Goal: Information Seeking & Learning: Learn about a topic

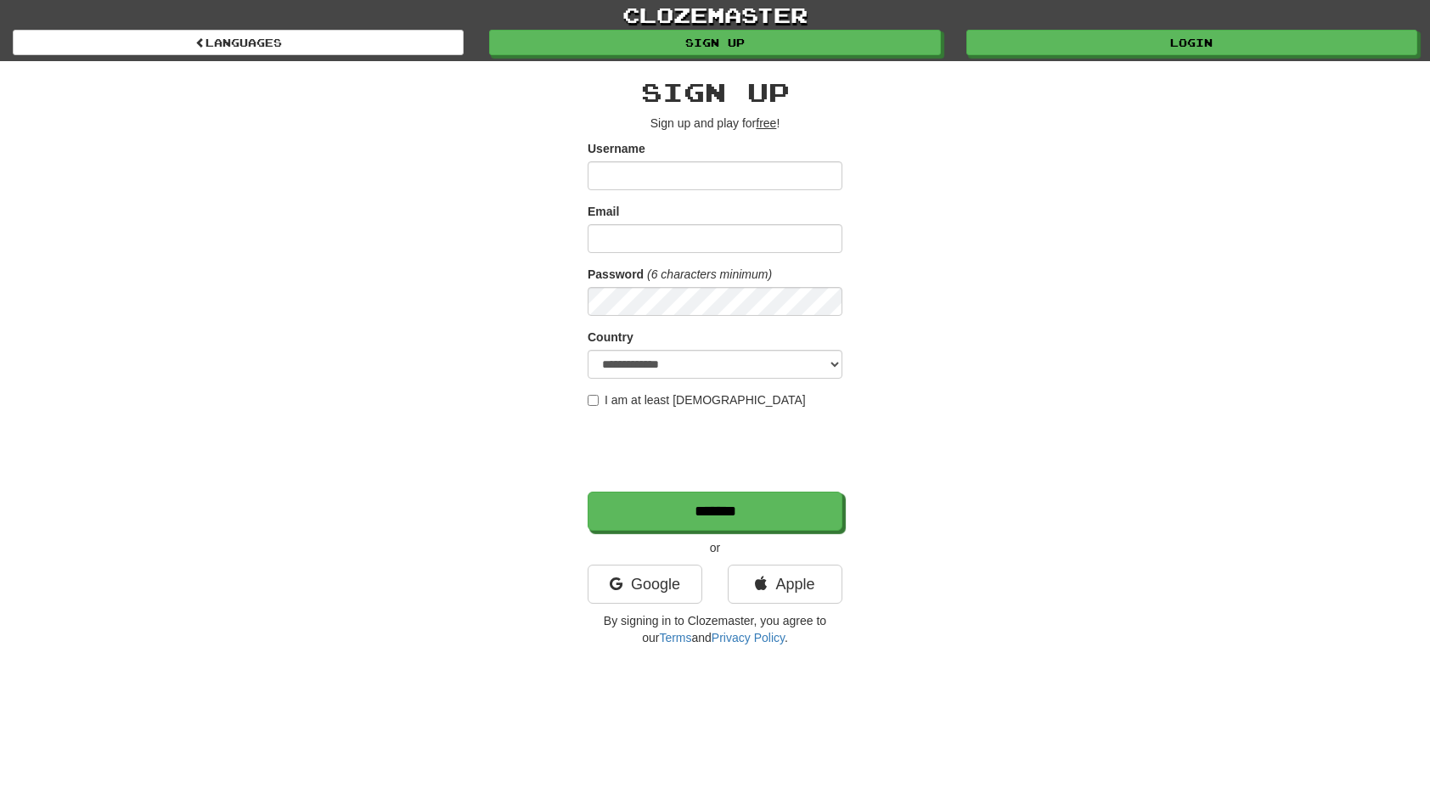
click at [934, 259] on div "**********" at bounding box center [715, 358] width 994 height 594
click at [642, 577] on link "Google" at bounding box center [645, 584] width 115 height 39
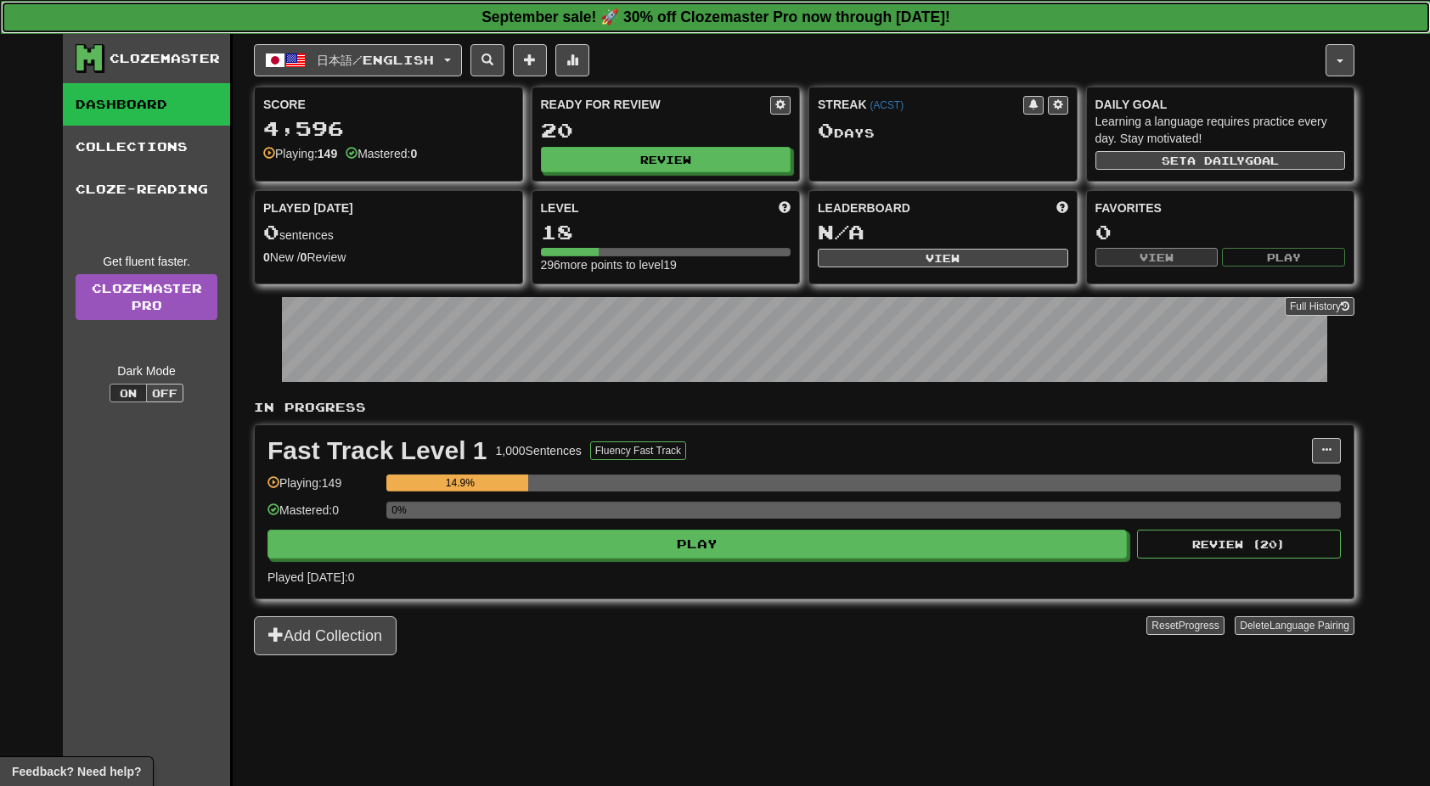
click at [885, 17] on strong "September sale! 🚀 30% off Clozemaster Pro now through [DATE]!" at bounding box center [715, 16] width 469 height 17
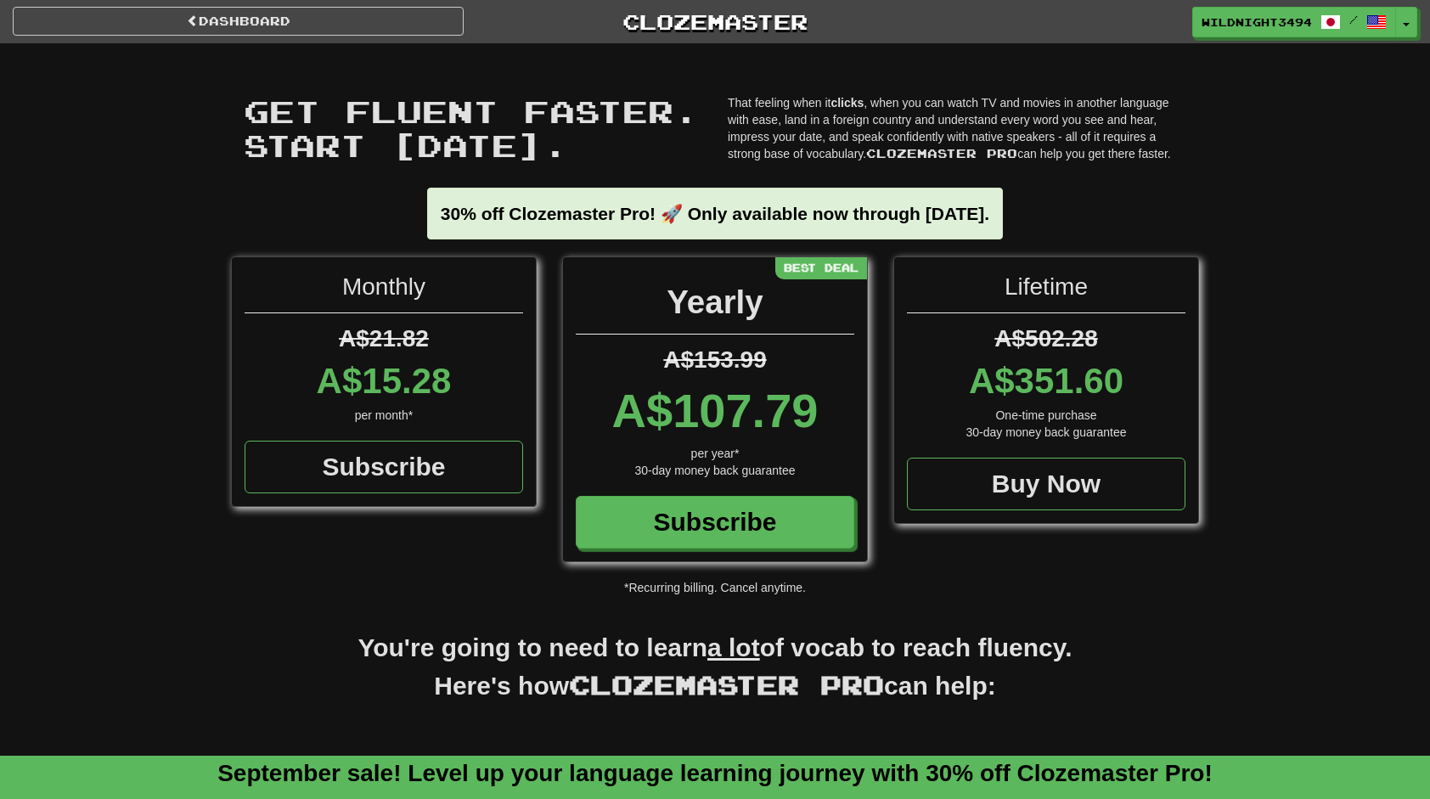
drag, startPoint x: 618, startPoint y: 411, endPoint x: 814, endPoint y: 414, distance: 195.3
click at [814, 414] on div "A$107.79" at bounding box center [715, 411] width 279 height 68
click at [1269, 400] on div "Monthly A$21.82 A$15.28 per month* Subscribe Yearly A$153.99 A$107.79 per year*…" at bounding box center [715, 426] width 1430 height 340
drag, startPoint x: 377, startPoint y: 215, endPoint x: 1103, endPoint y: 214, distance: 726.0
click at [1103, 214] on div "30% off Clozemaster Pro! 🚀 Only available now through Sunday September 21." at bounding box center [715, 231] width 968 height 52
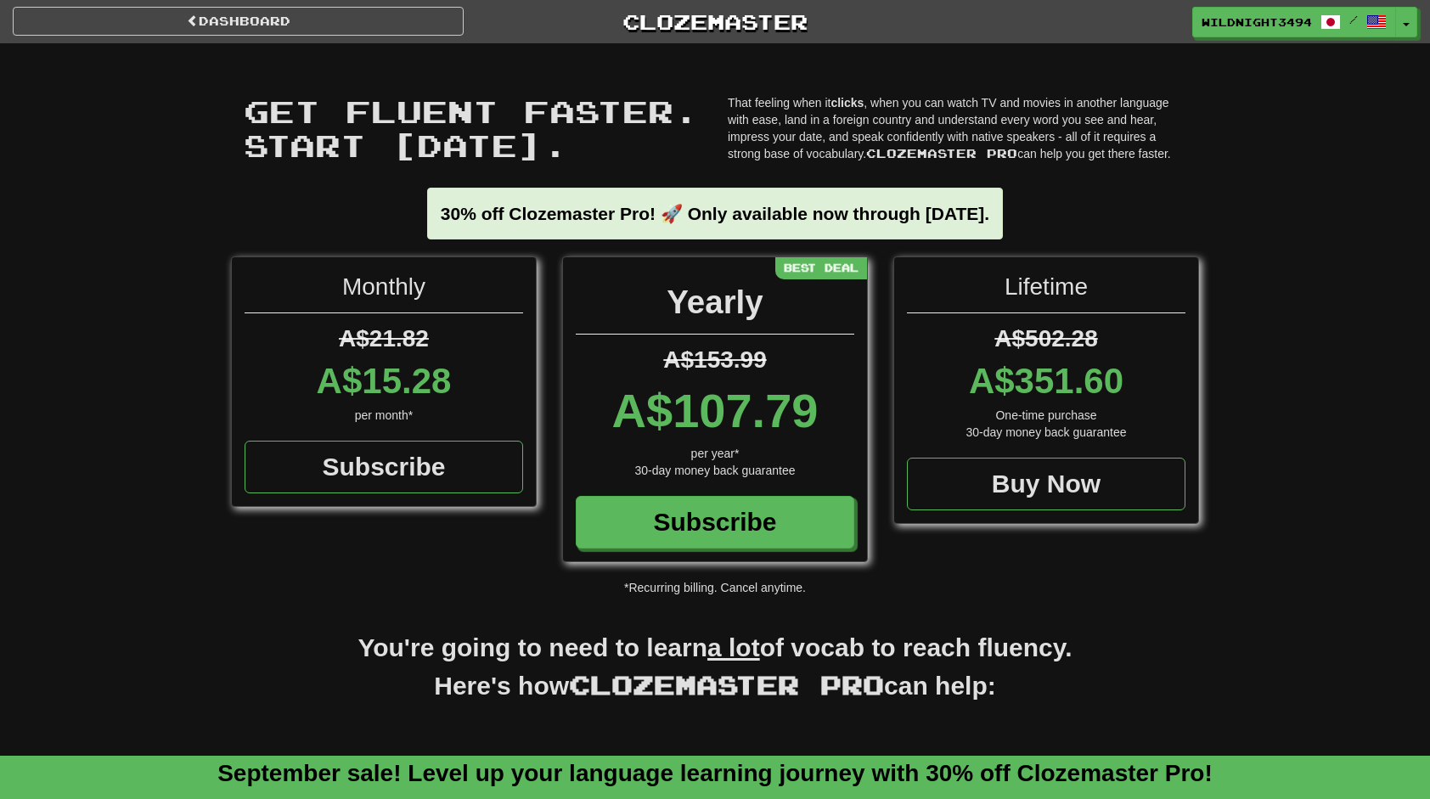
drag, startPoint x: 1103, startPoint y: 214, endPoint x: 1320, endPoint y: 277, distance: 225.5
click at [1320, 277] on div "Monthly A$21.82 A$15.28 per month* Subscribe Yearly A$153.99 A$107.79 per year*…" at bounding box center [715, 426] width 1430 height 340
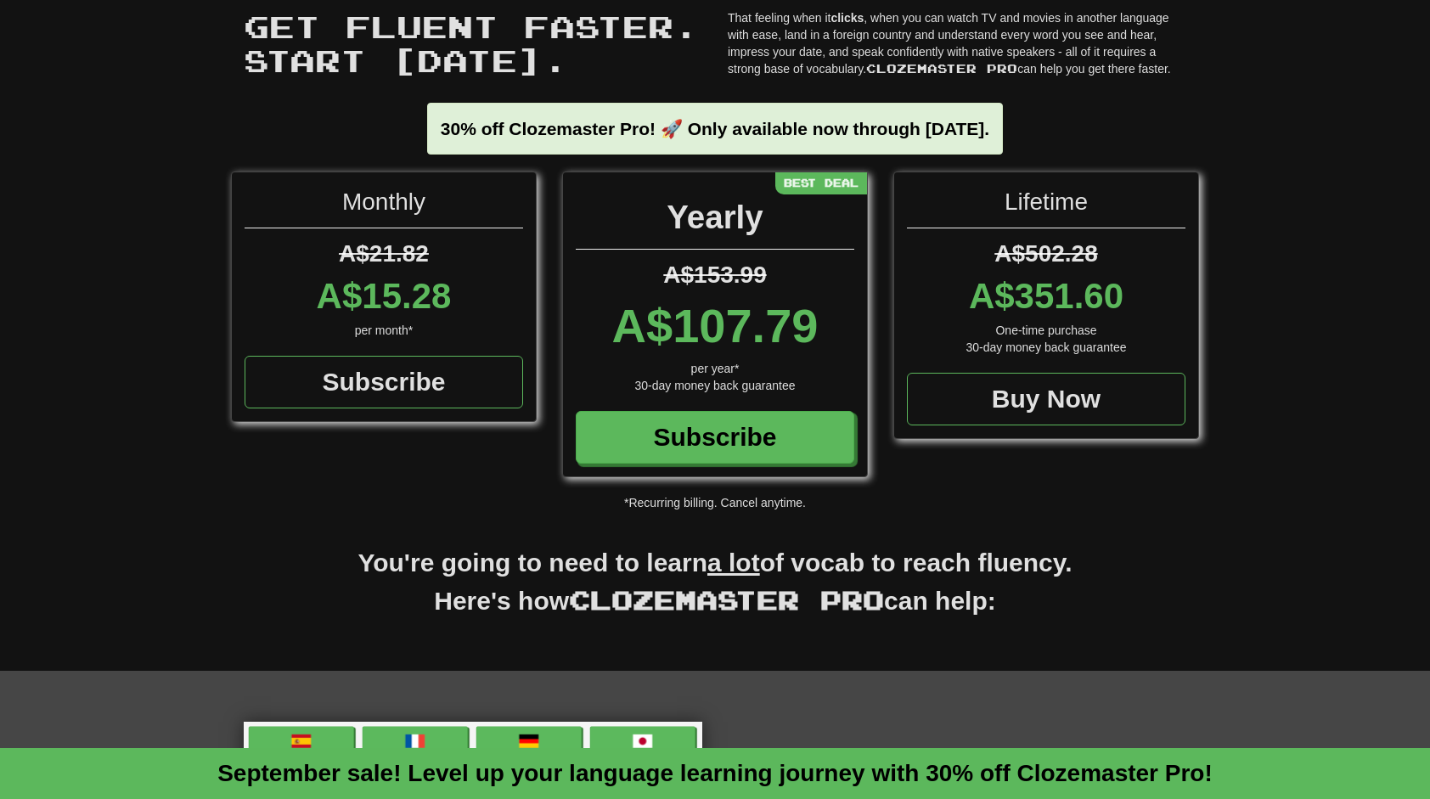
scroll to position [170, 0]
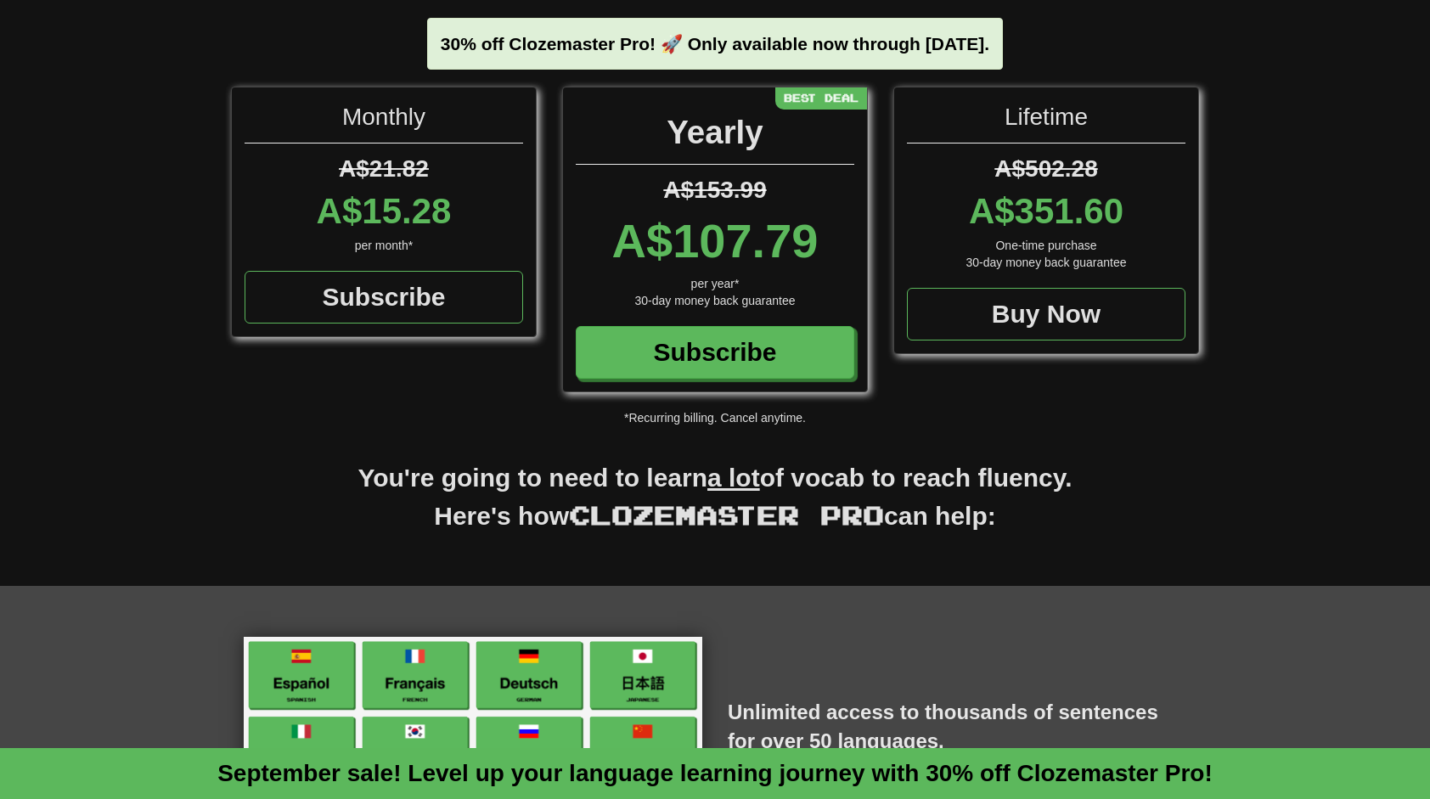
drag, startPoint x: 1039, startPoint y: 510, endPoint x: 285, endPoint y: 473, distance: 754.9
click at [285, 473] on h2 "You're going to need to learn a lot of vocab to reach fluency. Here's how Cloze…" at bounding box center [715, 506] width 968 height 92
drag, startPoint x: 285, startPoint y: 473, endPoint x: 333, endPoint y: 555, distance: 95.1
click at [333, 555] on div "You're going to need to learn a lot of vocab to reach fluency. Here's how Cloze…" at bounding box center [715, 523] width 994 height 126
click at [802, 574] on div "You're going to need to learn a lot of vocab to reach fluency. Here's how Cloze…" at bounding box center [715, 523] width 994 height 126
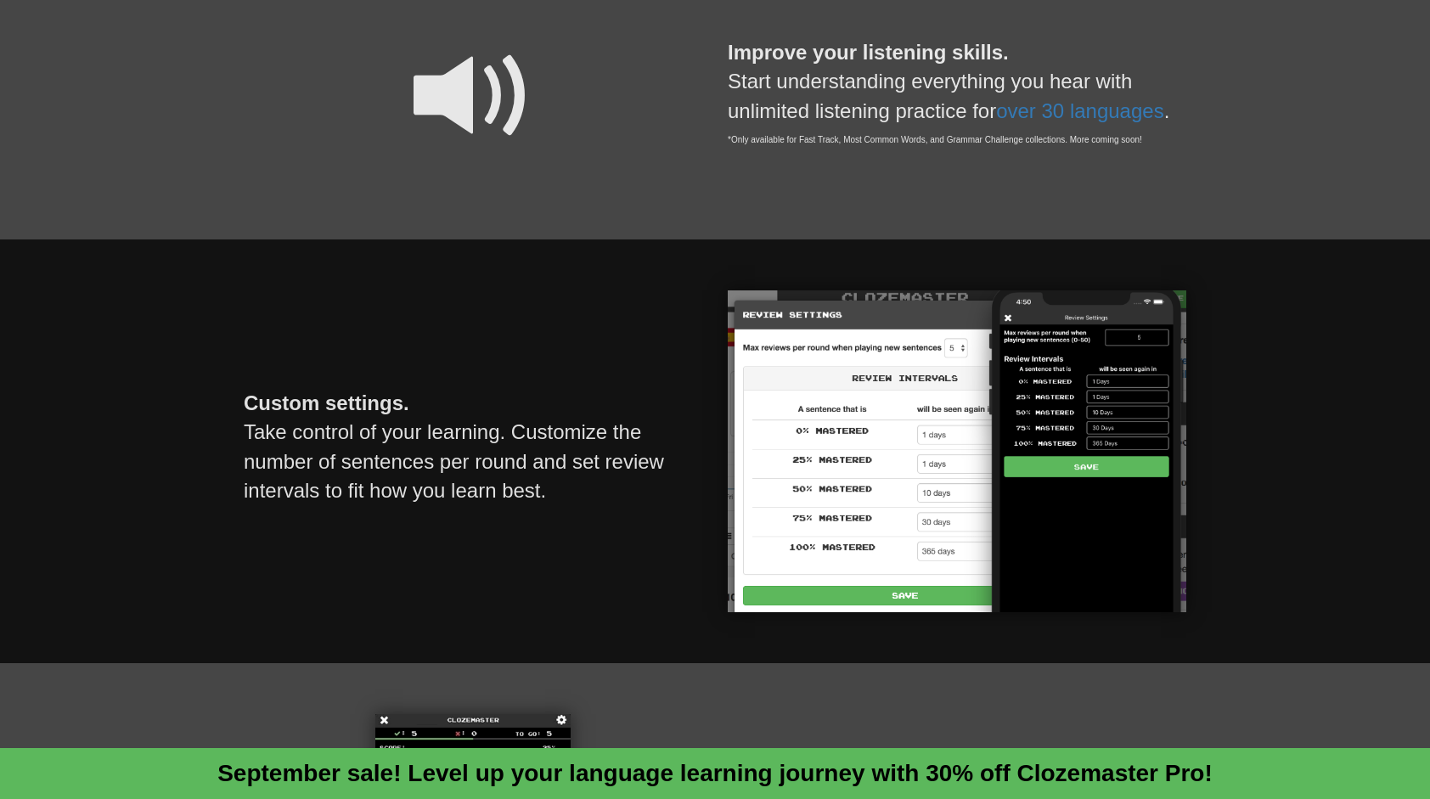
scroll to position [1698, 0]
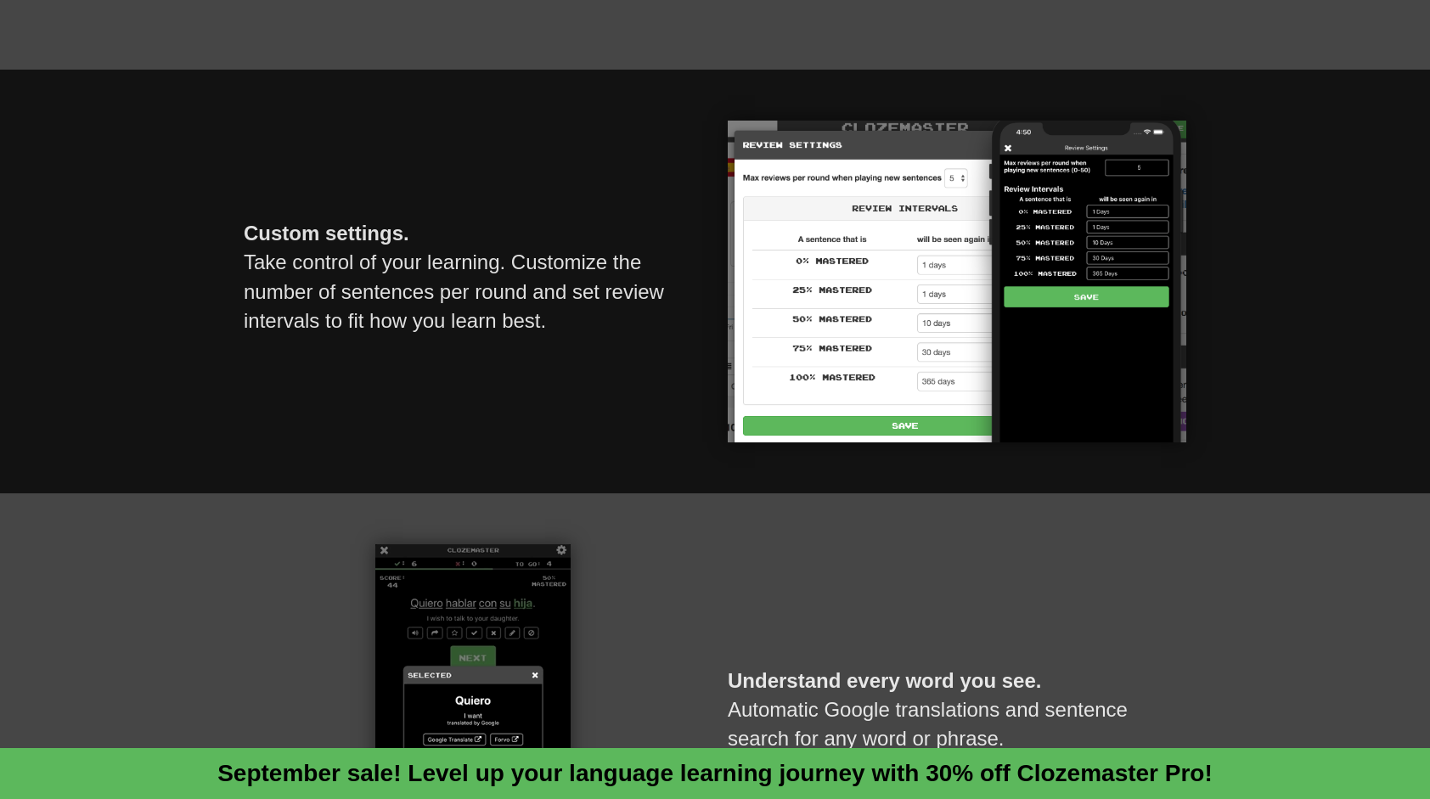
drag, startPoint x: 223, startPoint y: 228, endPoint x: 673, endPoint y: 352, distance: 466.8
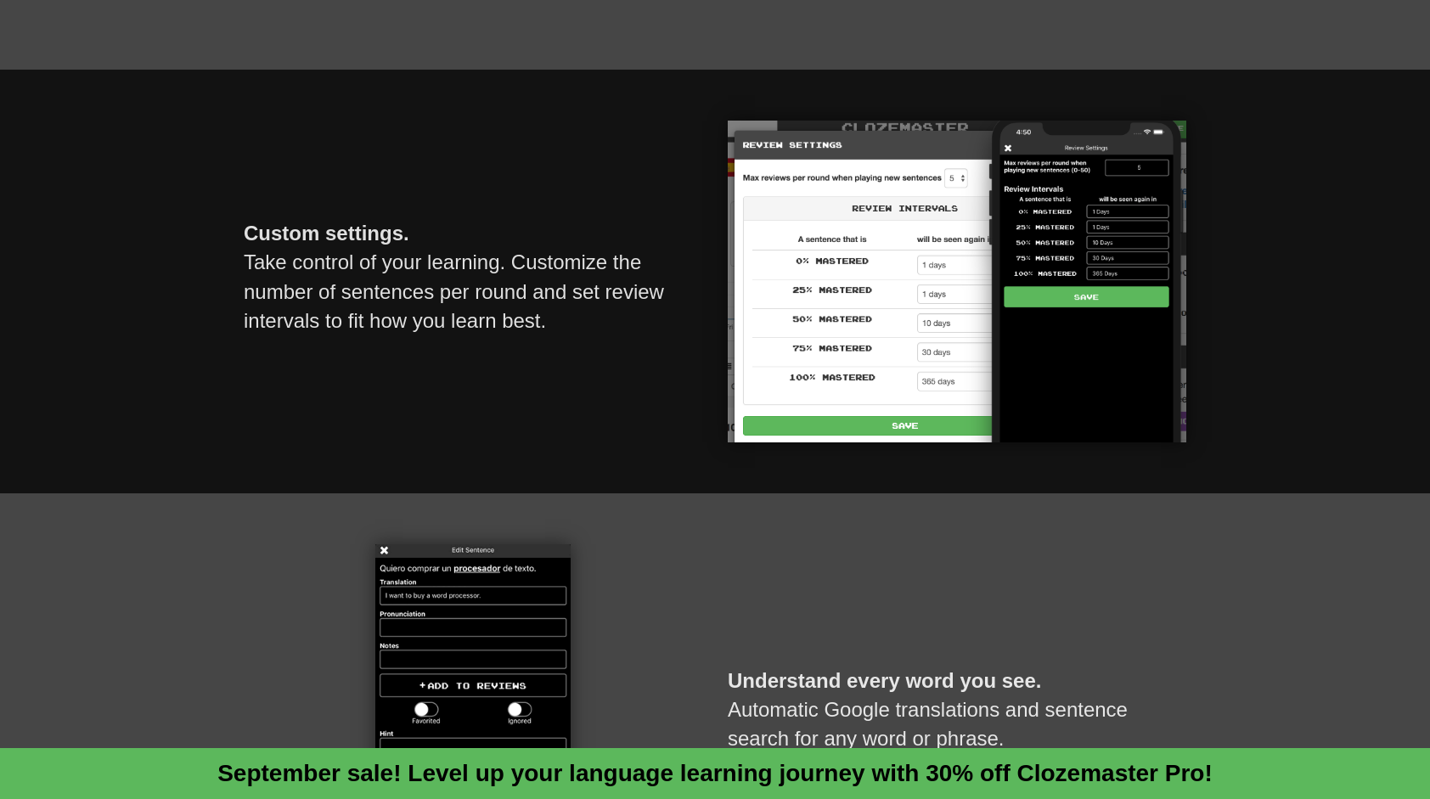
click at [673, 352] on div "Custom settings. Take control of your learning. Customize the number of sentenc…" at bounding box center [715, 282] width 994 height 322
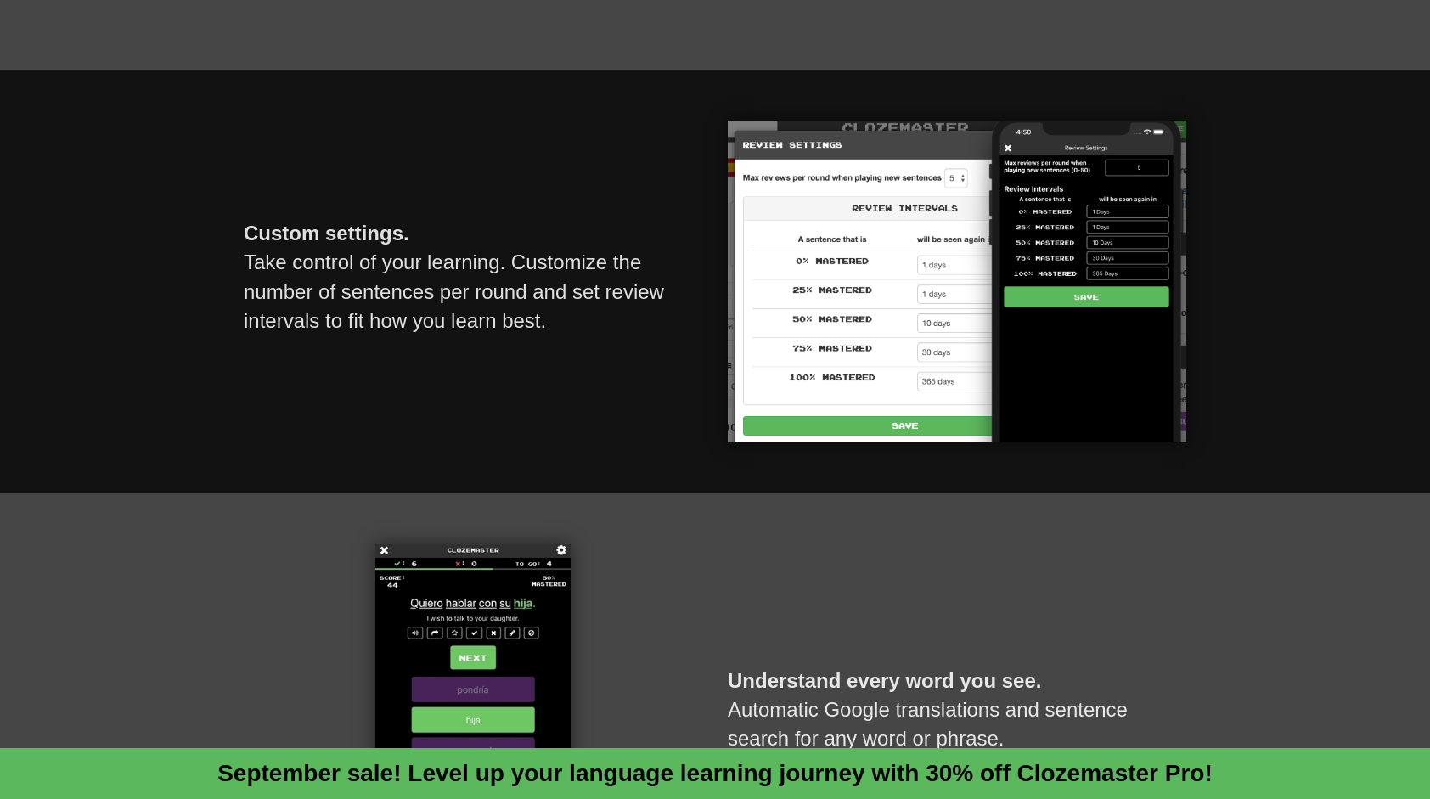
drag, startPoint x: 673, startPoint y: 352, endPoint x: 581, endPoint y: 433, distance: 123.3
click at [581, 433] on div "Custom settings. Take control of your learning. Customize the number of sentenc…" at bounding box center [473, 282] width 484 height 322
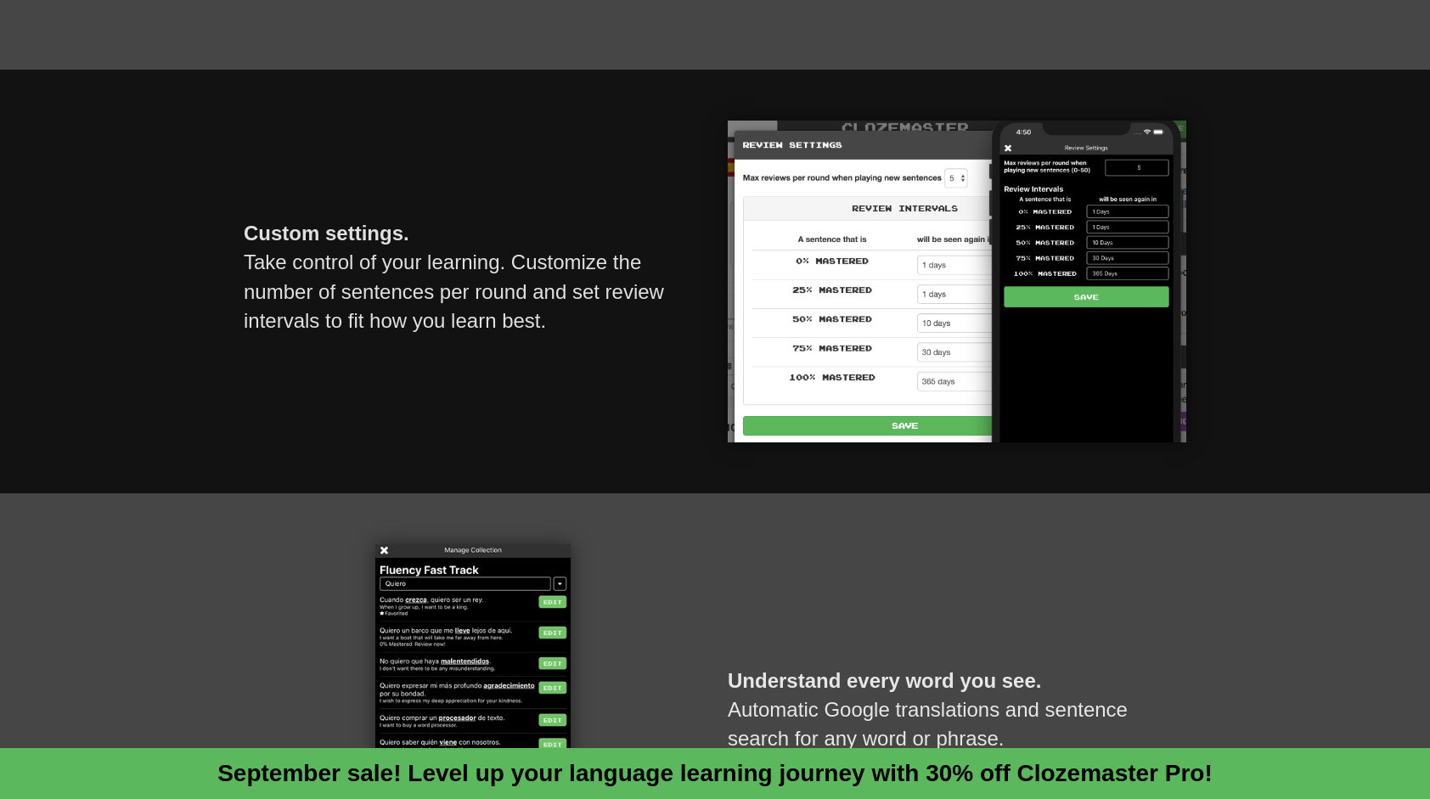
click at [588, 421] on div "Custom settings. Take control of your learning. Customize the number of sentenc…" at bounding box center [473, 282] width 484 height 322
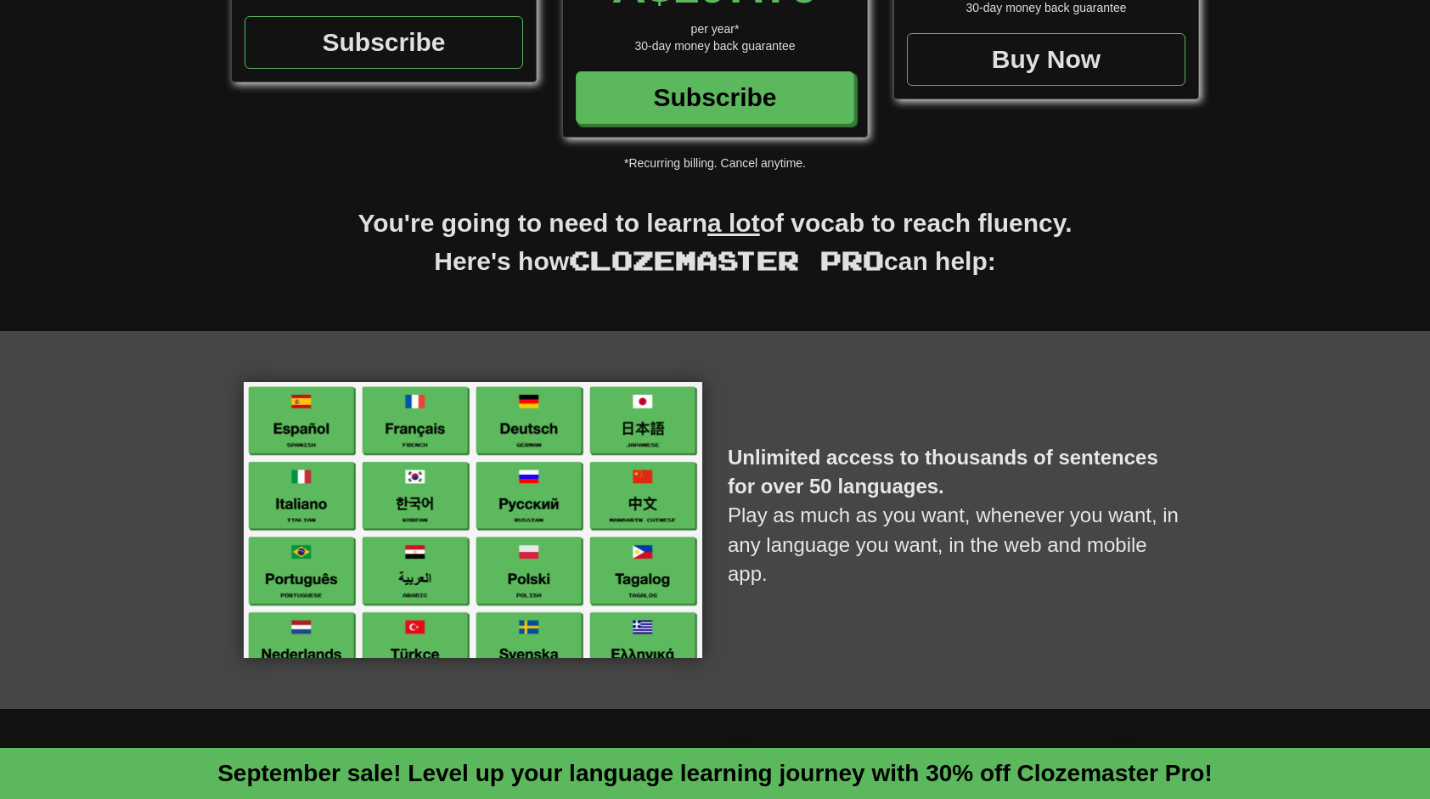
scroll to position [85, 0]
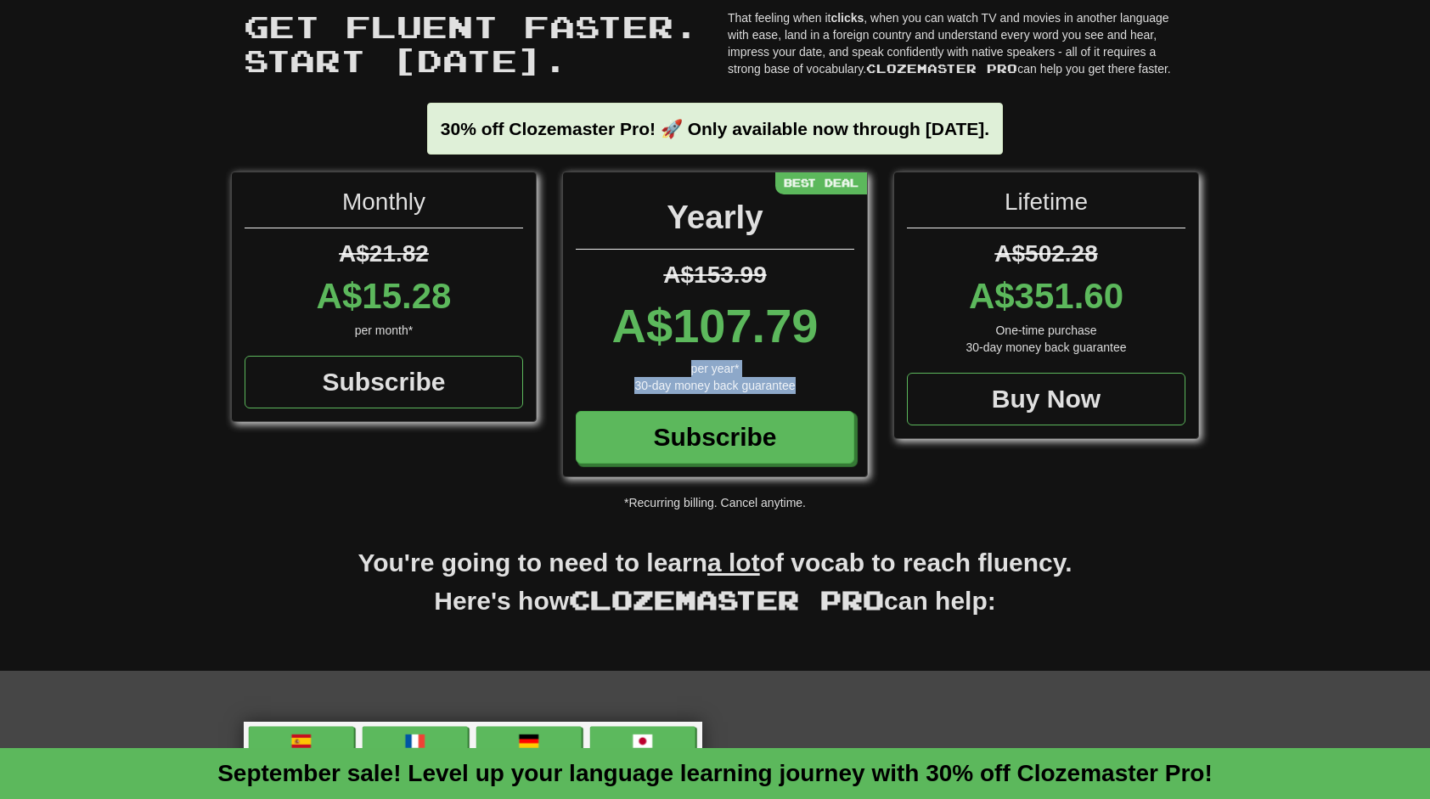
drag, startPoint x: 659, startPoint y: 367, endPoint x: 855, endPoint y: 392, distance: 197.8
click at [855, 392] on div "Yearly A$153.99 A$107.79 per year* 30-day money back guarantee Subscribe Best D…" at bounding box center [715, 324] width 304 height 304
drag, startPoint x: 855, startPoint y: 392, endPoint x: 1021, endPoint y: 506, distance: 200.9
click at [1021, 506] on p "*Recurring billing. Cancel anytime." at bounding box center [715, 502] width 1430 height 17
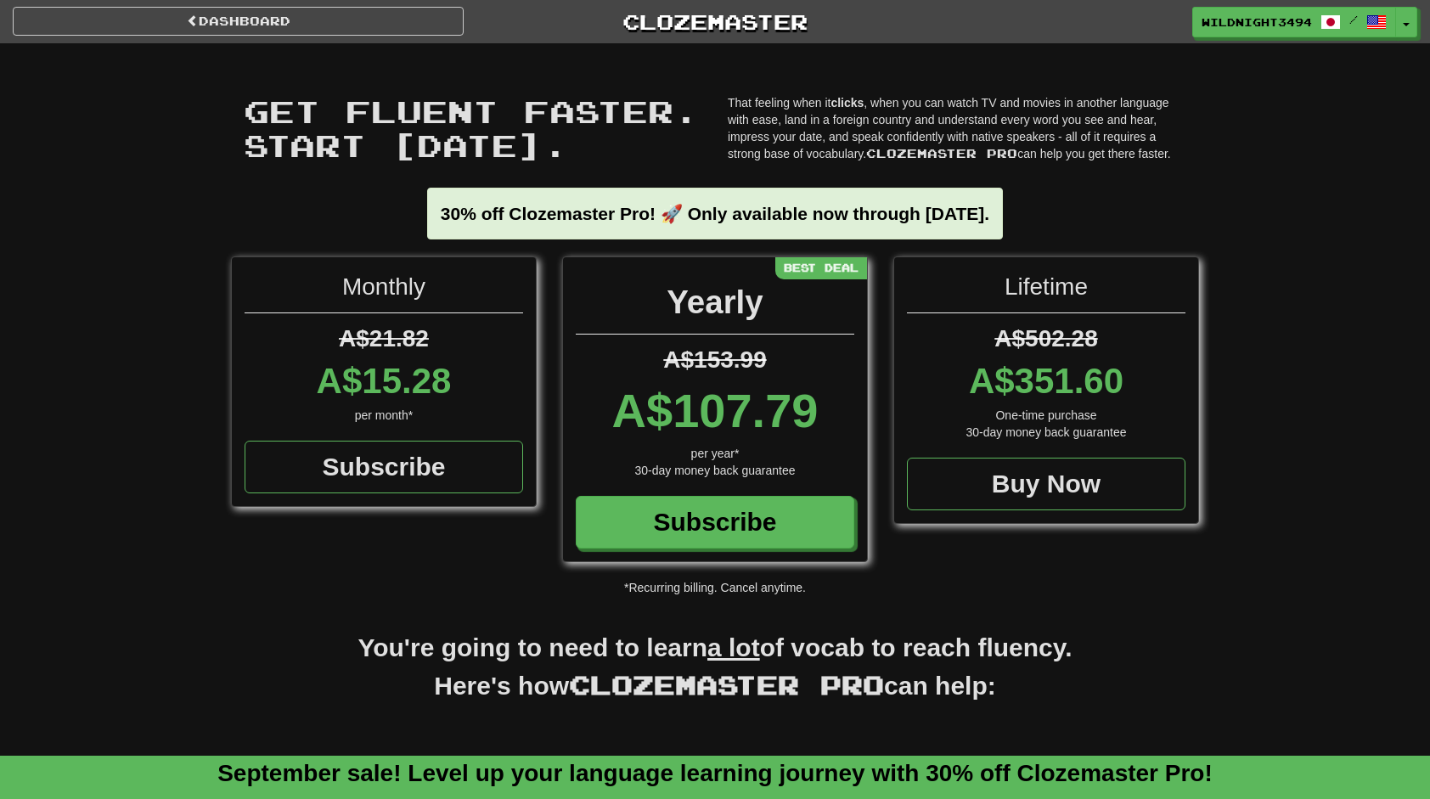
drag, startPoint x: 1118, startPoint y: 387, endPoint x: 963, endPoint y: 396, distance: 154.8
click at [963, 396] on div "A$351.60" at bounding box center [1046, 381] width 279 height 51
drag, startPoint x: 963, startPoint y: 396, endPoint x: 1228, endPoint y: 404, distance: 265.1
click at [1228, 404] on div "Monthly A$21.82 A$15.28 per month* Subscribe Yearly A$153.99 A$107.79 per year*…" at bounding box center [715, 426] width 1430 height 340
click at [1269, 438] on div "Monthly A$21.82 A$15.28 per month* Subscribe Yearly A$153.99 A$107.79 per year*…" at bounding box center [715, 426] width 1430 height 340
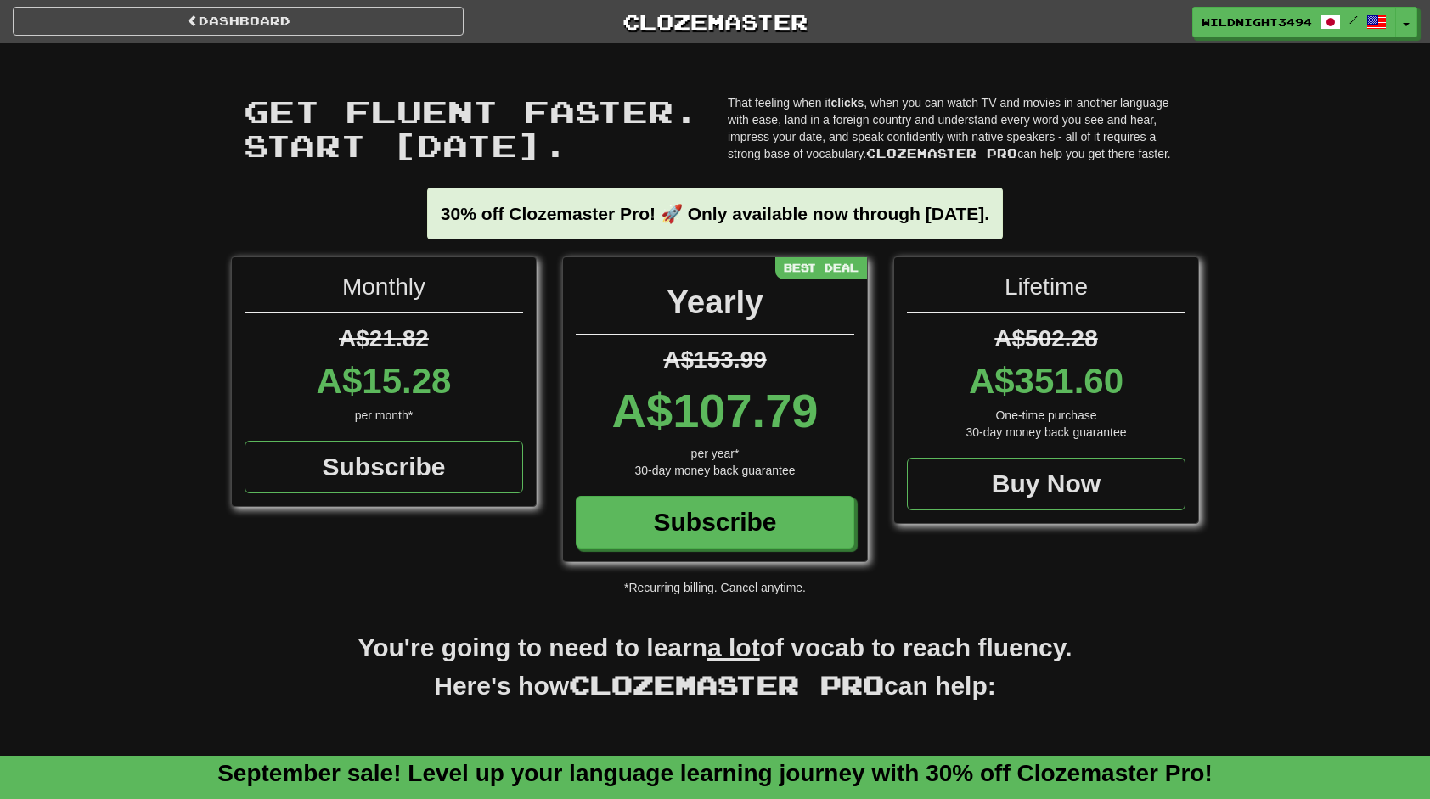
drag, startPoint x: 1060, startPoint y: 202, endPoint x: 365, endPoint y: 228, distance: 695.1
click at [427, 228] on div "30% off Clozemaster Pro! 🚀 Only available now through Sunday September 21." at bounding box center [715, 214] width 576 height 52
click at [1243, 216] on div "Get fluent faster. Start today. Get fluent faster. Start today. That feeling wh…" at bounding box center [715, 149] width 1430 height 213
click at [357, 29] on link "Dashboard" at bounding box center [238, 21] width 451 height 29
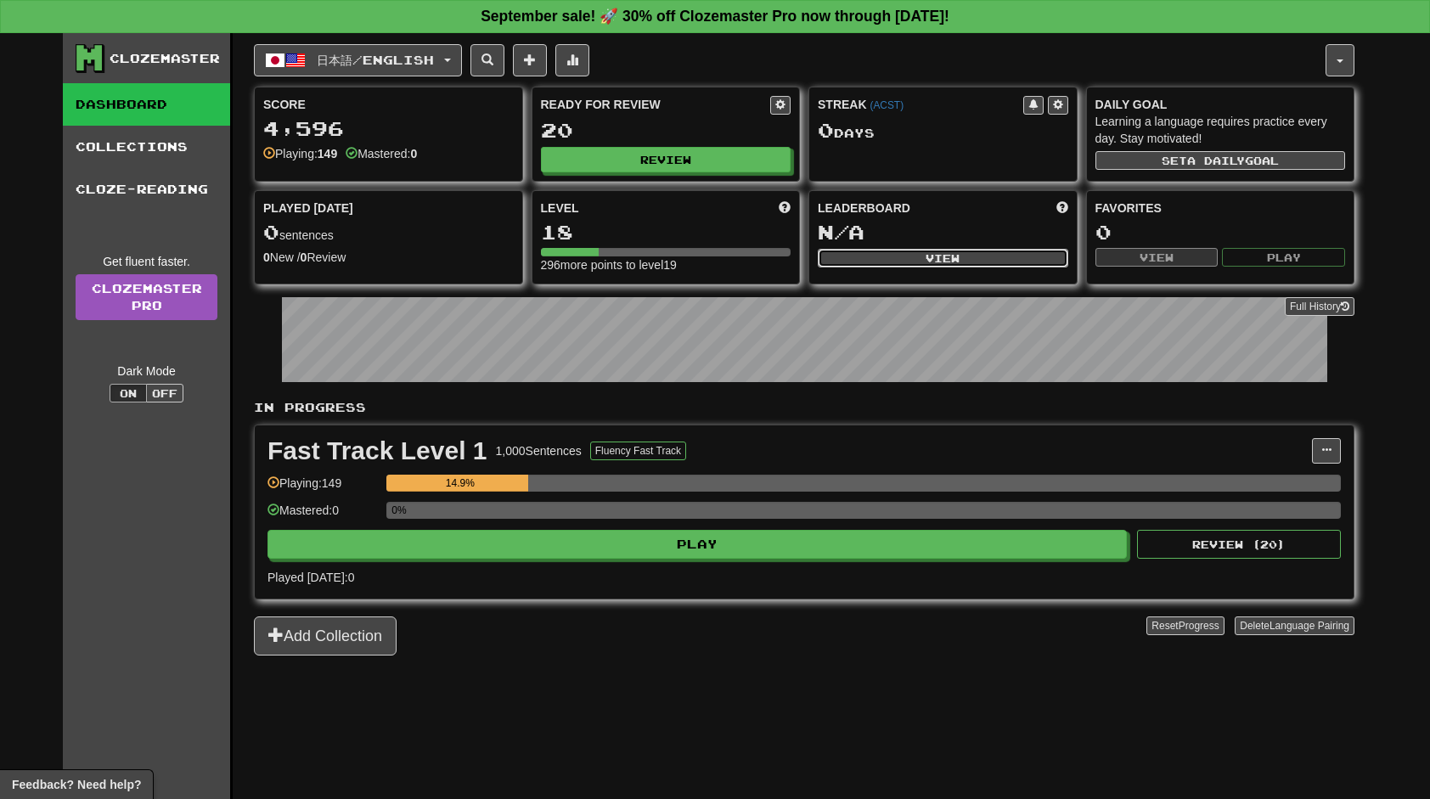
click at [926, 254] on button "View" at bounding box center [943, 258] width 251 height 19
select select "**********"
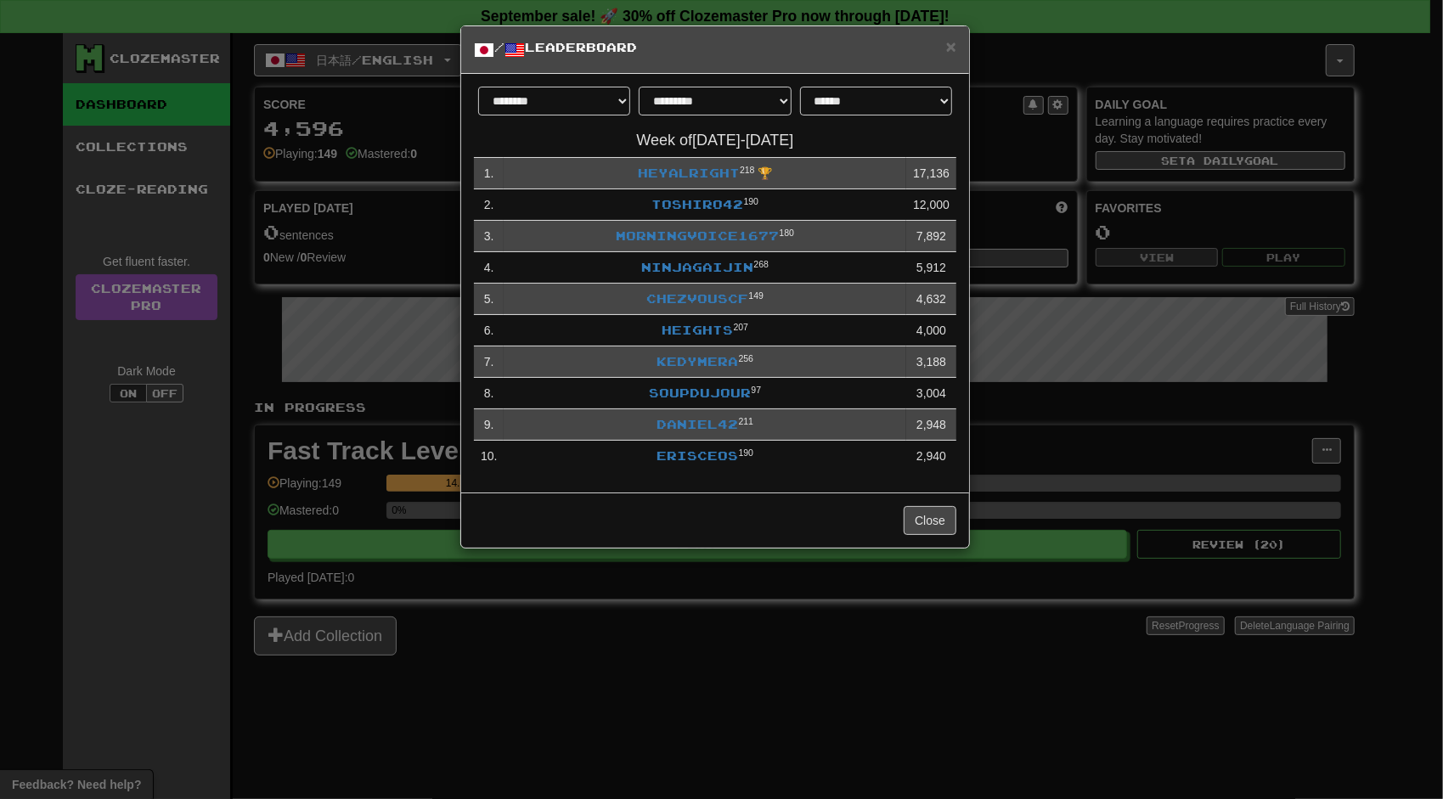
click at [1073, 85] on div "**********" at bounding box center [721, 399] width 1443 height 799
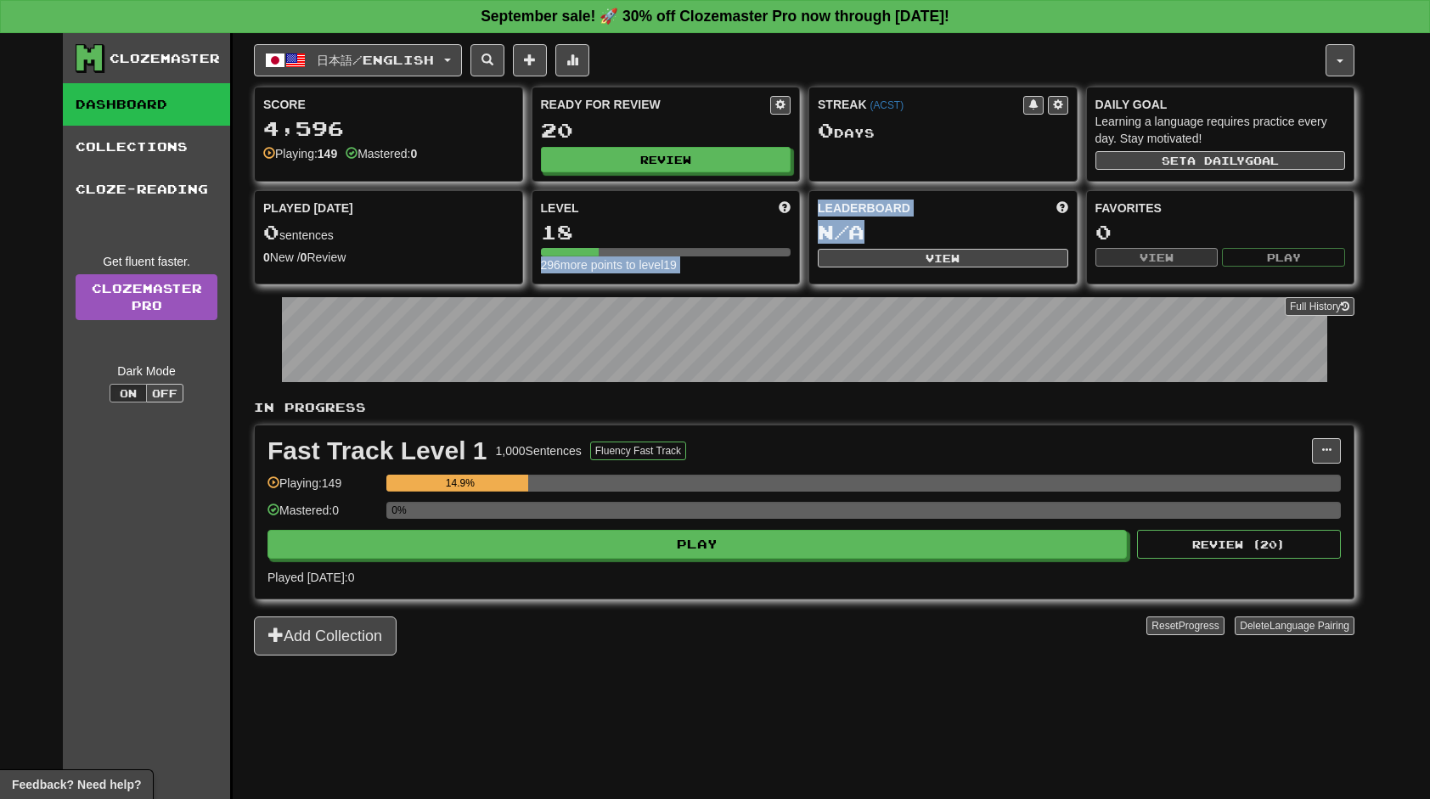
drag, startPoint x: 875, startPoint y: 222, endPoint x: 774, endPoint y: 228, distance: 101.2
click at [774, 228] on div "Score 4,596 Playing: 149 Mastered: 0 Ready for Review 20 Review Streak ( ACST )…" at bounding box center [804, 186] width 1101 height 198
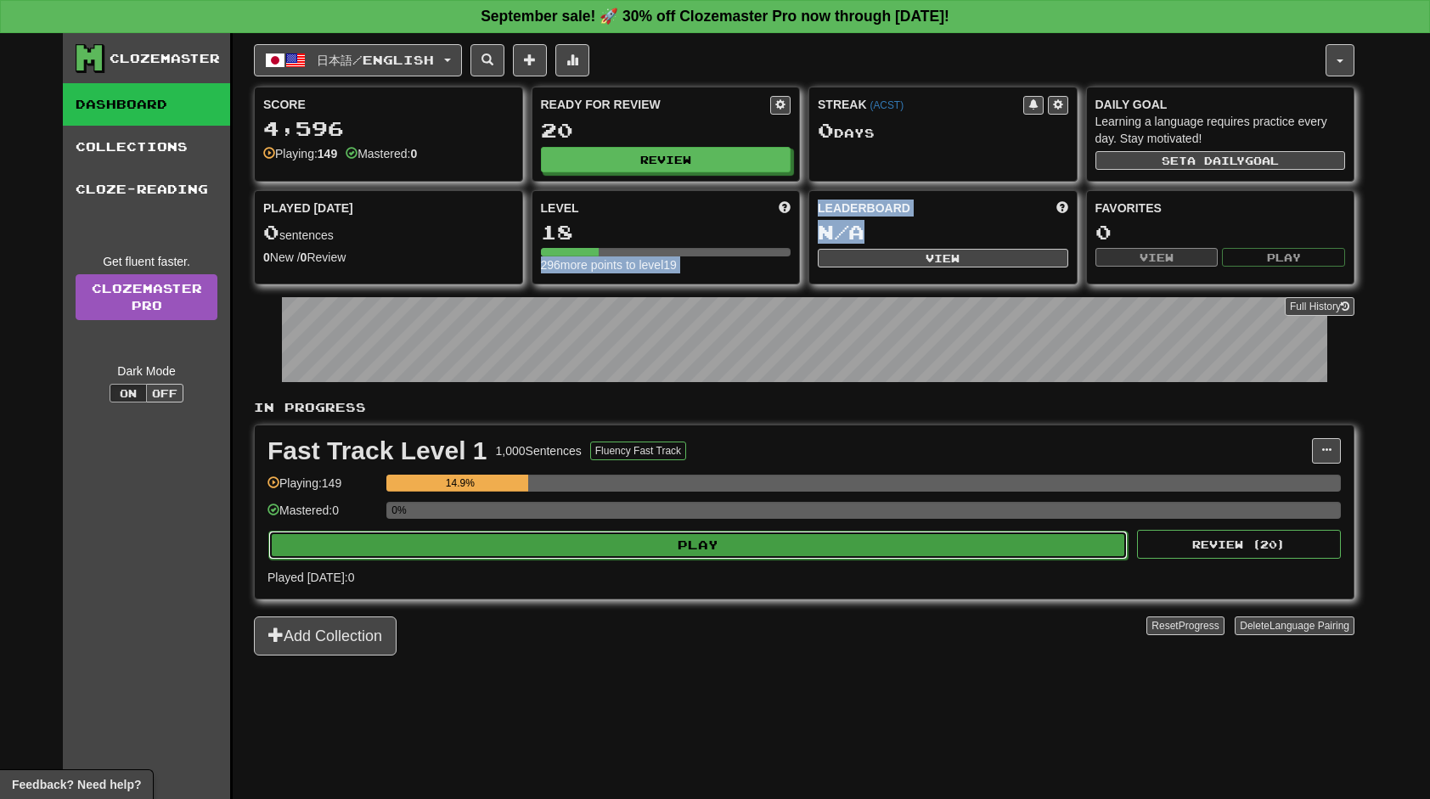
click at [693, 540] on button "Play" at bounding box center [697, 545] width 859 height 29
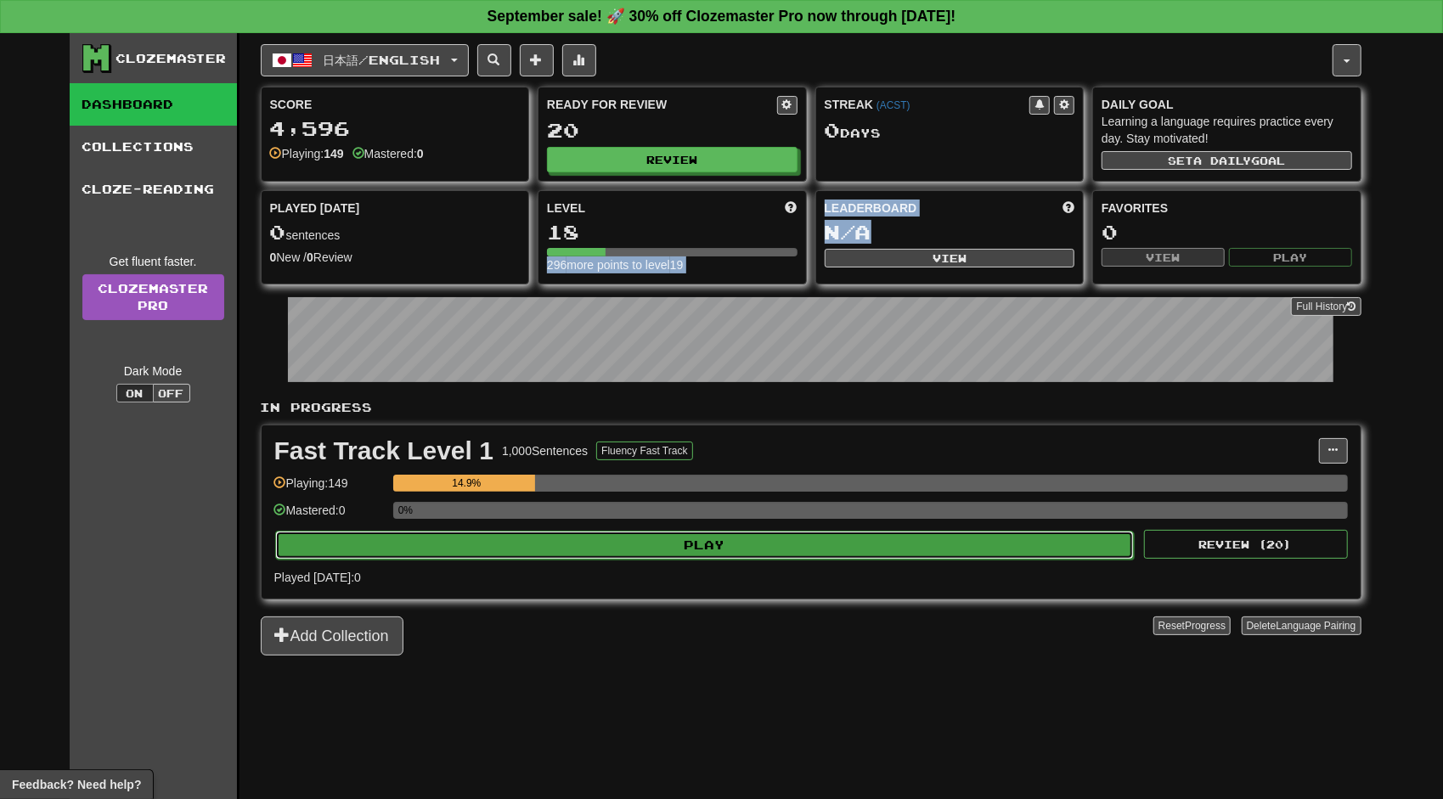
select select "**"
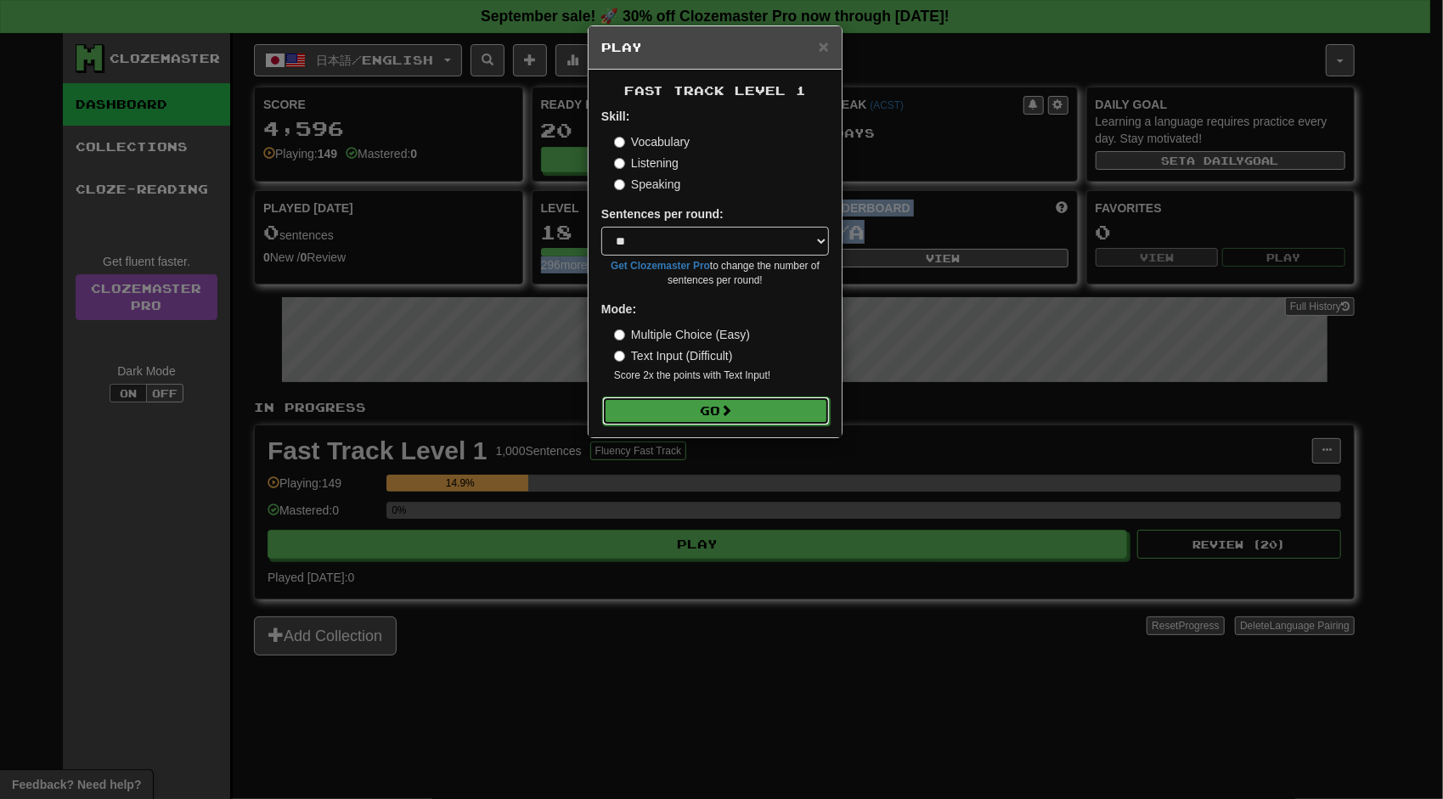
click at [639, 412] on button "Go" at bounding box center [716, 411] width 228 height 29
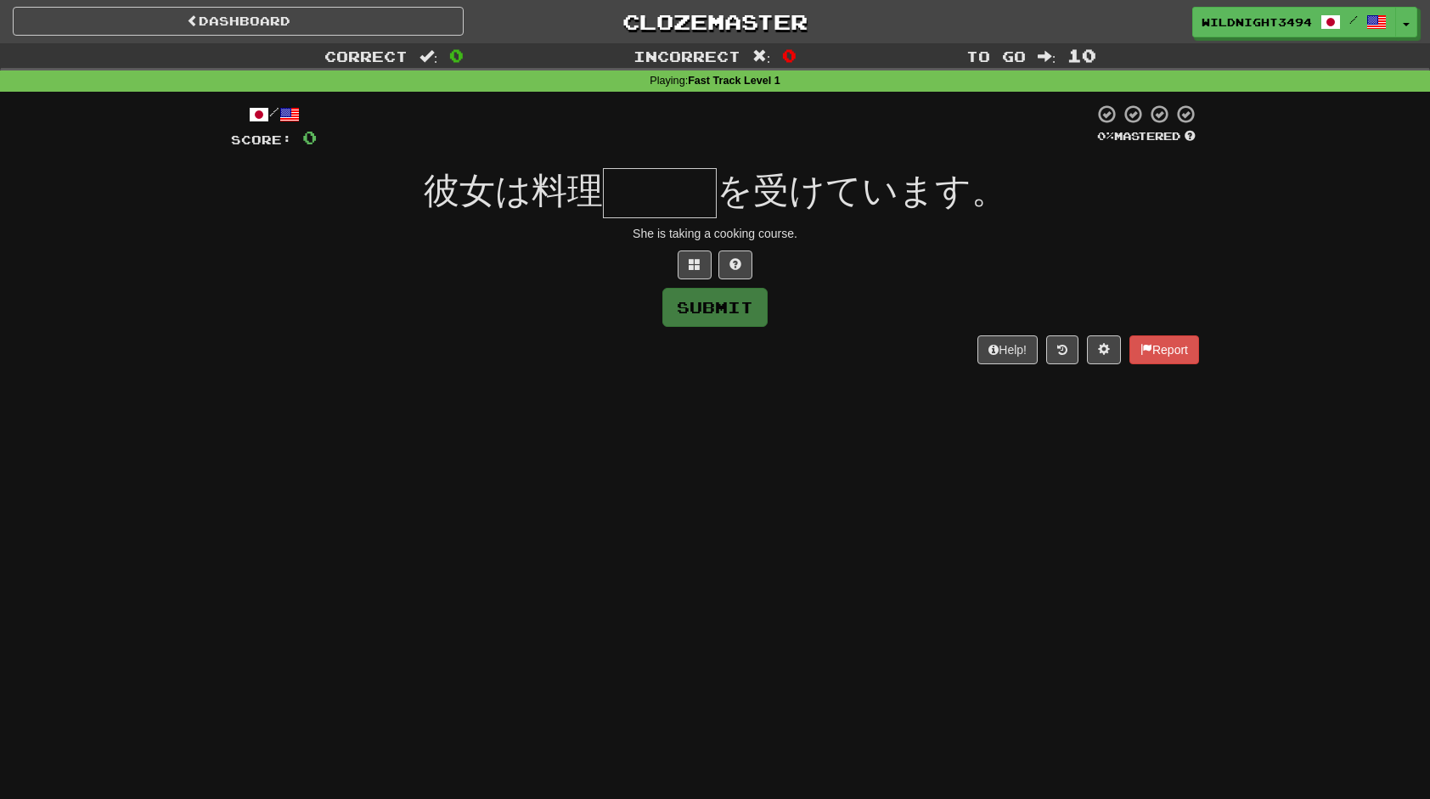
click at [593, 316] on div "Submit" at bounding box center [715, 307] width 968 height 39
click at [662, 173] on input "text" at bounding box center [660, 193] width 114 height 50
click at [640, 195] on input "text" at bounding box center [660, 193] width 114 height 50
click at [725, 254] on button at bounding box center [735, 265] width 34 height 29
drag, startPoint x: 663, startPoint y: 188, endPoint x: 610, endPoint y: 188, distance: 53.5
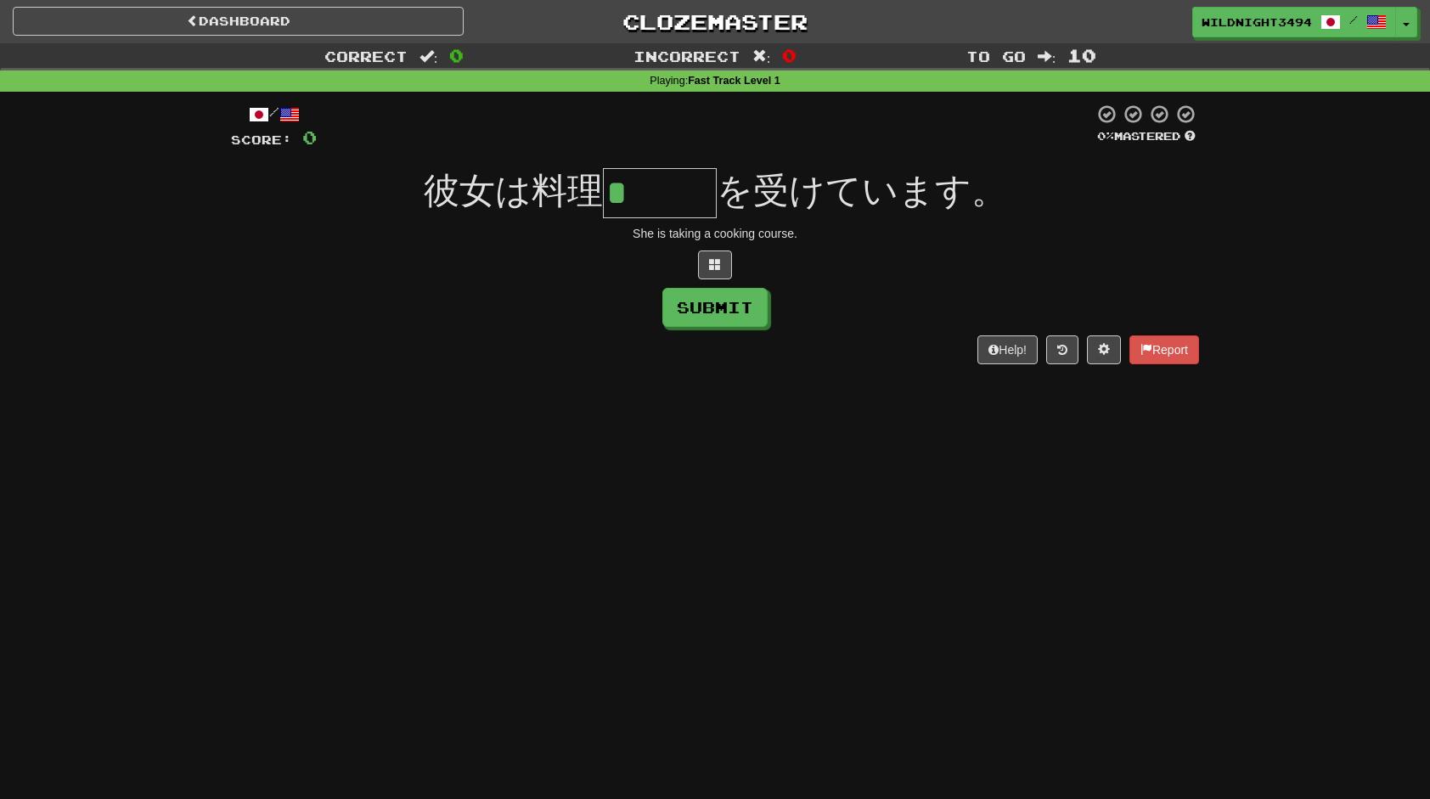
click at [610, 188] on input "*" at bounding box center [660, 193] width 114 height 50
click at [707, 132] on div at bounding box center [705, 127] width 777 height 47
click at [686, 186] on input "*" at bounding box center [660, 193] width 114 height 50
click at [694, 187] on input "**" at bounding box center [660, 193] width 114 height 50
click at [691, 312] on button "Submit" at bounding box center [715, 307] width 105 height 39
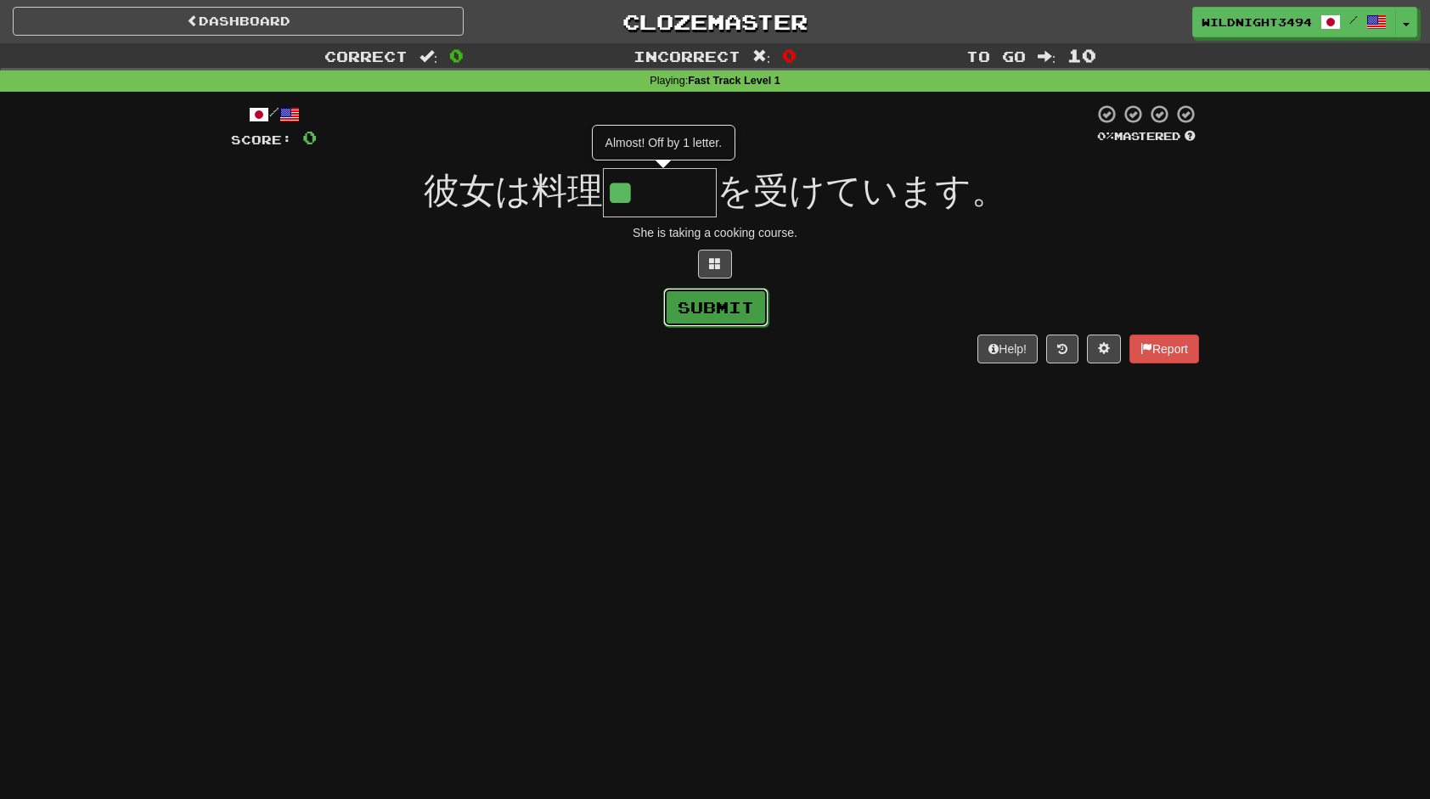
click at [691, 312] on button "Submit" at bounding box center [715, 307] width 105 height 39
type input "***"
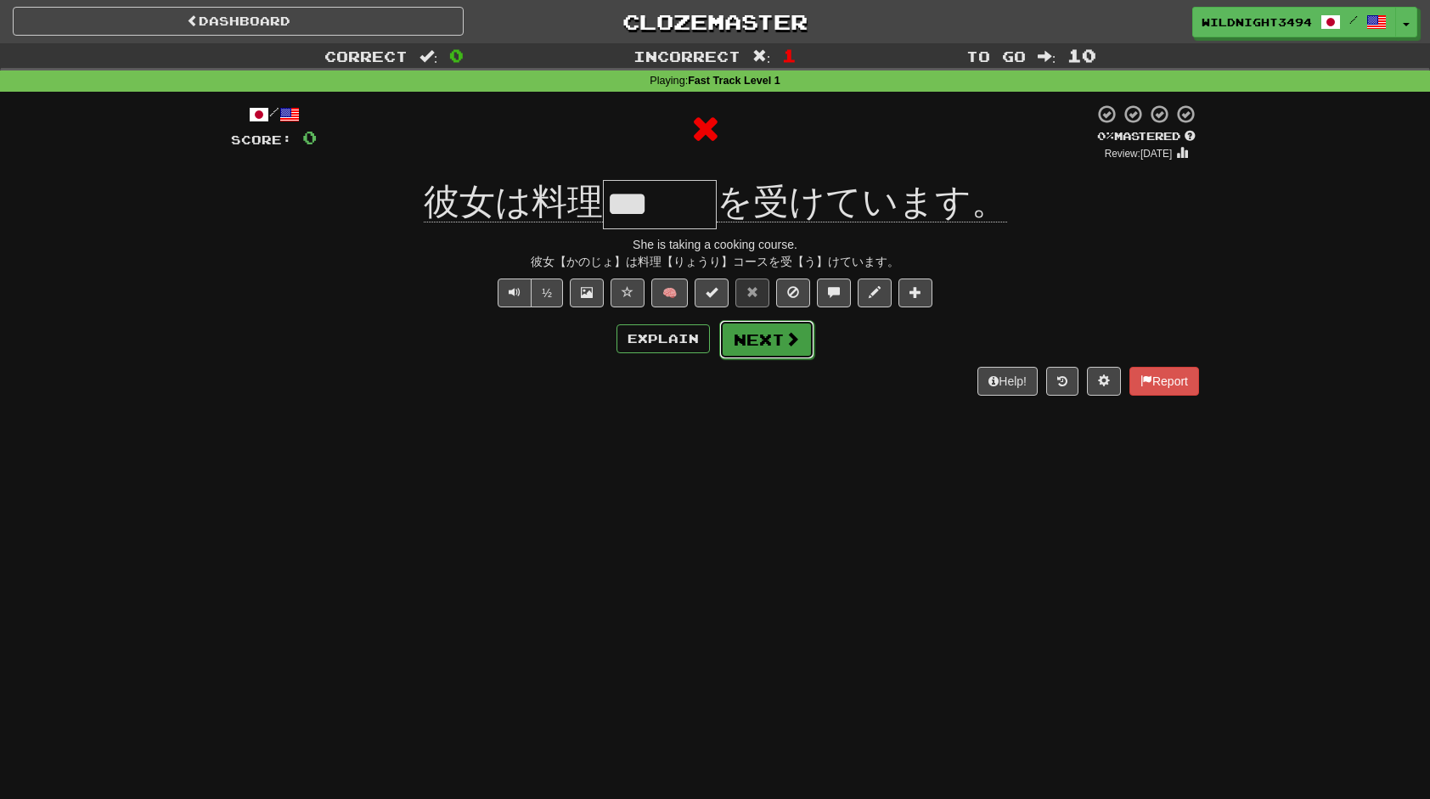
click at [787, 345] on span at bounding box center [792, 338] width 15 height 15
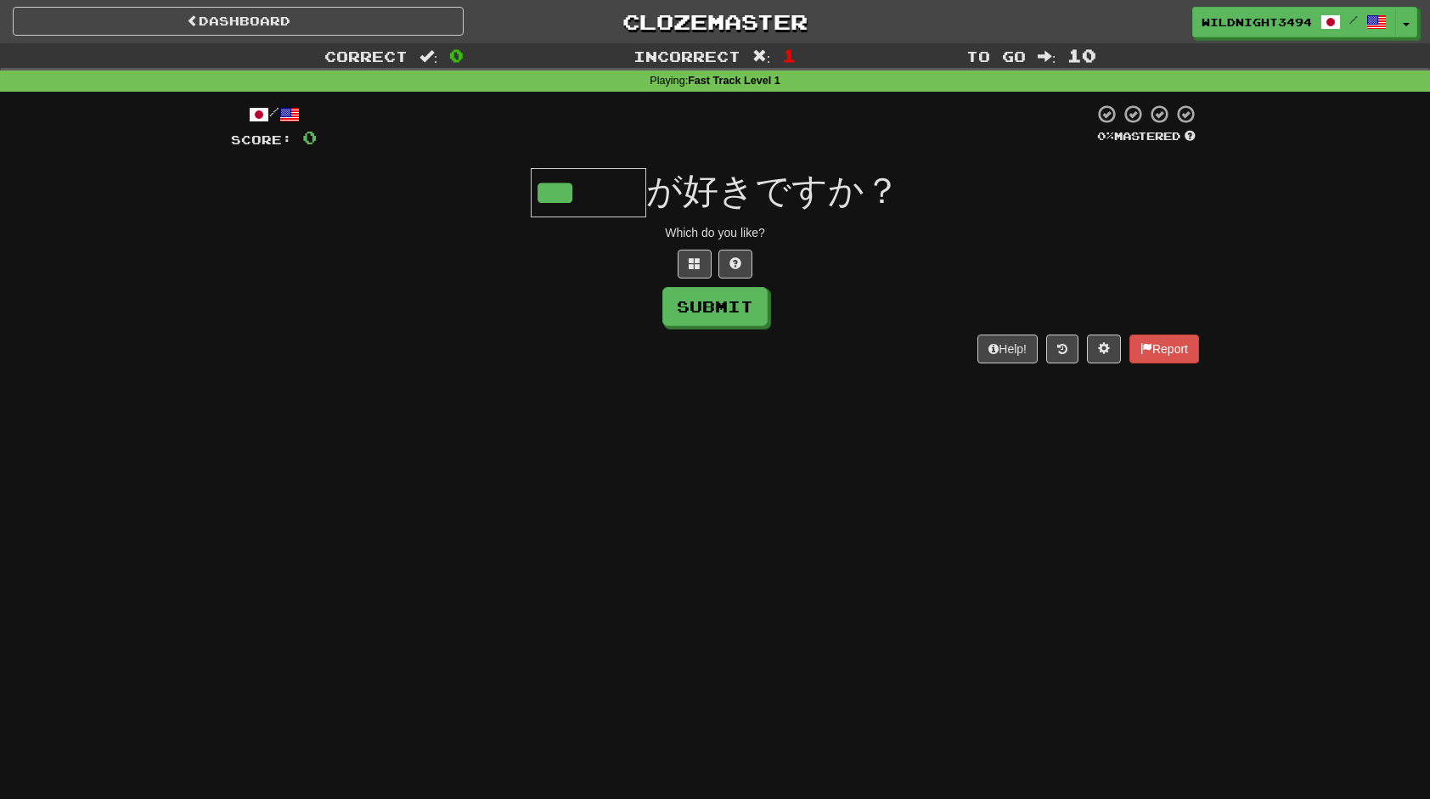
type input "***"
click at [828, 242] on div "/ Score: 0 0 % Mastered *** が好きですか？ Which do you like? Submit Help! Report" at bounding box center [715, 234] width 968 height 260
drag, startPoint x: 635, startPoint y: 202, endPoint x: 520, endPoint y: 196, distance: 115.6
click at [520, 196] on div "*** が好きですか？" at bounding box center [715, 192] width 968 height 49
click at [543, 303] on div "Submit" at bounding box center [715, 306] width 968 height 39
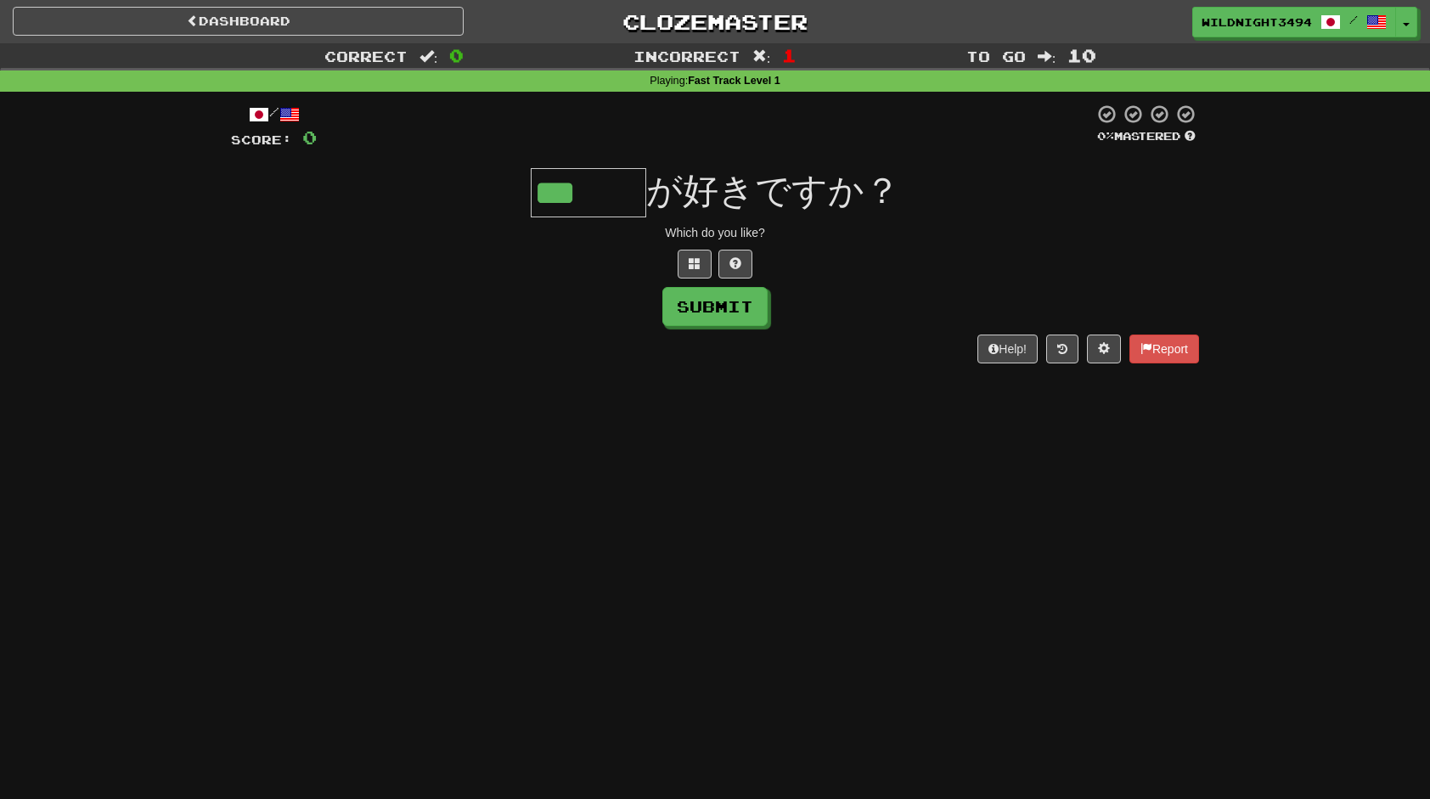
drag, startPoint x: 633, startPoint y: 194, endPoint x: 513, endPoint y: 189, distance: 120.7
click at [513, 189] on div "*** が好きですか？" at bounding box center [715, 192] width 968 height 49
click at [510, 323] on div "Submit" at bounding box center [715, 306] width 968 height 39
drag, startPoint x: 538, startPoint y: 185, endPoint x: 632, endPoint y: 181, distance: 93.5
click at [630, 179] on input "***" at bounding box center [588, 192] width 115 height 49
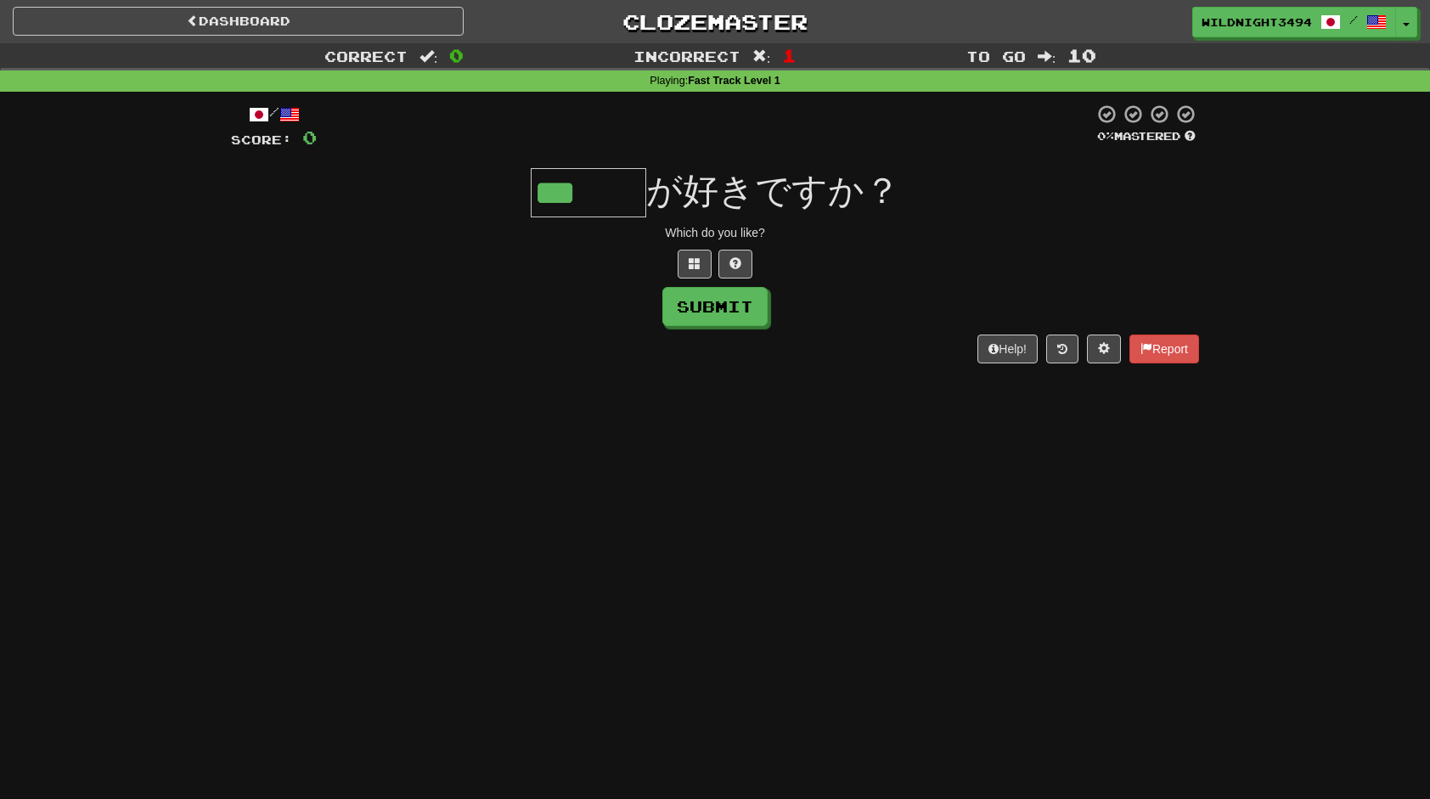
click at [863, 285] on div "/ Score: 0 0 % Mastered *** が好きですか？ Which do you like? Submit Help! Report" at bounding box center [715, 234] width 968 height 260
drag, startPoint x: 547, startPoint y: 188, endPoint x: 667, endPoint y: 182, distance: 120.7
click at [667, 182] on div "*** が好きですか？" at bounding box center [715, 192] width 968 height 49
click at [867, 273] on div at bounding box center [715, 264] width 968 height 29
drag, startPoint x: 547, startPoint y: 184, endPoint x: 652, endPoint y: 178, distance: 105.5
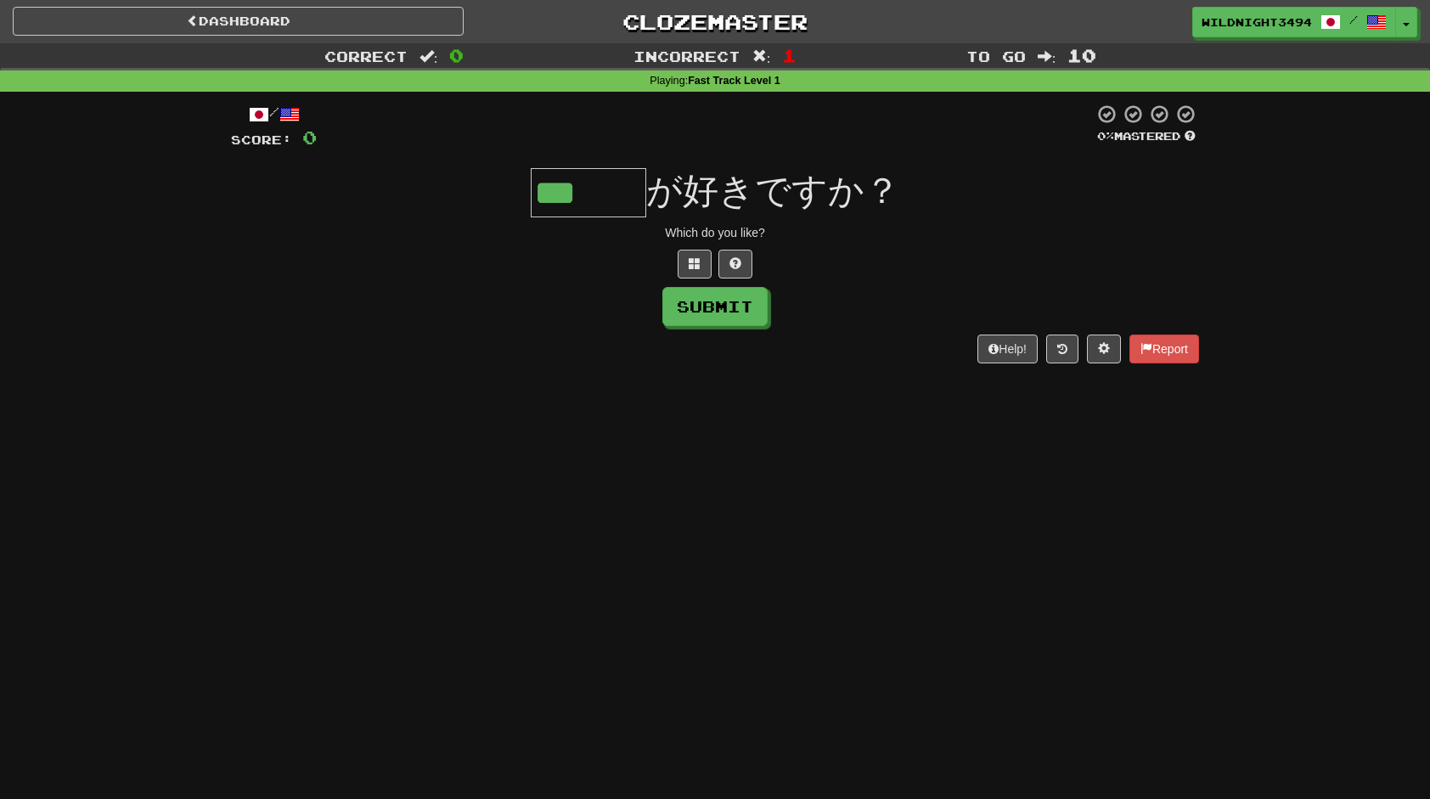
click at [652, 178] on div "*** が好きですか？" at bounding box center [715, 192] width 968 height 49
click at [821, 221] on div "/ Score: 0 0 % Mastered *** が好きですか？ Which do you like? Submit Help! Report" at bounding box center [715, 234] width 968 height 260
drag, startPoint x: 543, startPoint y: 192, endPoint x: 652, endPoint y: 188, distance: 109.6
click at [651, 188] on div "*** が好きですか？" at bounding box center [715, 192] width 968 height 49
click at [873, 290] on div "Submit" at bounding box center [715, 306] width 968 height 39
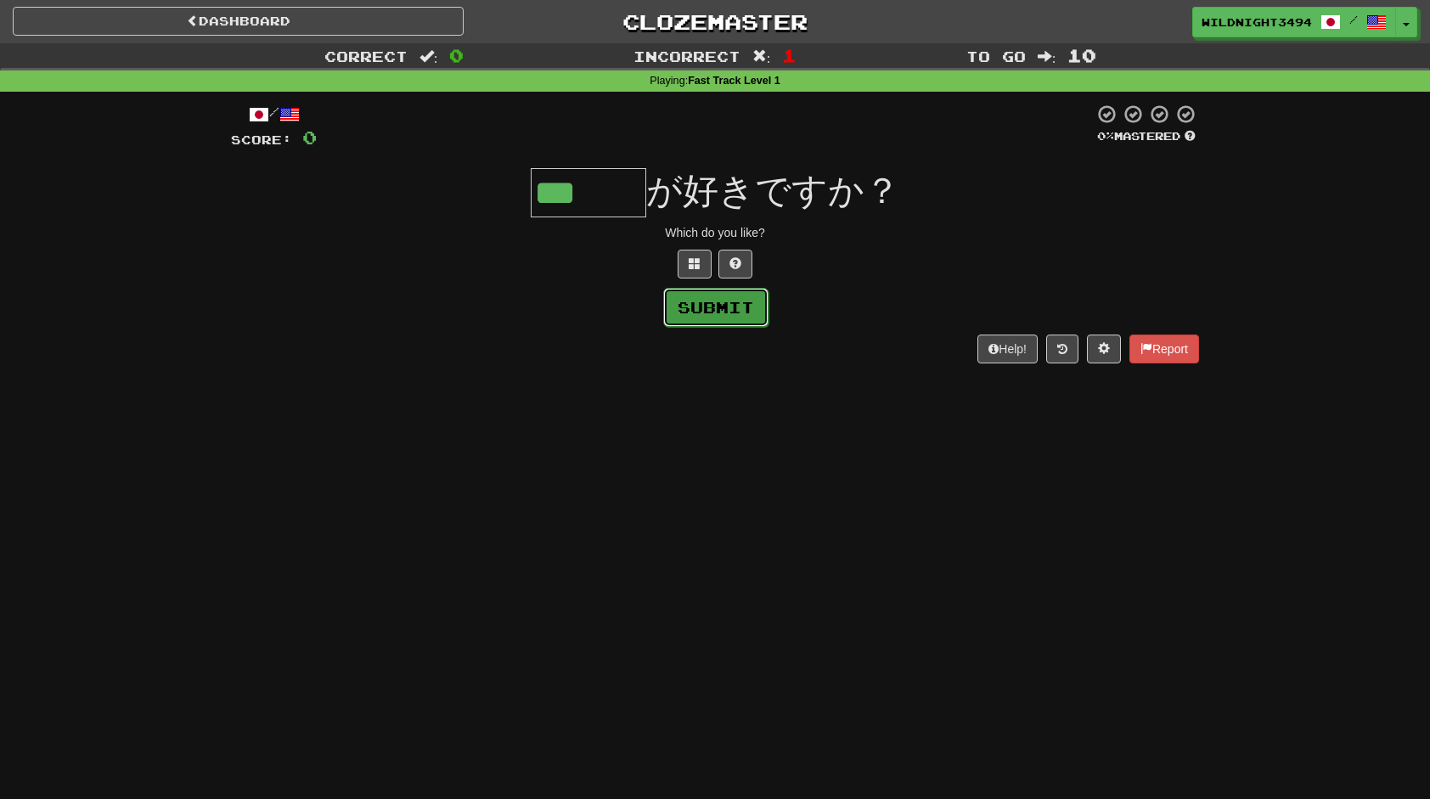
click at [749, 321] on button "Submit" at bounding box center [715, 307] width 105 height 39
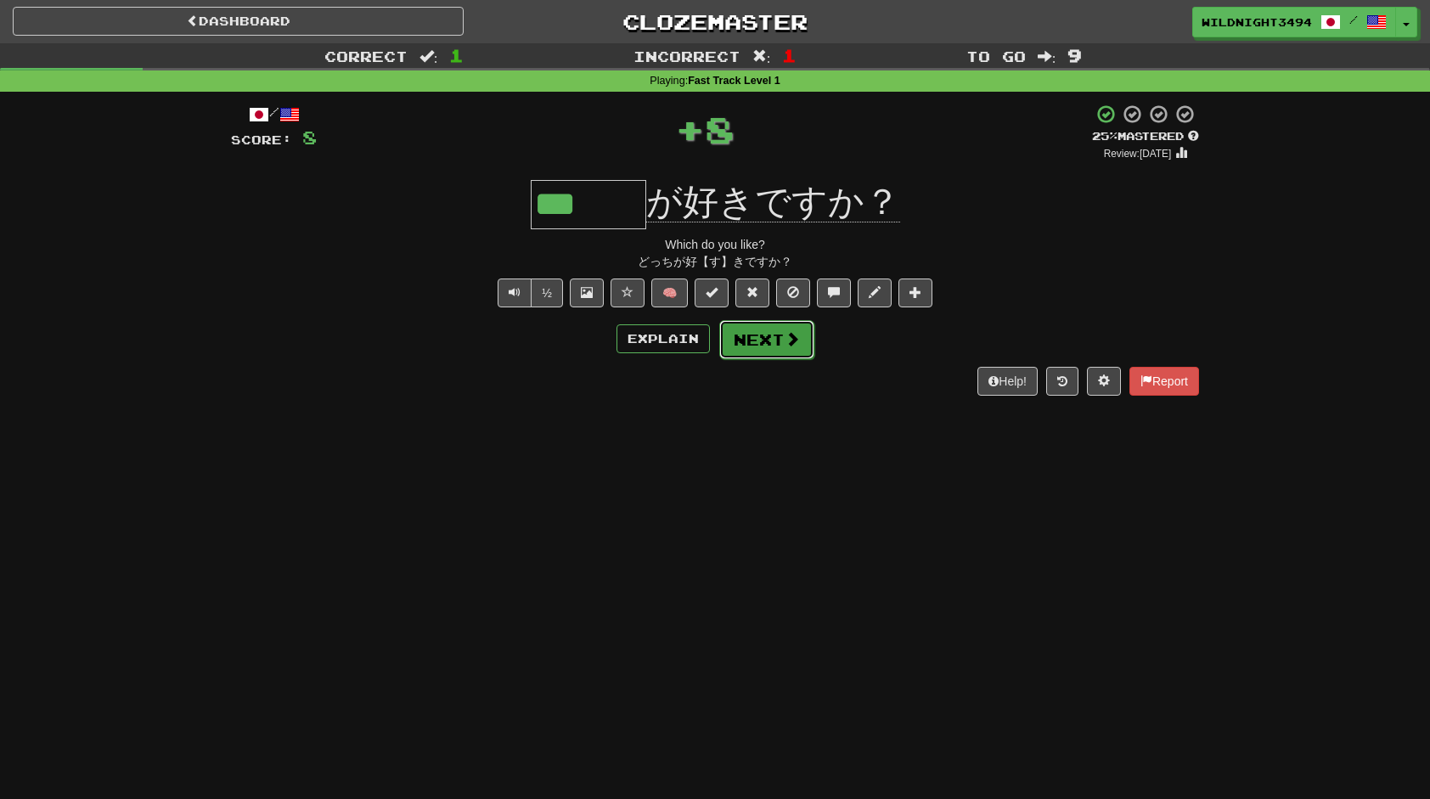
click at [792, 334] on span at bounding box center [792, 338] width 15 height 15
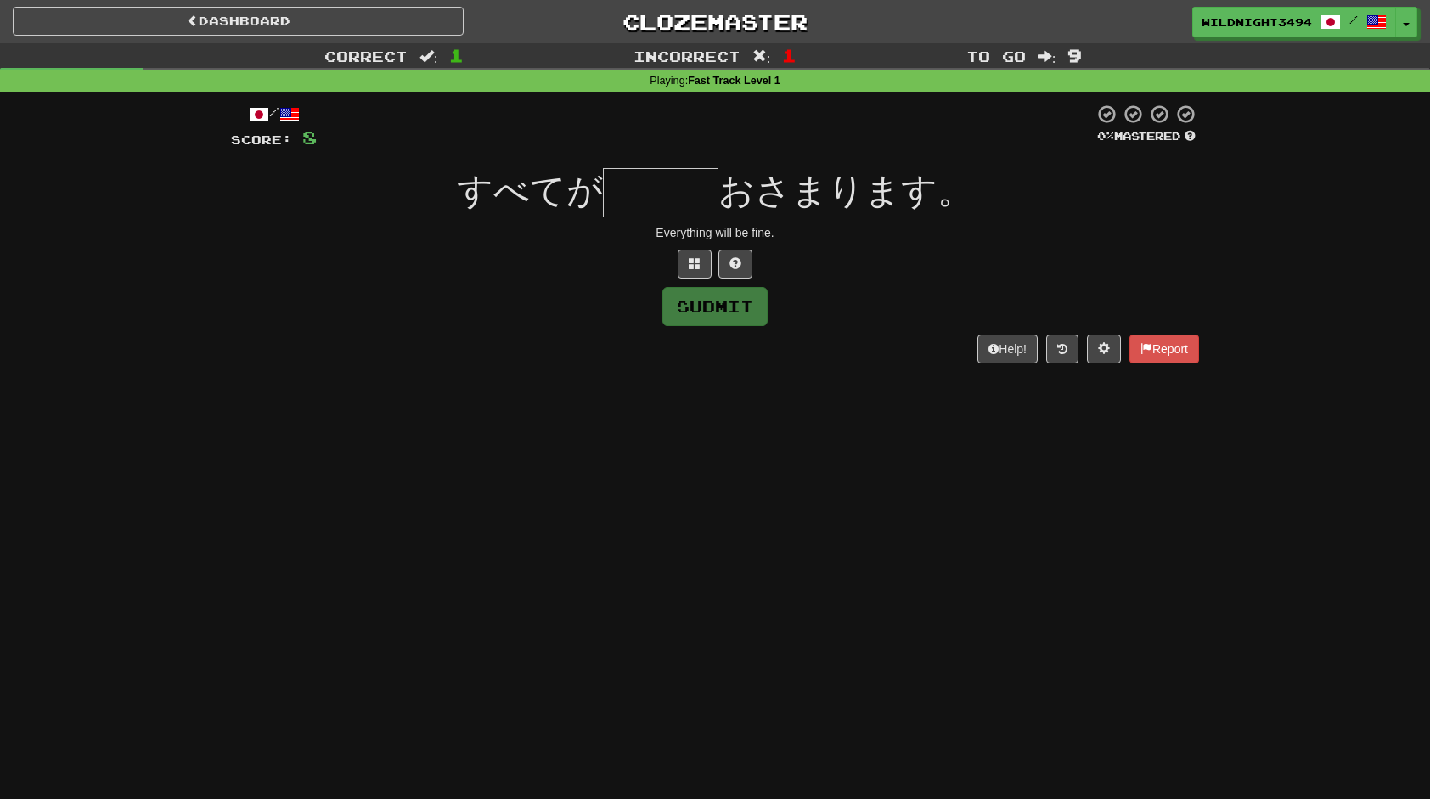
click at [661, 191] on input "text" at bounding box center [660, 192] width 115 height 49
click at [737, 269] on button at bounding box center [735, 264] width 34 height 29
type input "*"
drag, startPoint x: 659, startPoint y: 185, endPoint x: 594, endPoint y: 185, distance: 65.4
click at [594, 185] on div "すべてが * おさまります。" at bounding box center [715, 192] width 968 height 49
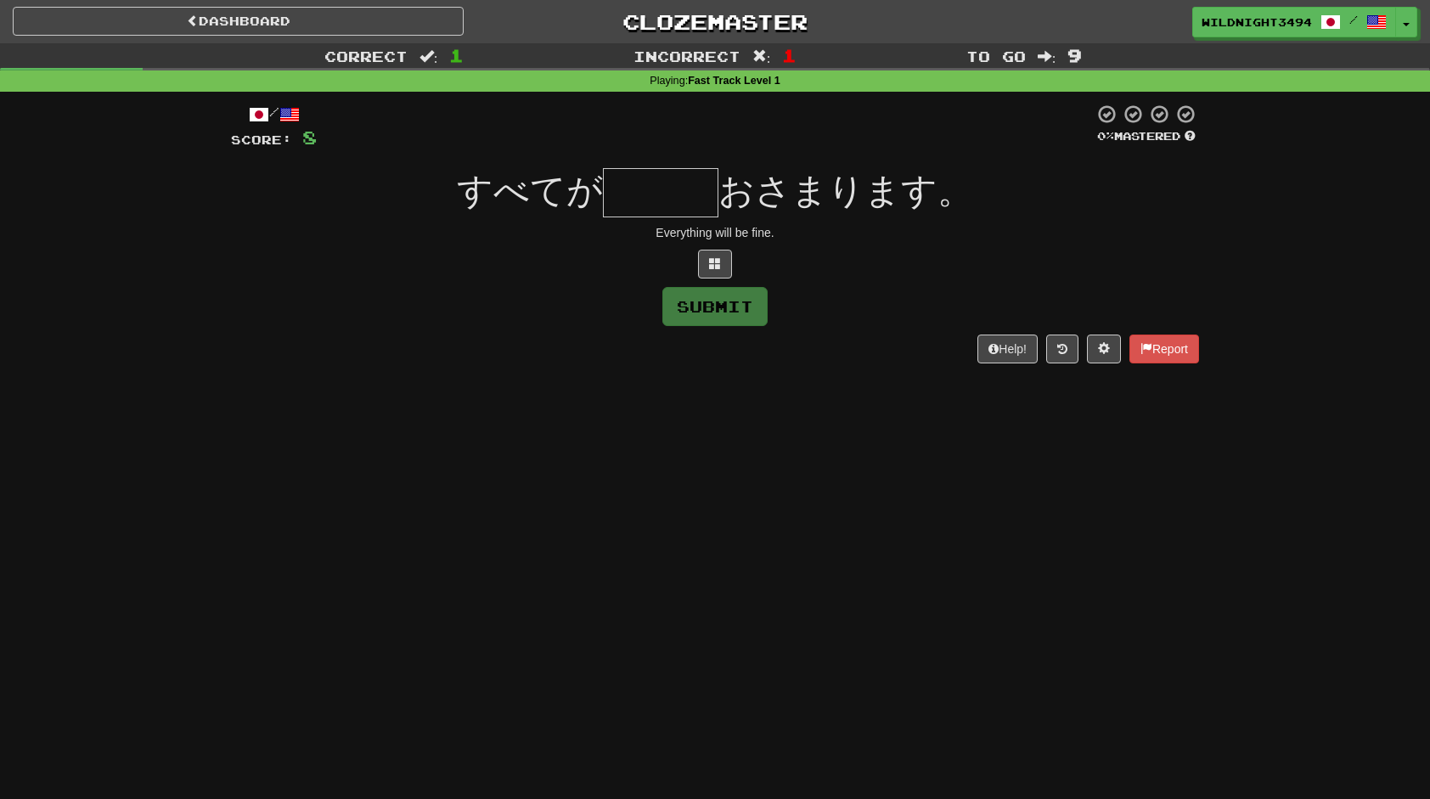
click at [676, 182] on input "text" at bounding box center [660, 192] width 115 height 49
click at [712, 262] on span at bounding box center [715, 263] width 12 height 12
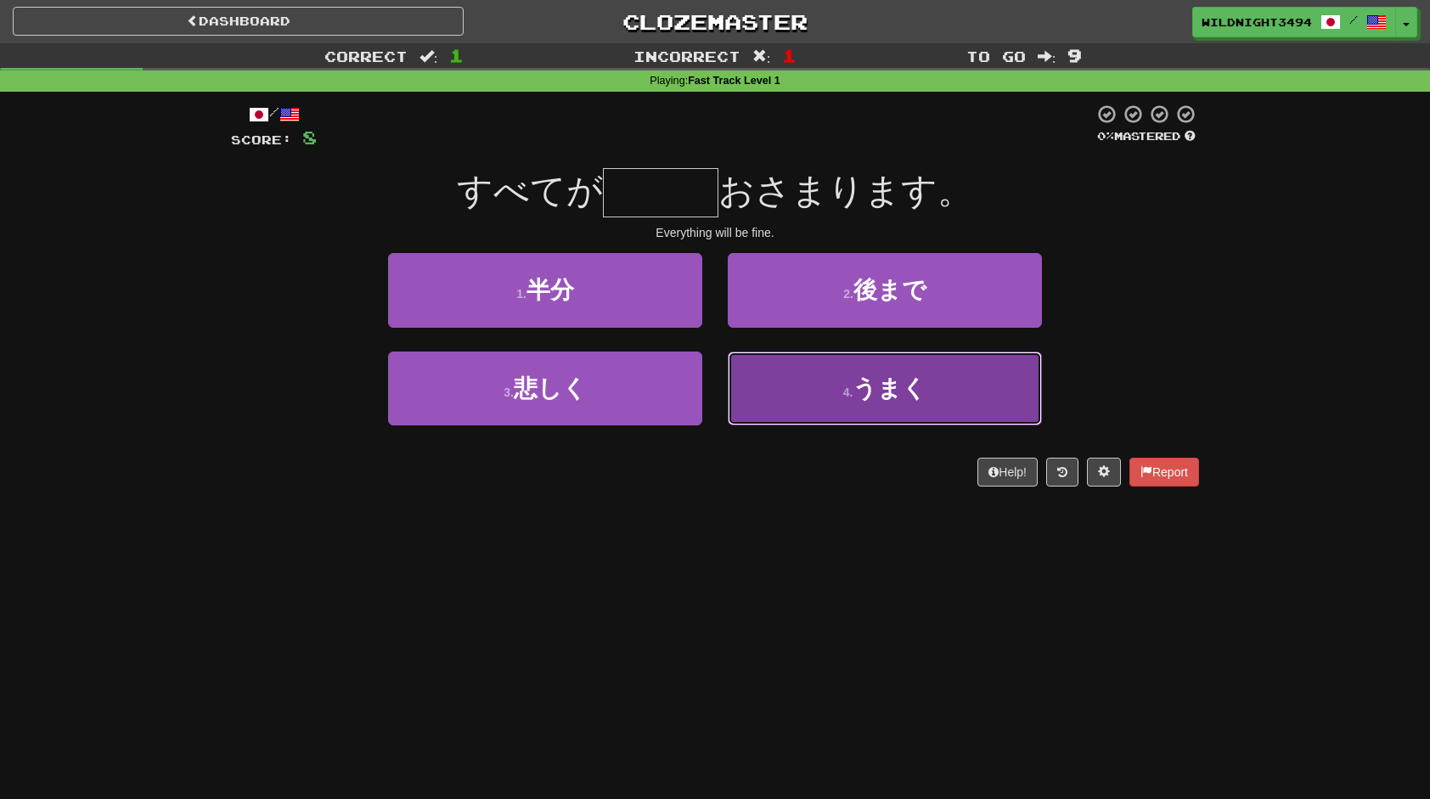
click at [780, 380] on button "4 . うまく" at bounding box center [885, 389] width 314 height 74
type input "***"
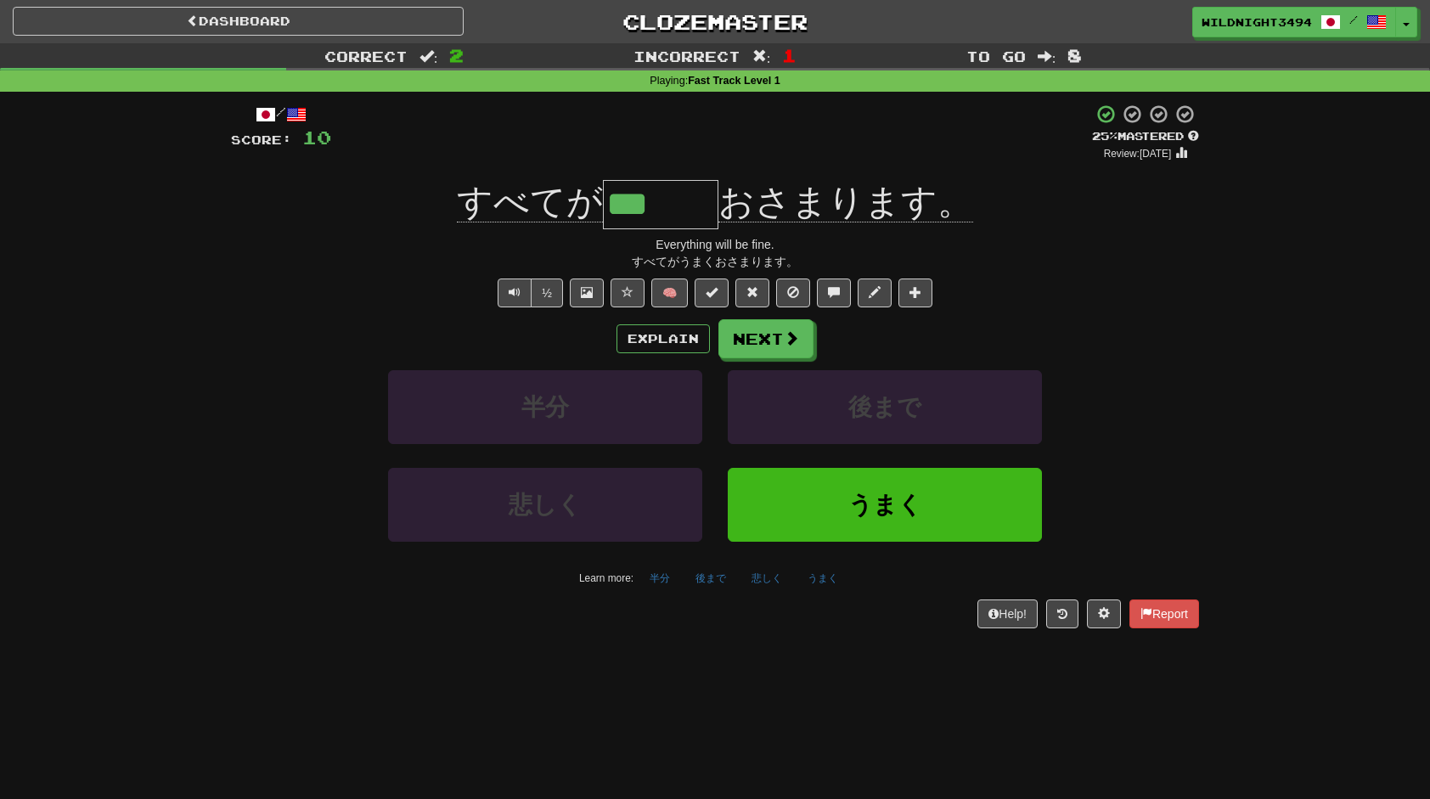
click at [1084, 295] on div "½ 🧠" at bounding box center [715, 293] width 968 height 29
click at [768, 338] on button "Next" at bounding box center [766, 339] width 95 height 39
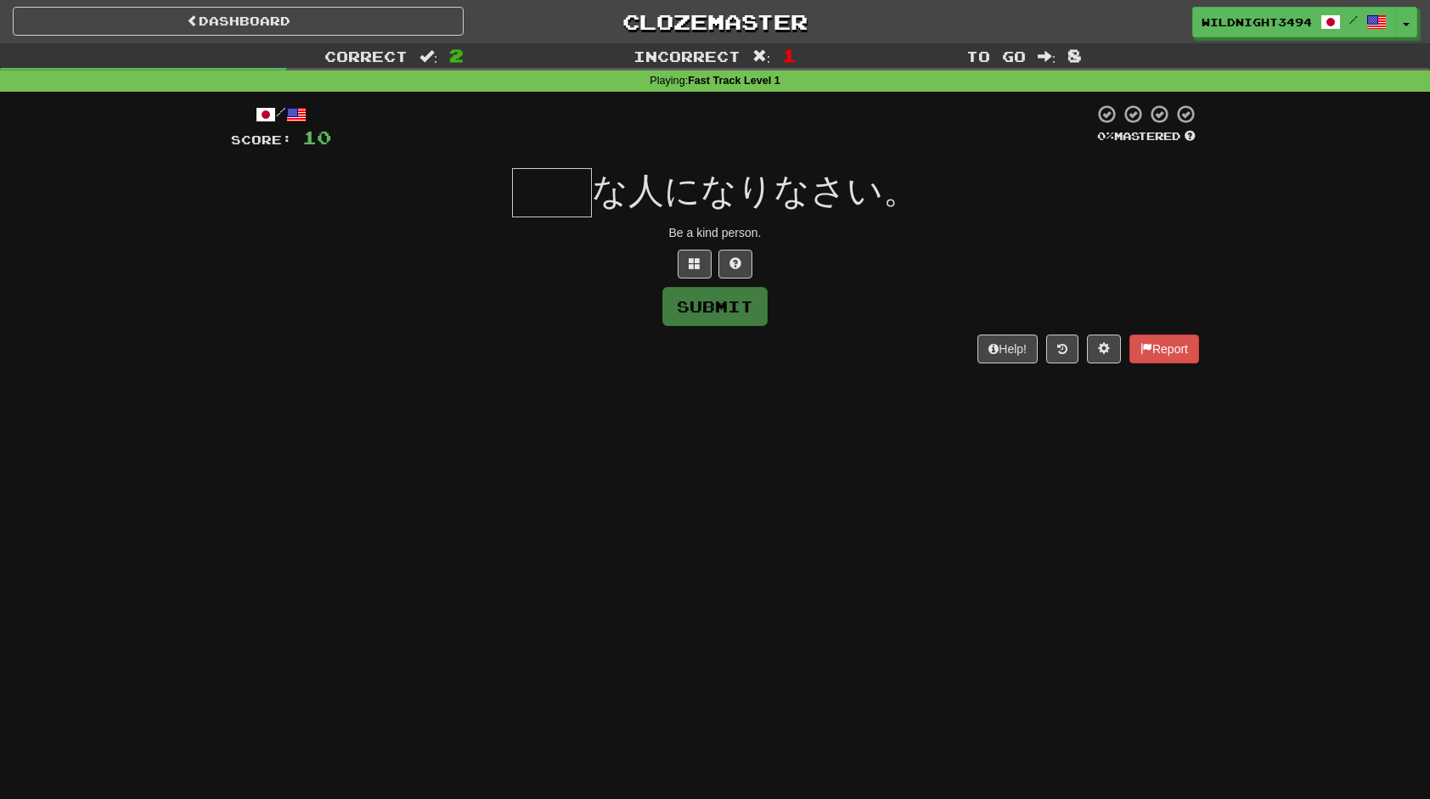
click at [543, 192] on input "text" at bounding box center [552, 192] width 80 height 49
type input "*"
click at [737, 259] on span at bounding box center [735, 263] width 12 height 12
click at [592, 204] on input "*" at bounding box center [552, 192] width 80 height 49
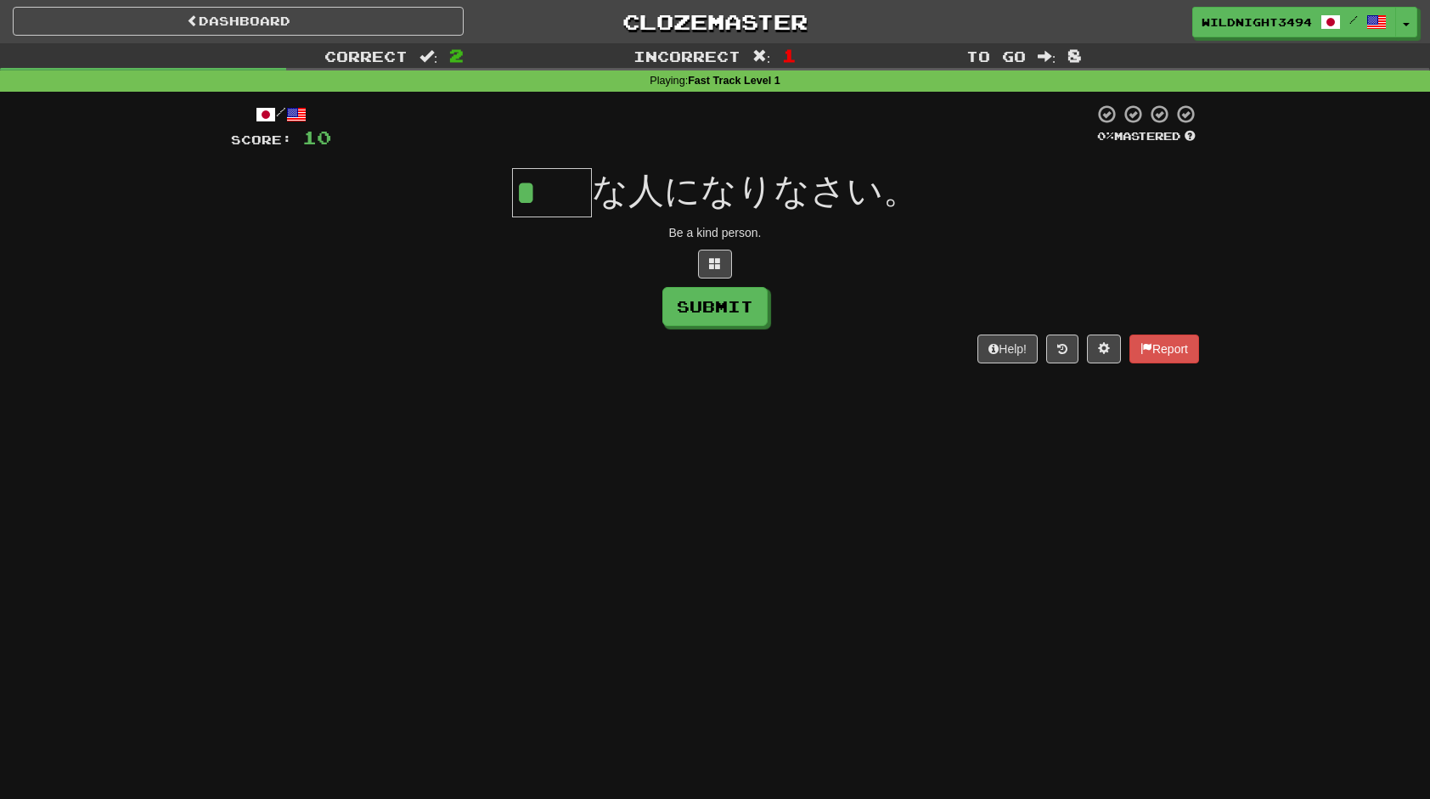
click at [485, 164] on div "/ Score: 10 0 % Mastered * な人になりなさい。 Be a kind person. Submit Help! Report" at bounding box center [715, 234] width 968 height 260
drag, startPoint x: 557, startPoint y: 194, endPoint x: 487, endPoint y: 193, distance: 69.7
click at [487, 193] on div "* な人になりなさい。" at bounding box center [715, 192] width 968 height 49
click at [555, 193] on input "*" at bounding box center [552, 192] width 80 height 49
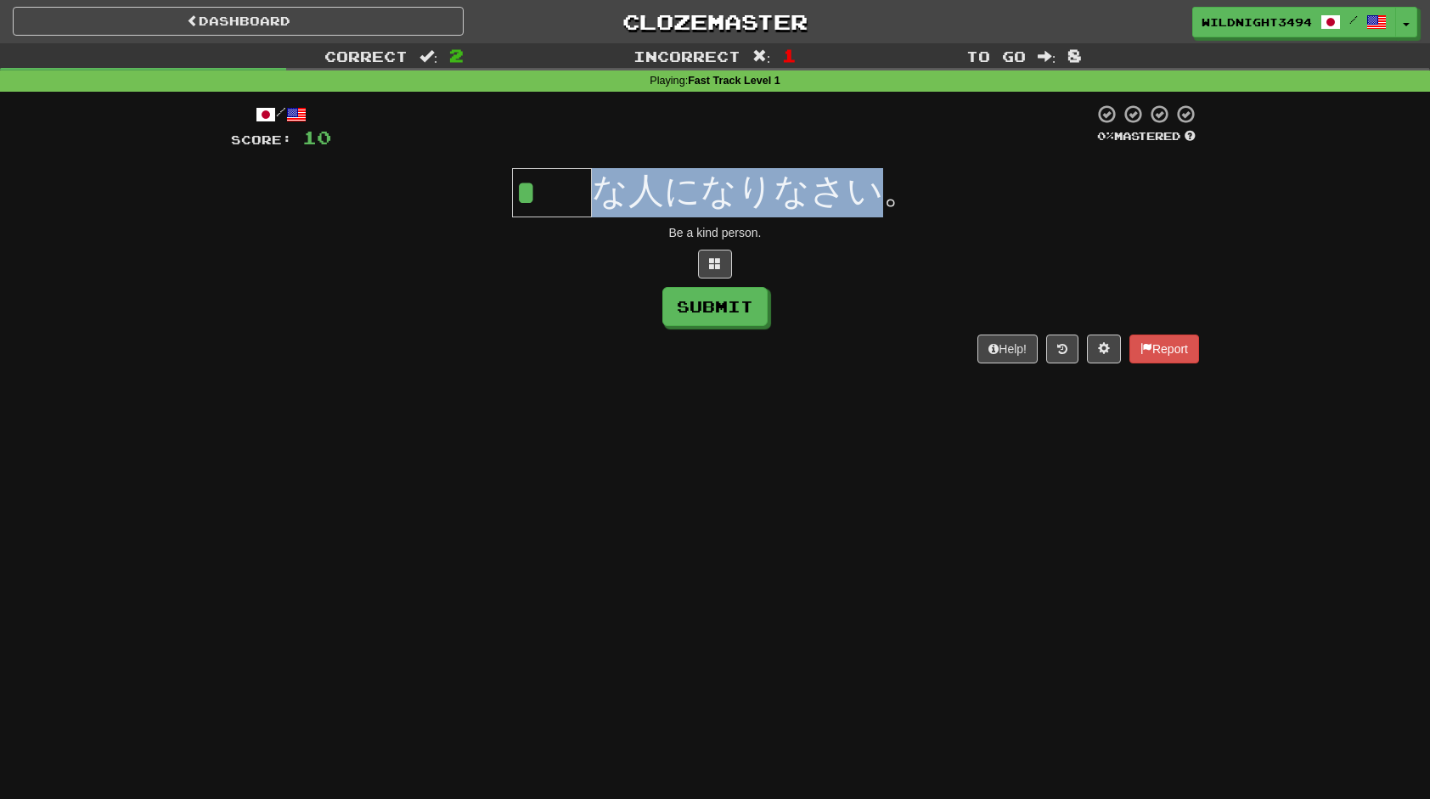
drag, startPoint x: 600, startPoint y: 189, endPoint x: 890, endPoint y: 187, distance: 289.6
click at [890, 187] on span "な人になりなさい。" at bounding box center [755, 191] width 327 height 40
drag, startPoint x: 890, startPoint y: 187, endPoint x: 802, endPoint y: 173, distance: 89.4
click at [802, 173] on span "な人になりなさい。" at bounding box center [755, 191] width 327 height 40
click at [715, 178] on span "な人になりなさい。" at bounding box center [755, 191] width 327 height 40
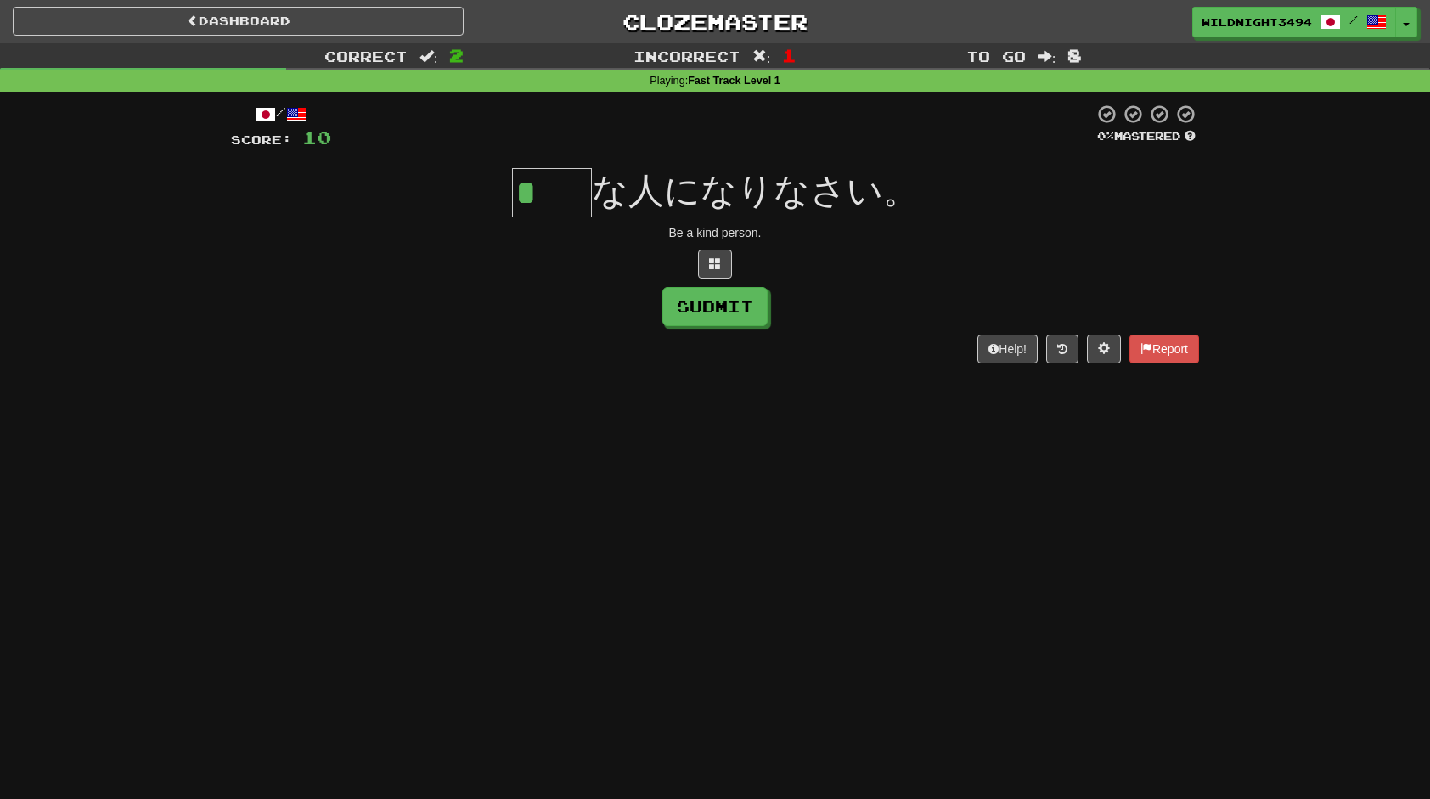
click at [568, 194] on input "*" at bounding box center [552, 192] width 80 height 49
click at [730, 312] on button "Submit" at bounding box center [715, 307] width 105 height 39
click at [723, 308] on button "Submit" at bounding box center [715, 307] width 105 height 39
type input "**"
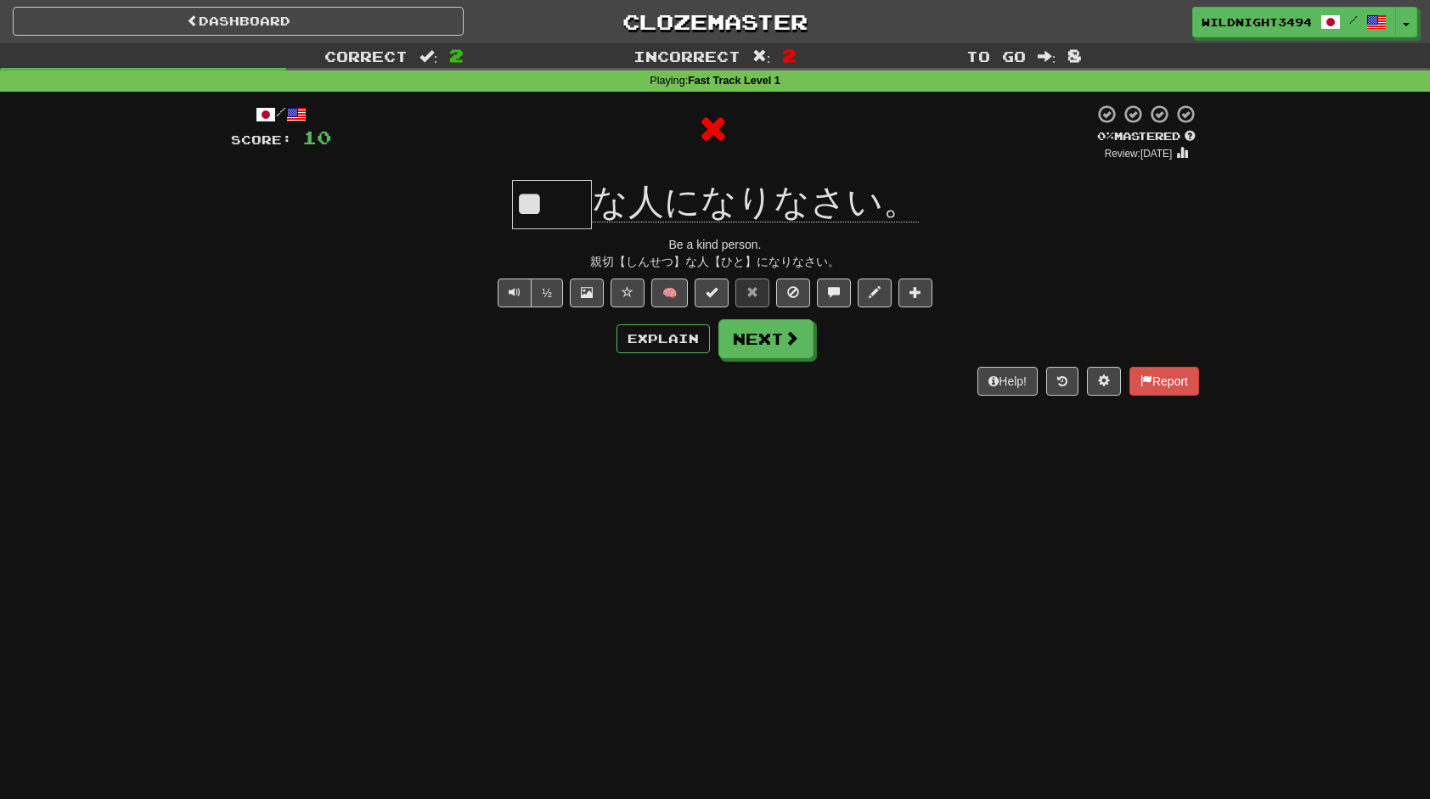
click at [545, 138] on div at bounding box center [712, 129] width 763 height 51
click at [752, 339] on button "Next" at bounding box center [766, 339] width 95 height 39
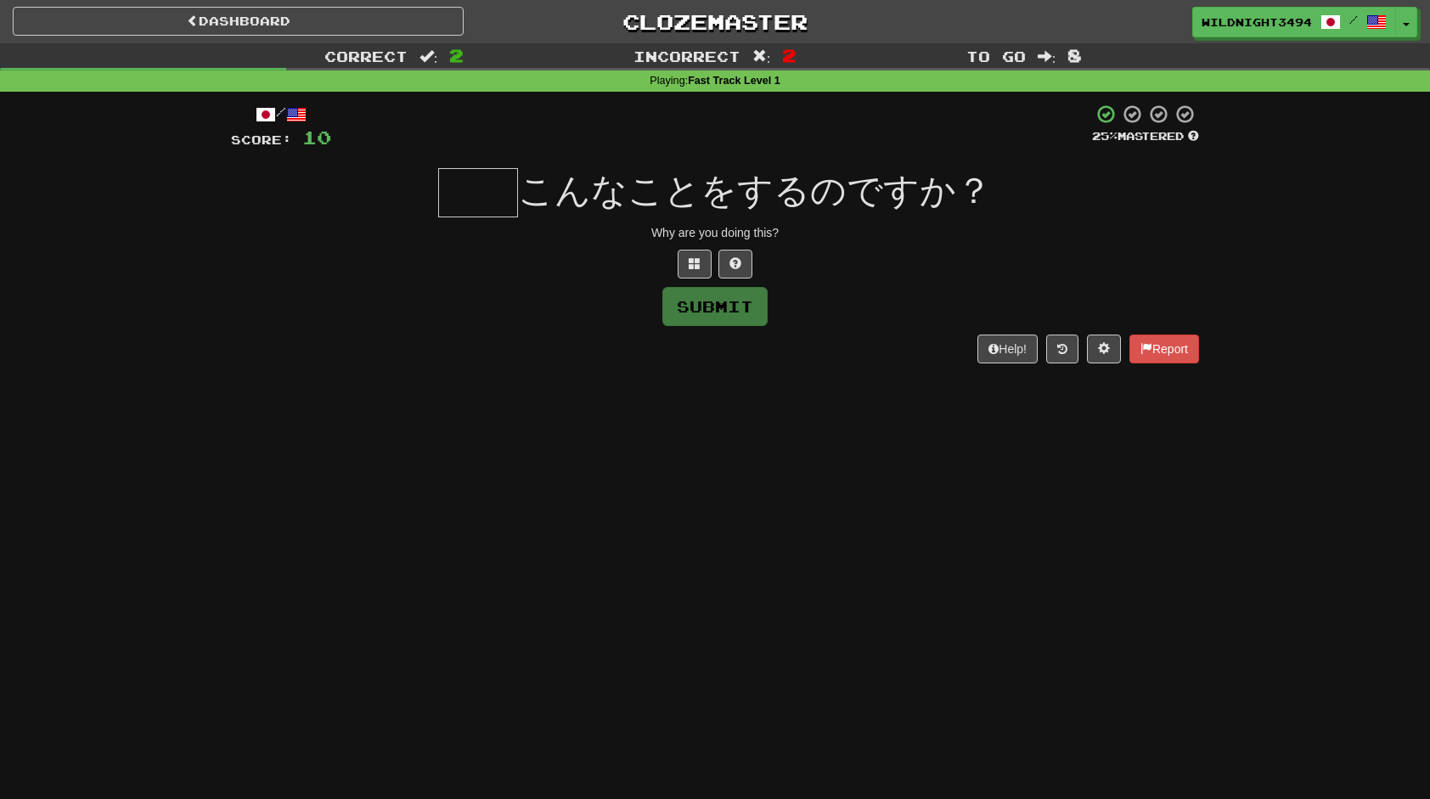
click at [479, 189] on input "text" at bounding box center [478, 192] width 80 height 49
type input "*"
type input "**"
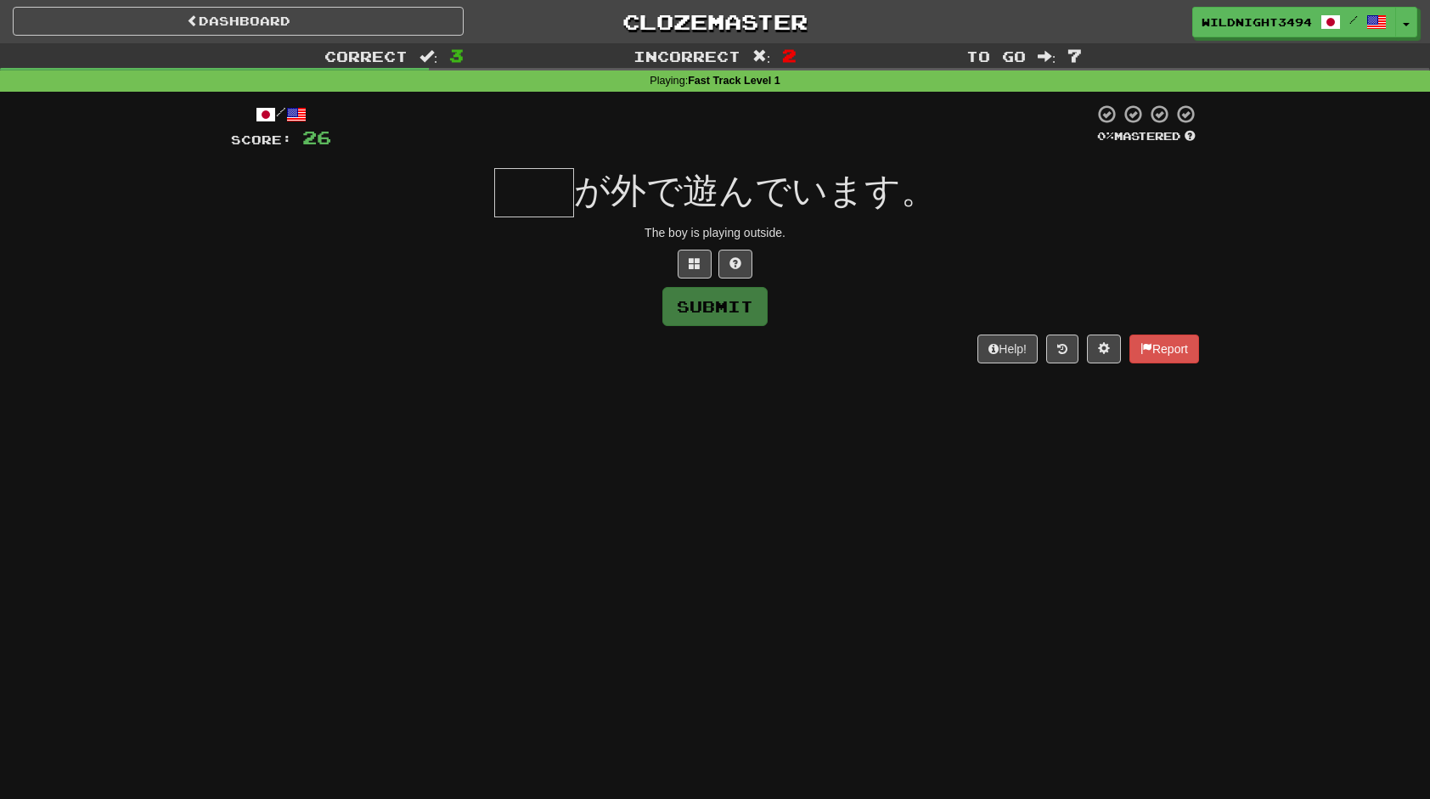
click at [481, 294] on div "Submit" at bounding box center [715, 306] width 968 height 39
click at [525, 193] on input "text" at bounding box center [534, 192] width 80 height 49
type input "*"
click at [734, 250] on button at bounding box center [735, 264] width 34 height 29
click at [556, 196] on input "*" at bounding box center [534, 192] width 80 height 49
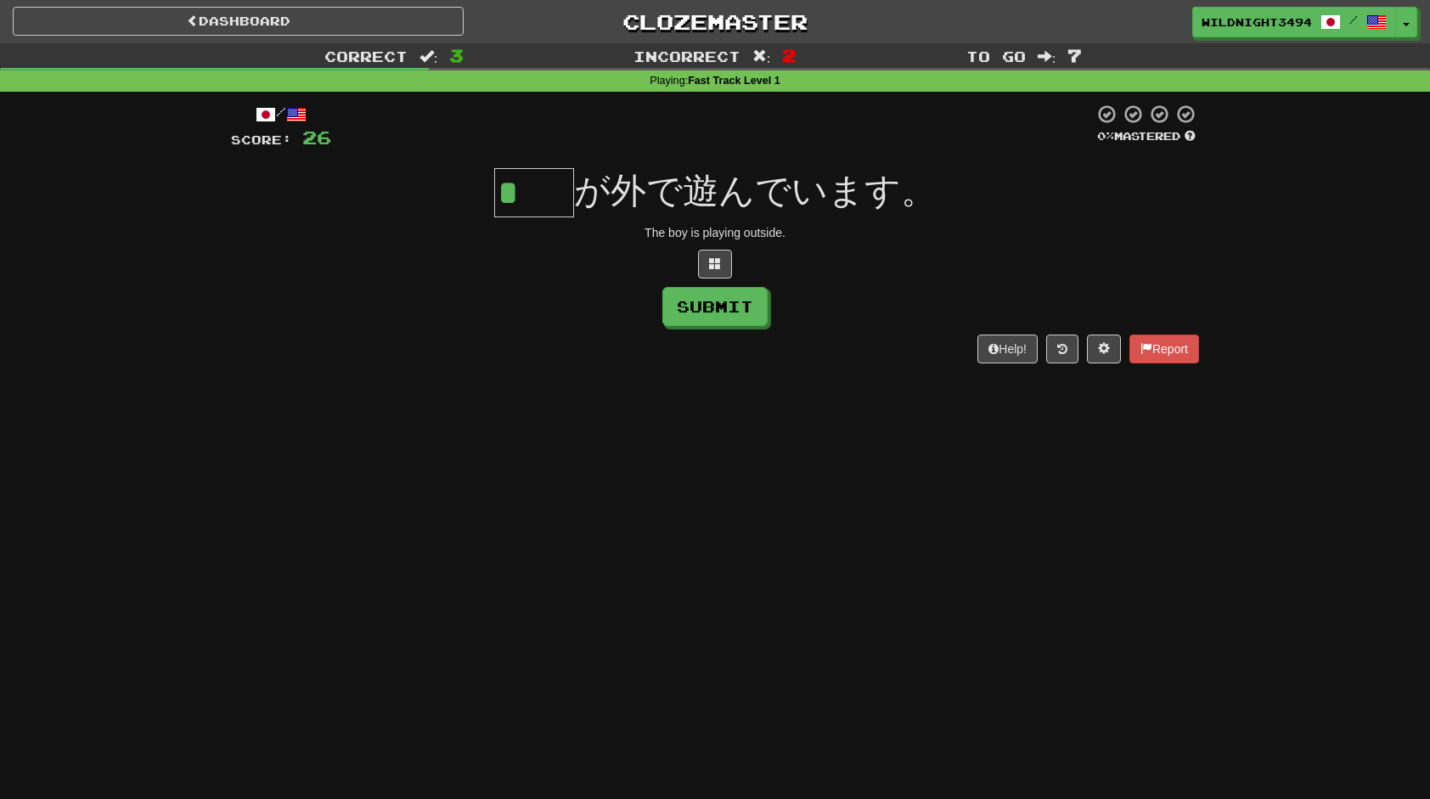
drag, startPoint x: 546, startPoint y: 189, endPoint x: 472, endPoint y: 190, distance: 73.9
click at [472, 190] on div "* が外で遊んでいます。" at bounding box center [715, 192] width 968 height 49
click at [523, 320] on div "Submit" at bounding box center [715, 306] width 968 height 39
drag, startPoint x: 557, startPoint y: 209, endPoint x: 426, endPoint y: 204, distance: 130.9
click at [426, 204] on div "* が外で遊んでいます。" at bounding box center [715, 192] width 968 height 49
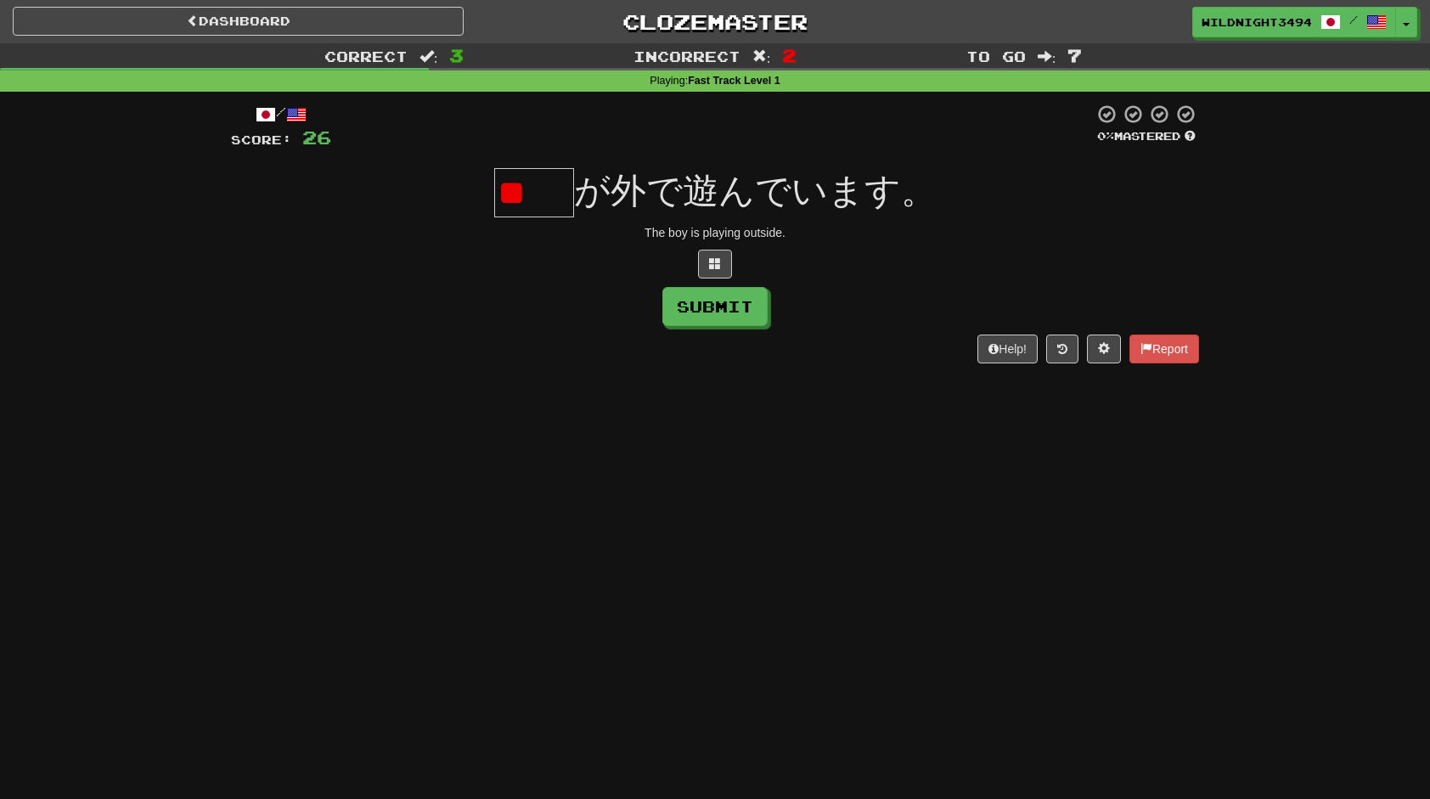
type input "*"
type input "**"
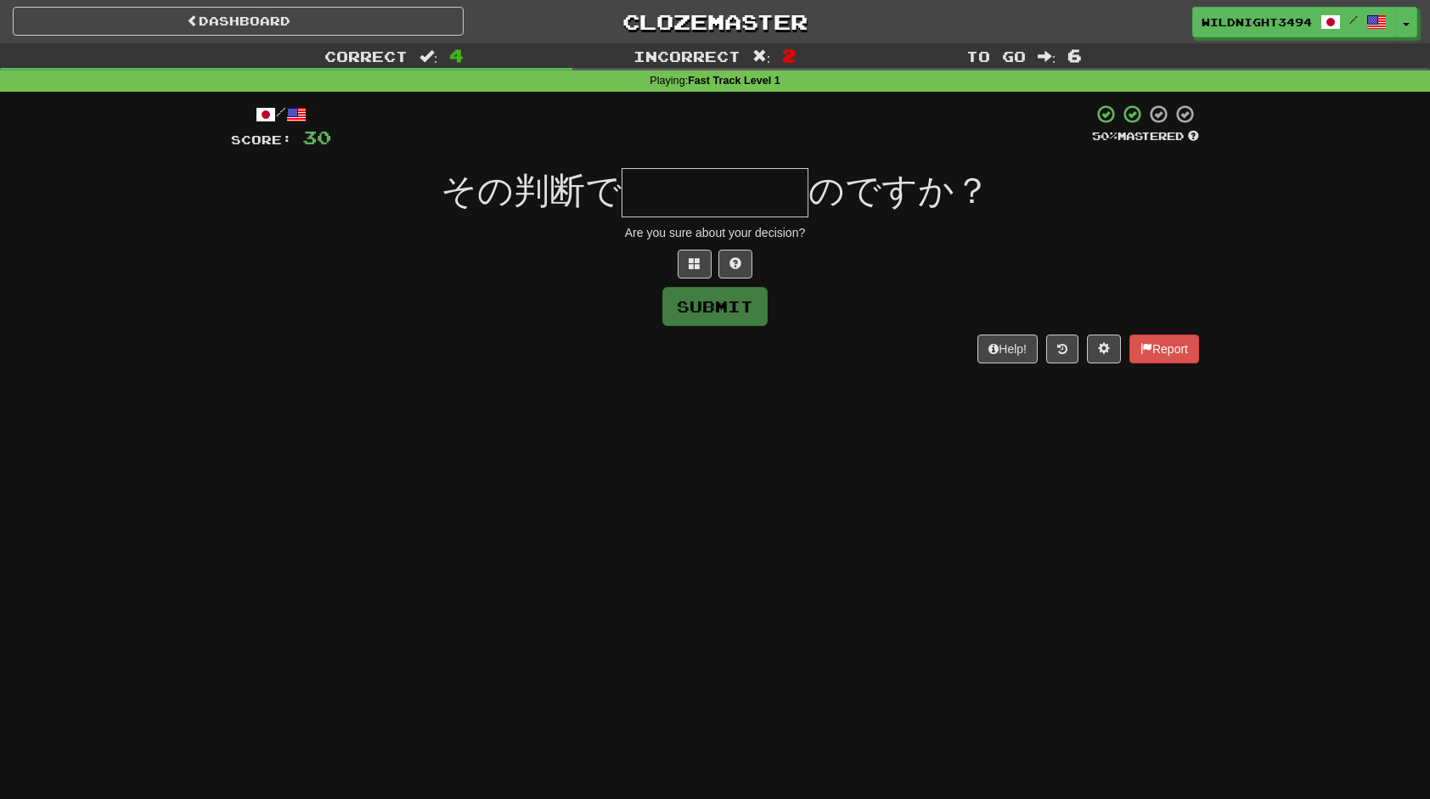
click at [555, 269] on div at bounding box center [715, 264] width 968 height 29
click at [441, 241] on div "/ Score: 30 50 % Mastered その判断で のですか？ Are you sure about your decision? Submit …" at bounding box center [715, 234] width 968 height 260
click at [651, 202] on input "text" at bounding box center [715, 192] width 187 height 49
click at [734, 261] on span at bounding box center [735, 263] width 12 height 12
type input "*"
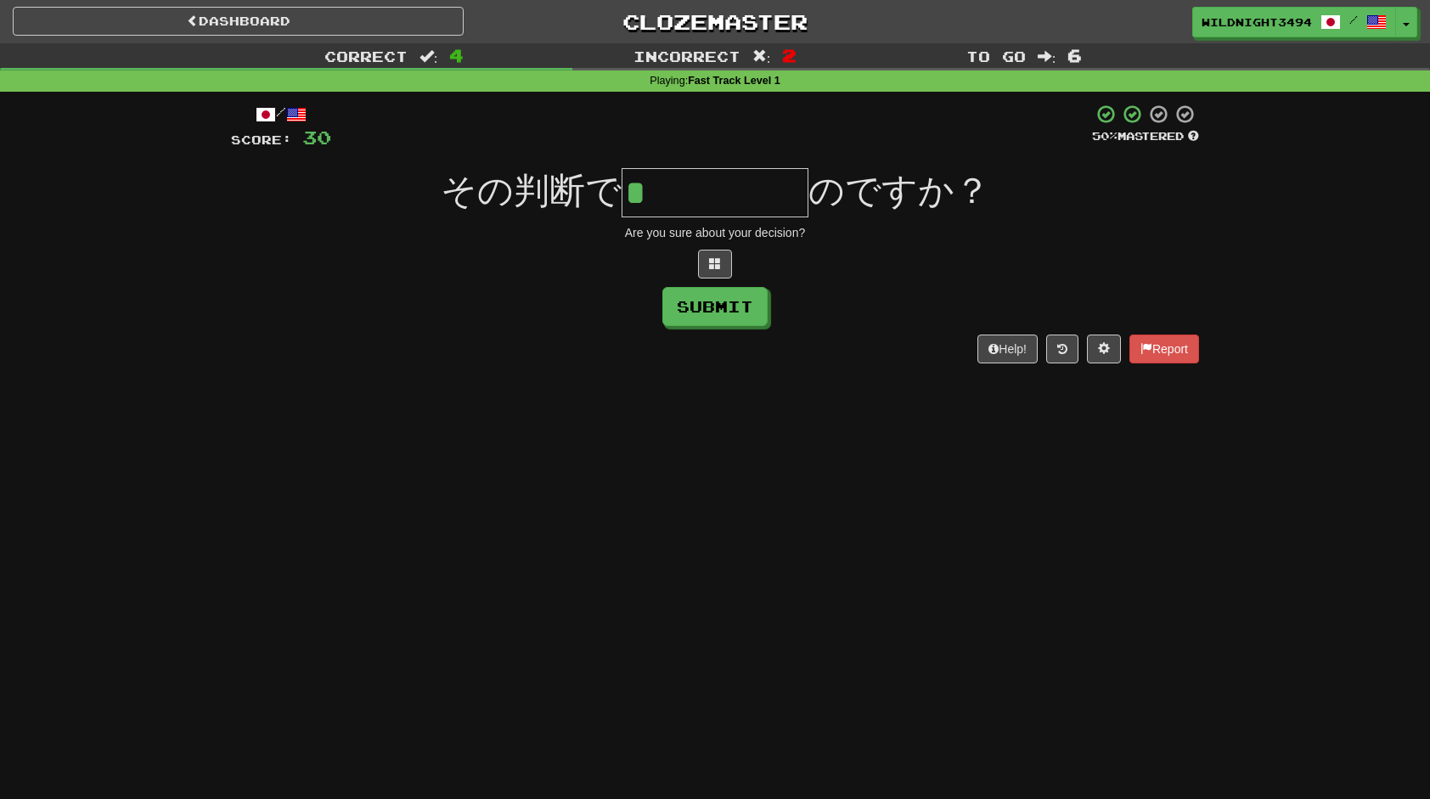
click at [705, 192] on input "*" at bounding box center [715, 192] width 187 height 49
drag, startPoint x: 662, startPoint y: 187, endPoint x: 637, endPoint y: 187, distance: 25.5
click at [637, 187] on input "*" at bounding box center [715, 192] width 187 height 49
click at [746, 186] on input "*" at bounding box center [715, 192] width 187 height 49
click at [741, 185] on input "*" at bounding box center [715, 192] width 187 height 49
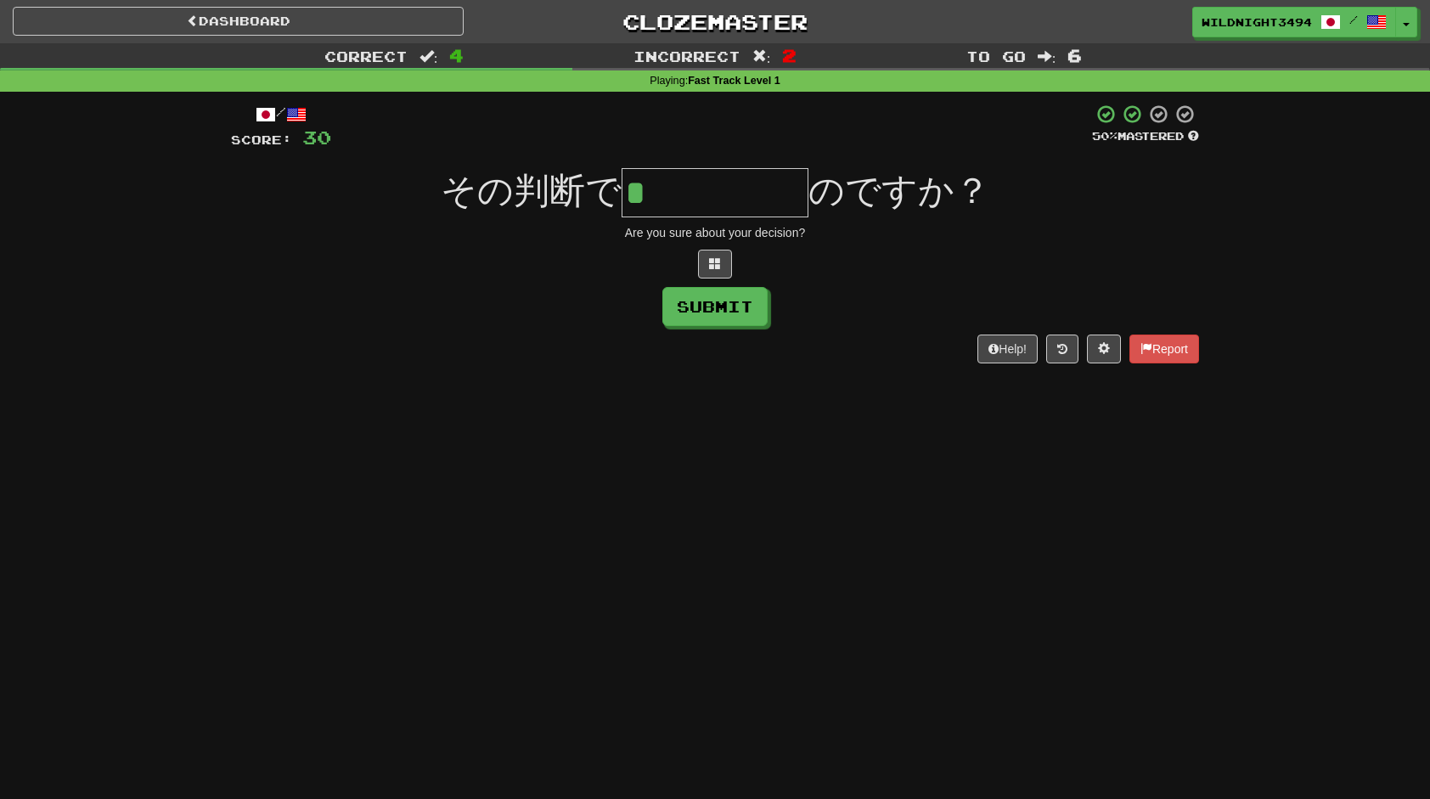
drag, startPoint x: 727, startPoint y: 192, endPoint x: 625, endPoint y: 178, distance: 102.8
click at [625, 178] on input "*" at bounding box center [715, 192] width 187 height 49
click at [688, 194] on input "*" at bounding box center [715, 192] width 187 height 49
type input "*"
type input "*****"
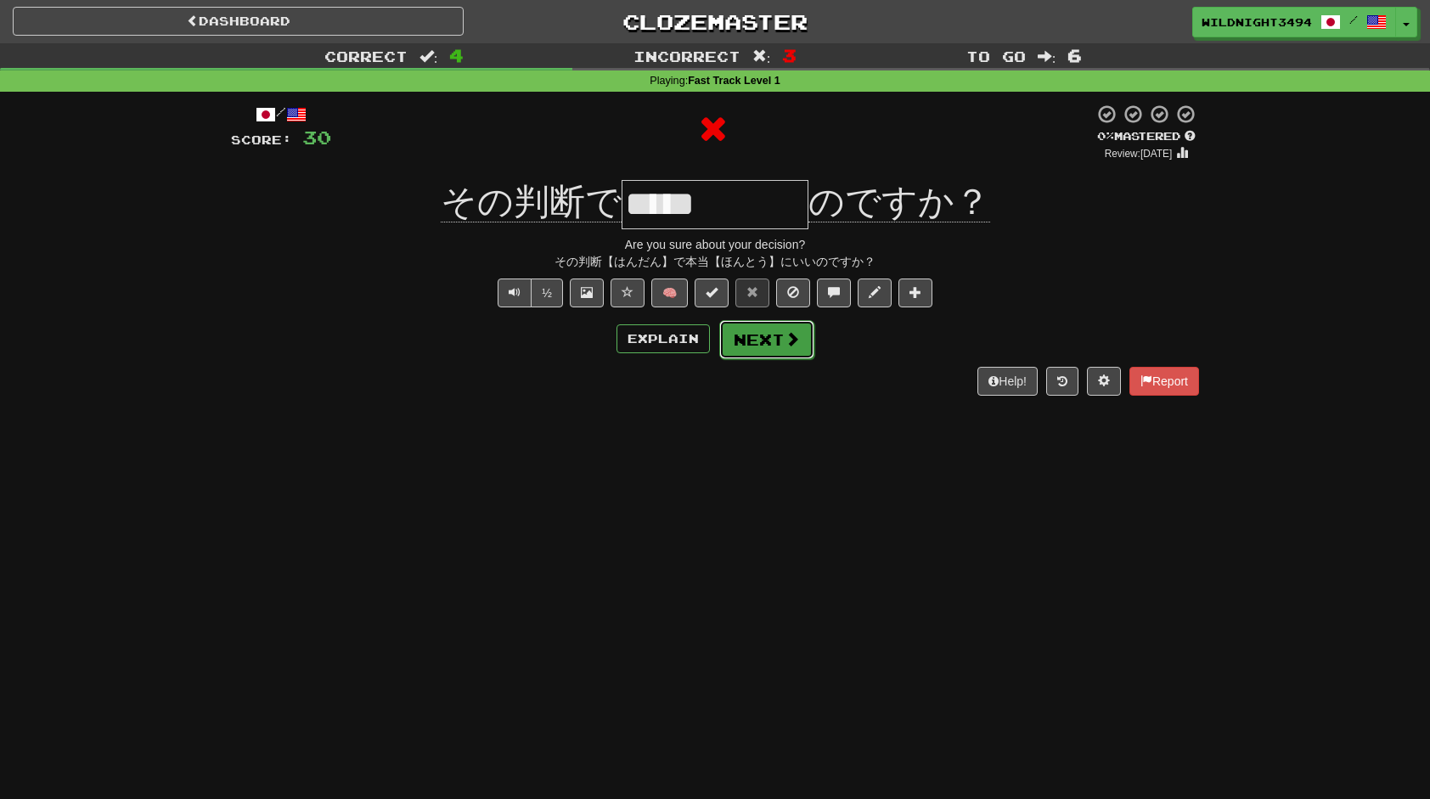
click at [765, 348] on button "Next" at bounding box center [766, 339] width 95 height 39
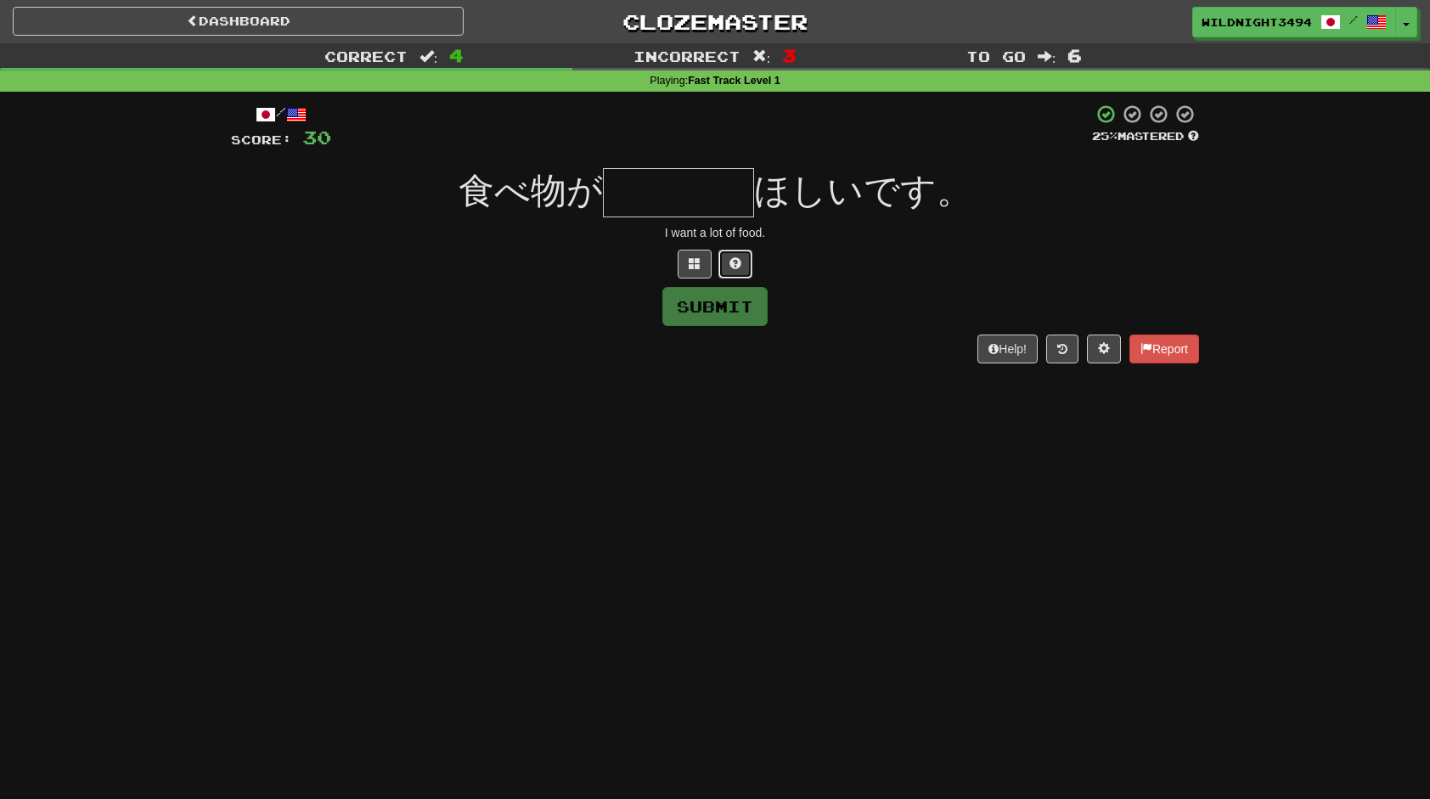
click at [730, 250] on button at bounding box center [735, 264] width 34 height 29
type input "*"
drag, startPoint x: 669, startPoint y: 190, endPoint x: 603, endPoint y: 193, distance: 66.3
click at [603, 193] on div "食べ物が * ほしいです。" at bounding box center [715, 192] width 968 height 49
type input "****"
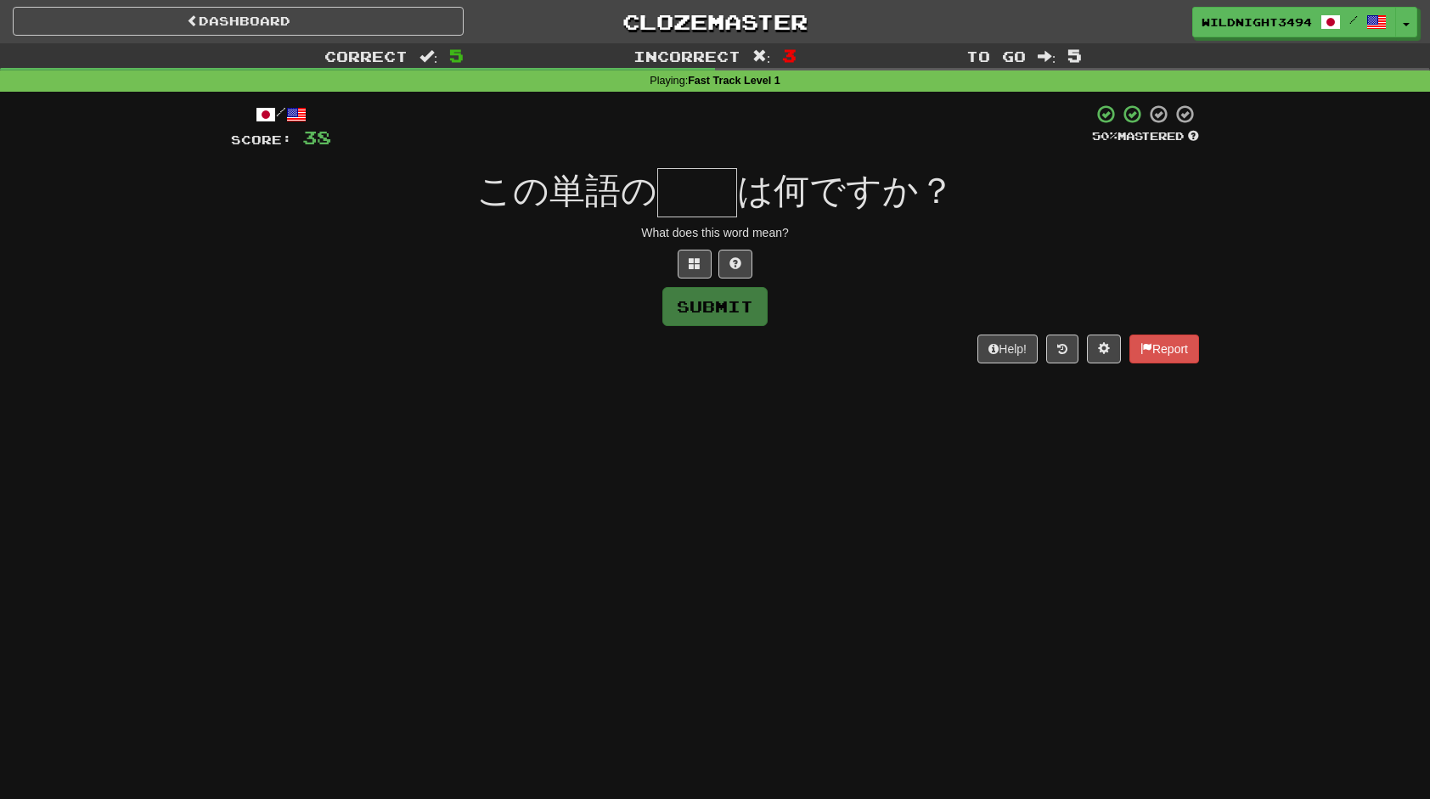
click at [589, 324] on div "Submit" at bounding box center [715, 306] width 968 height 39
click at [725, 119] on div at bounding box center [711, 127] width 761 height 47
click at [703, 175] on input "text" at bounding box center [697, 192] width 80 height 49
type input "*"
click at [727, 256] on button at bounding box center [735, 264] width 34 height 29
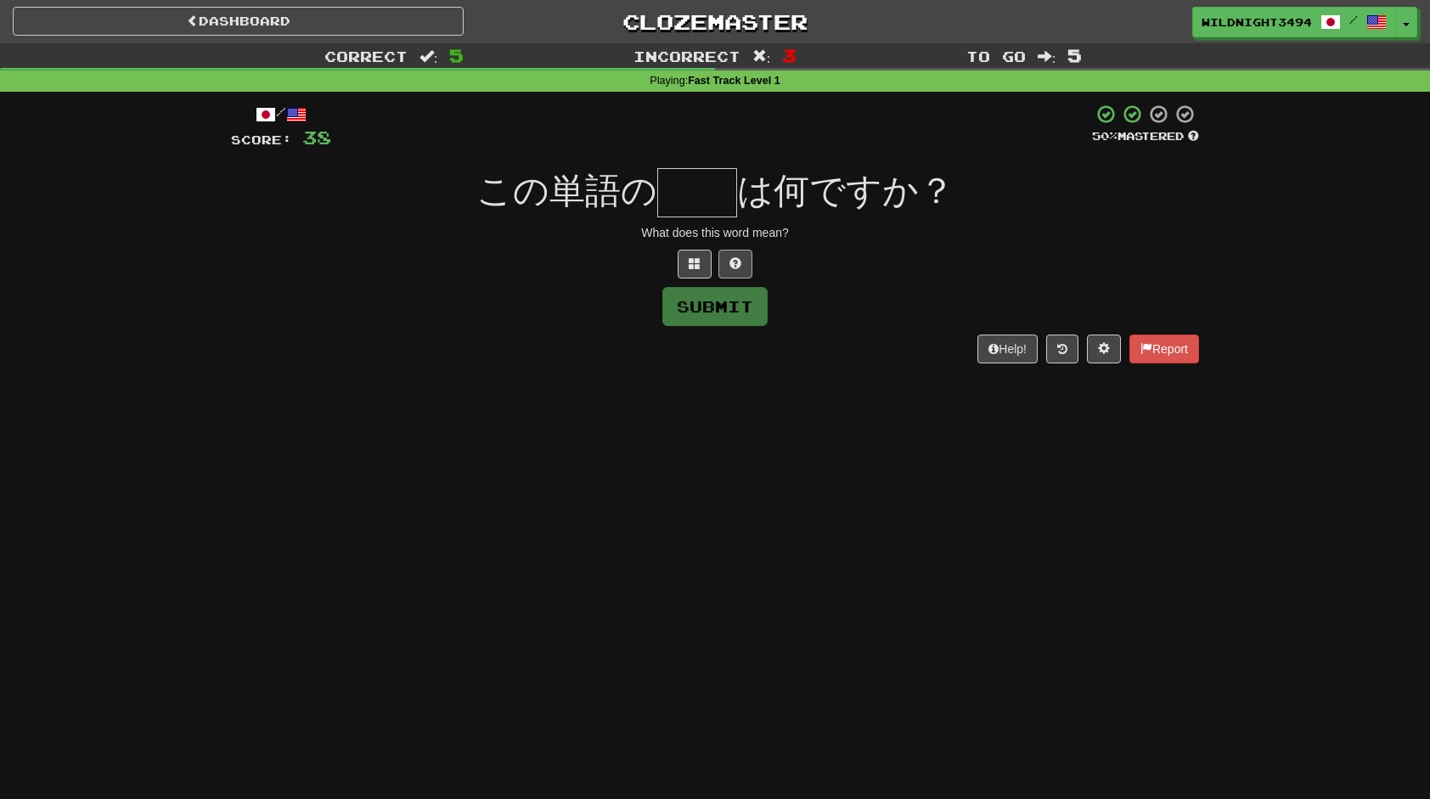
type input "*"
click at [707, 202] on input "*" at bounding box center [697, 192] width 80 height 49
click at [718, 196] on input "*" at bounding box center [697, 192] width 80 height 49
drag, startPoint x: 699, startPoint y: 192, endPoint x: 666, endPoint y: 196, distance: 33.4
click at [666, 196] on input "*" at bounding box center [697, 192] width 80 height 49
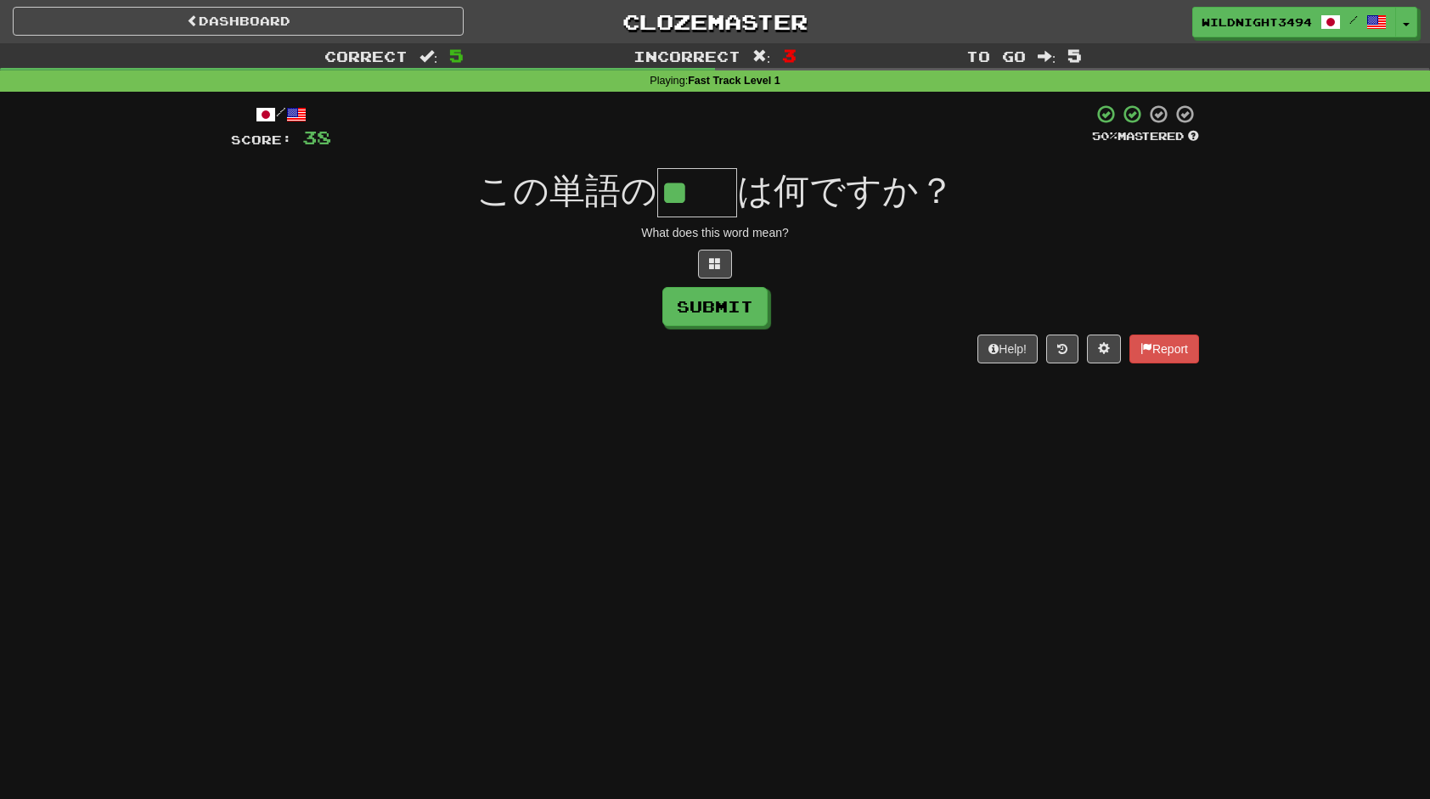
type input "**"
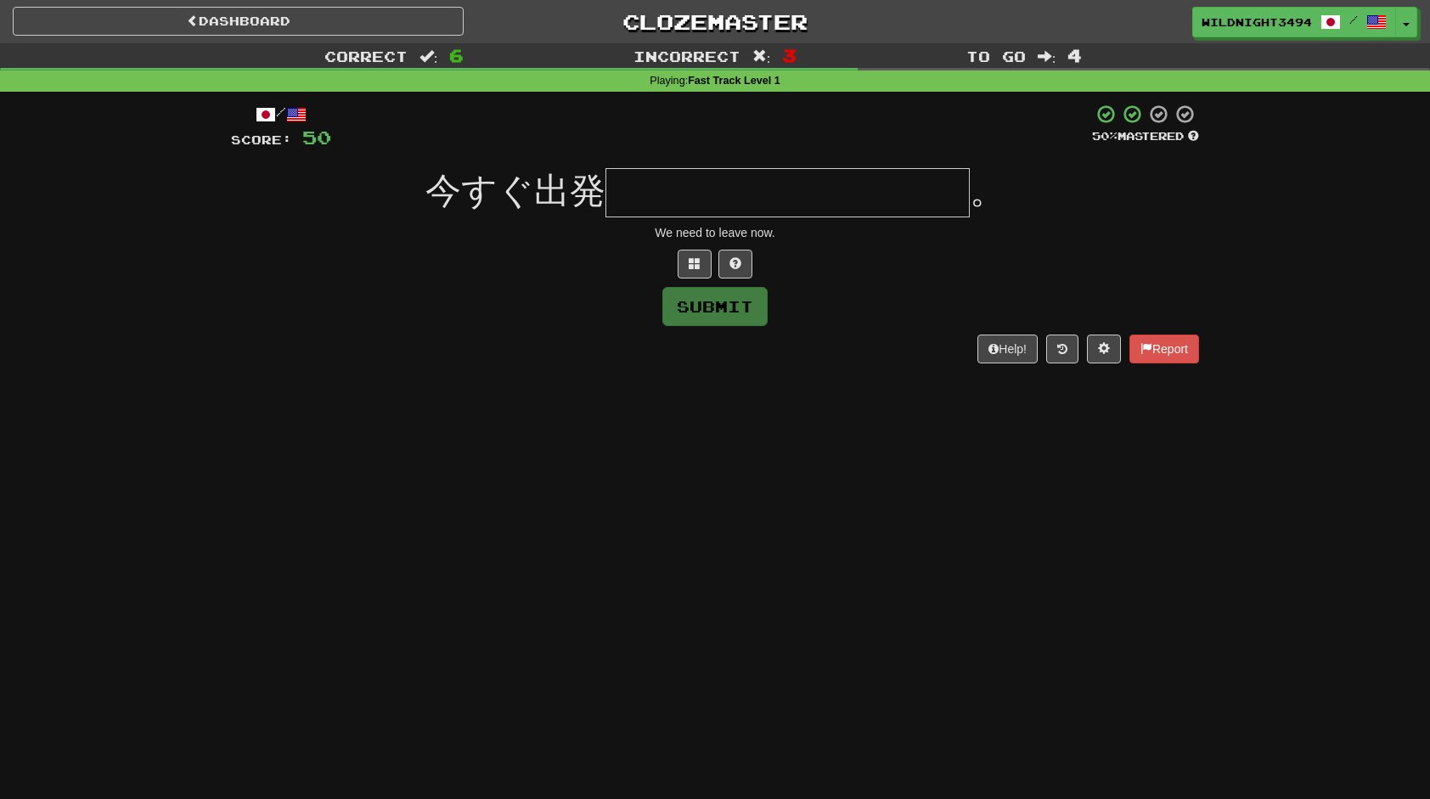
click at [791, 177] on input "text" at bounding box center [787, 192] width 364 height 49
click at [847, 358] on div "Help! Report" at bounding box center [715, 349] width 968 height 29
click at [838, 192] on input "text" at bounding box center [787, 192] width 364 height 49
drag, startPoint x: 857, startPoint y: 388, endPoint x: 838, endPoint y: 216, distance: 173.4
click at [858, 387] on div "Dashboard Clozemaster WildNight3494 / Toggle Dropdown Dashboard Leaderboard Act…" at bounding box center [715, 399] width 1430 height 799
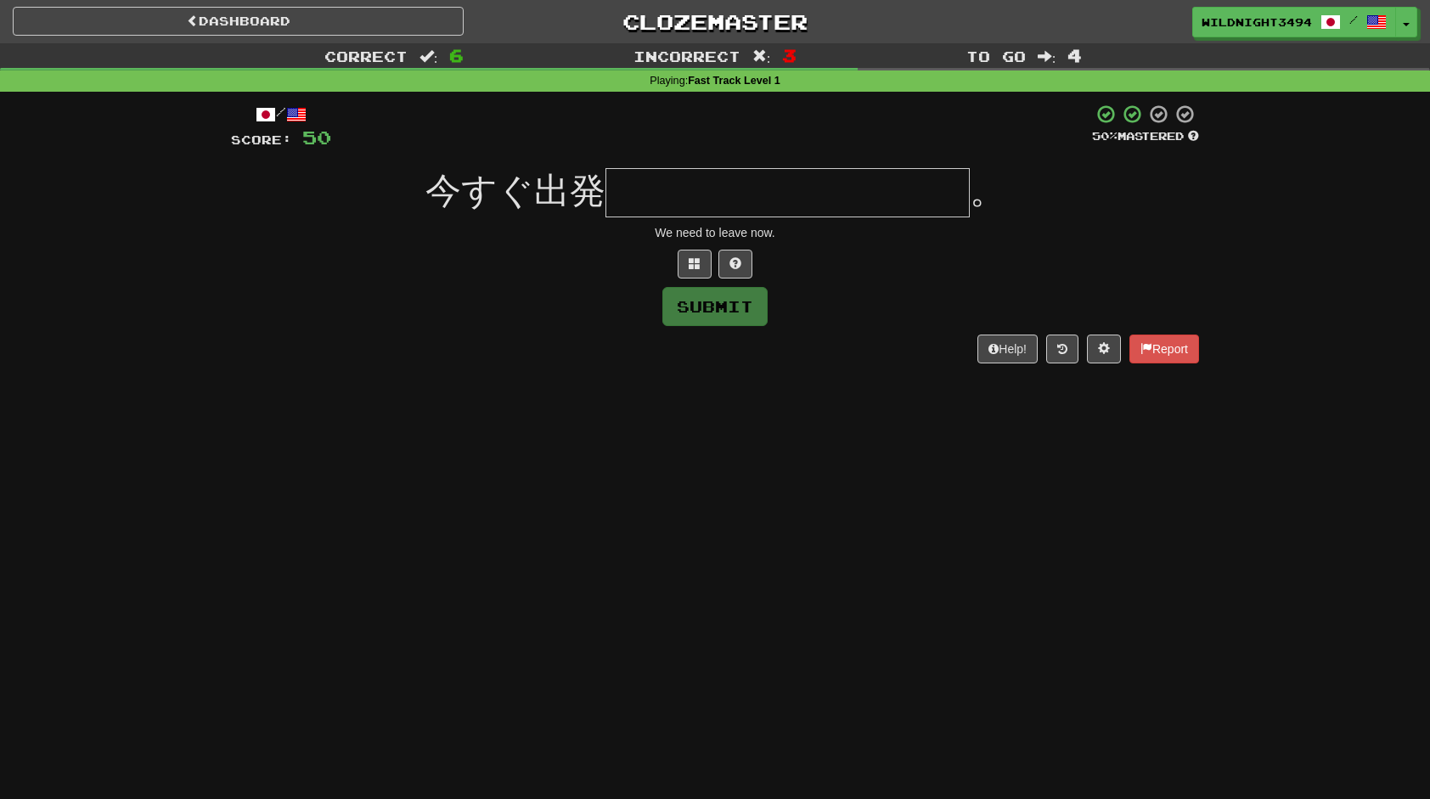
click at [824, 169] on input "text" at bounding box center [787, 192] width 364 height 49
click at [986, 200] on span "。" at bounding box center [988, 191] width 36 height 40
click at [883, 202] on input "text" at bounding box center [787, 192] width 364 height 49
click at [833, 409] on div "Dashboard Clozemaster WildNight3494 / Toggle Dropdown Dashboard Leaderboard Act…" at bounding box center [715, 399] width 1430 height 799
drag, startPoint x: 430, startPoint y: 185, endPoint x: 598, endPoint y: 195, distance: 168.4
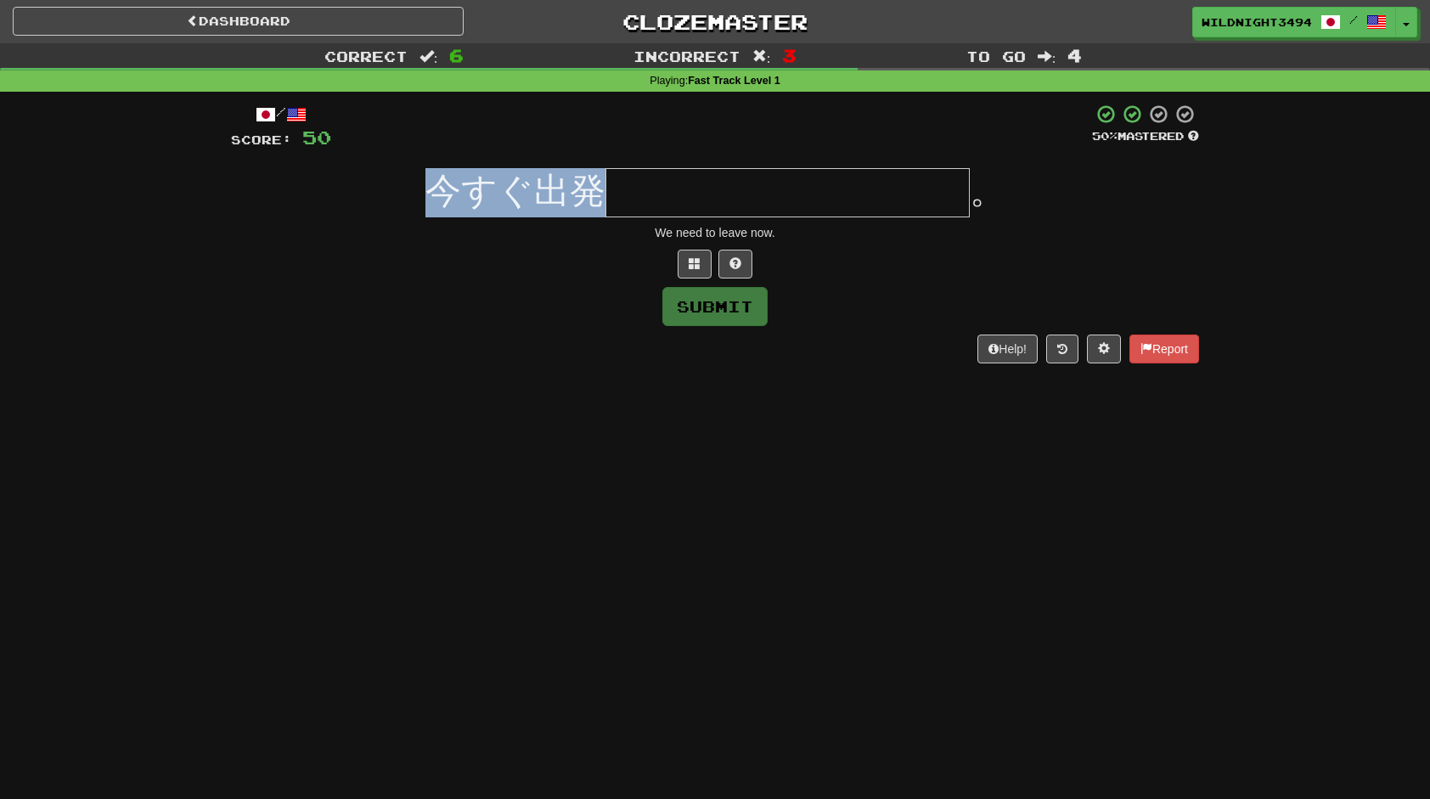
click at [598, 195] on span "今すぐ出発" at bounding box center [515, 191] width 180 height 40
drag, startPoint x: 598, startPoint y: 195, endPoint x: 553, endPoint y: 268, distance: 85.8
click at [553, 268] on div at bounding box center [715, 264] width 968 height 29
drag, startPoint x: 430, startPoint y: 190, endPoint x: 568, endPoint y: 248, distance: 150.0
click at [606, 197] on div "今すぐ出発 。" at bounding box center [715, 192] width 968 height 49
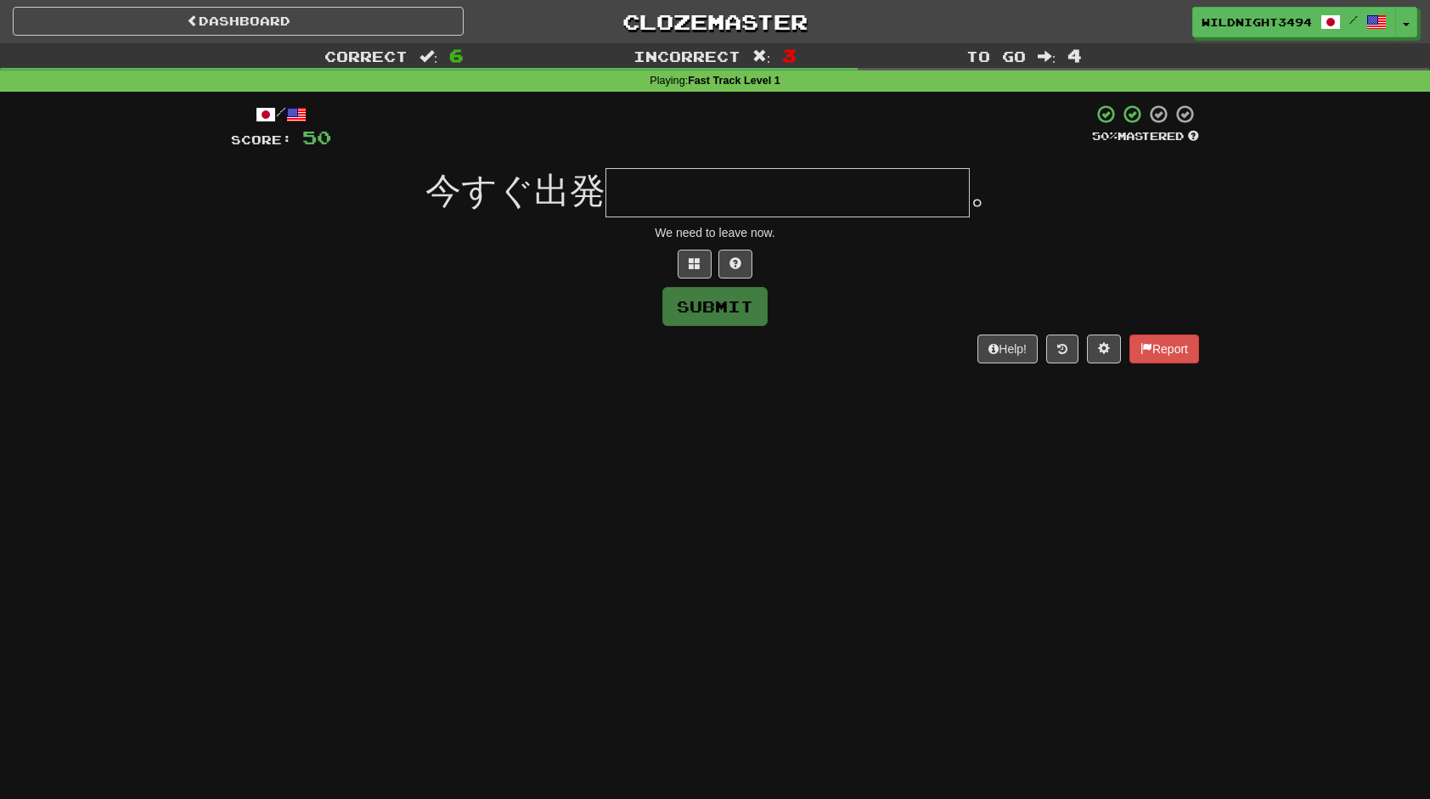
click at [520, 318] on div "Submit" at bounding box center [715, 306] width 968 height 39
drag, startPoint x: 426, startPoint y: 186, endPoint x: 603, endPoint y: 193, distance: 176.8
click at [603, 193] on span "今すぐ出発" at bounding box center [515, 191] width 180 height 40
drag, startPoint x: 603, startPoint y: 193, endPoint x: 540, endPoint y: 290, distance: 116.1
click at [540, 290] on div "Submit" at bounding box center [715, 306] width 968 height 39
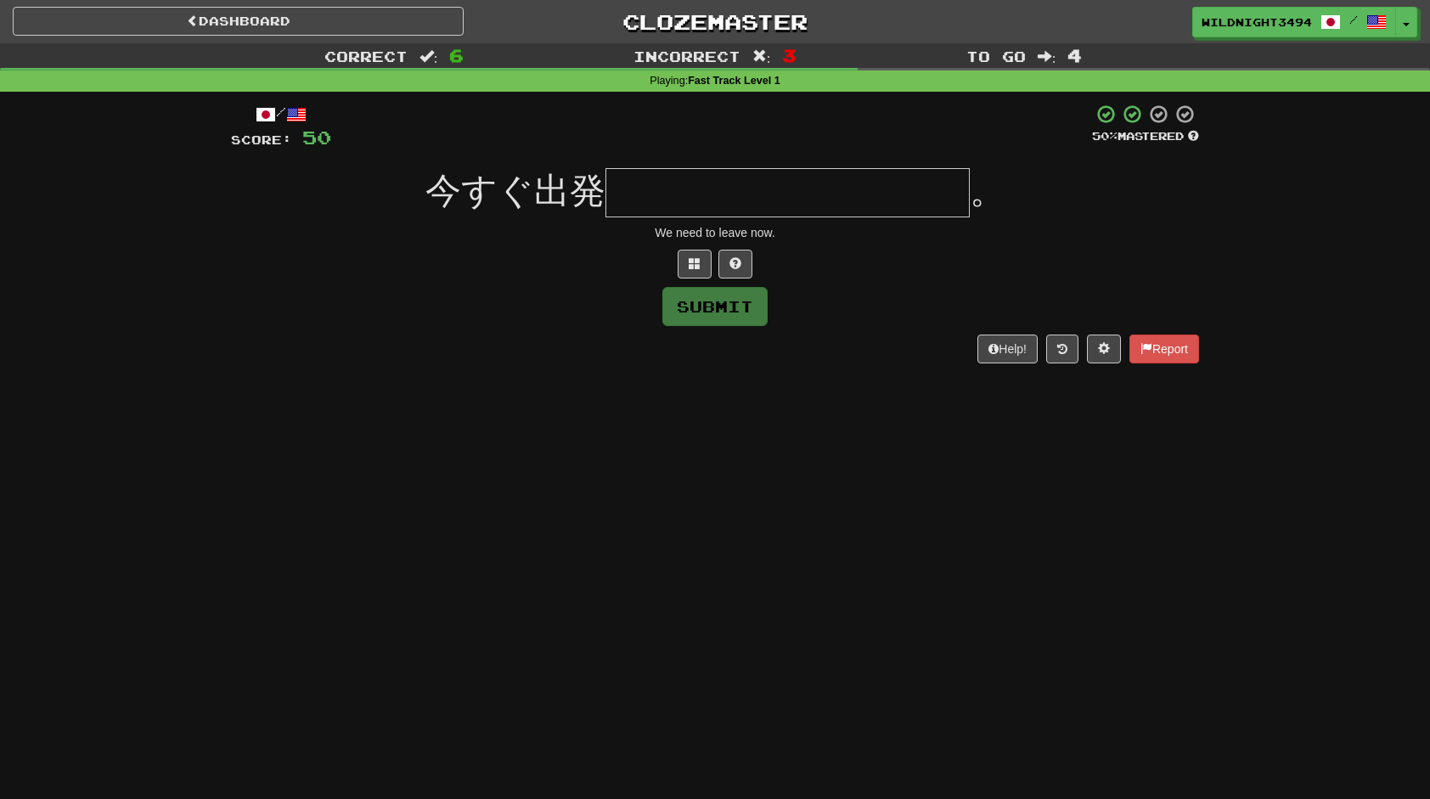
click at [649, 205] on input "text" at bounding box center [787, 192] width 364 height 49
click at [565, 304] on div "Submit" at bounding box center [715, 306] width 968 height 39
click at [681, 195] on input "text" at bounding box center [787, 192] width 364 height 49
click at [735, 270] on button at bounding box center [735, 264] width 34 height 29
click at [706, 194] on input "*" at bounding box center [787, 192] width 364 height 49
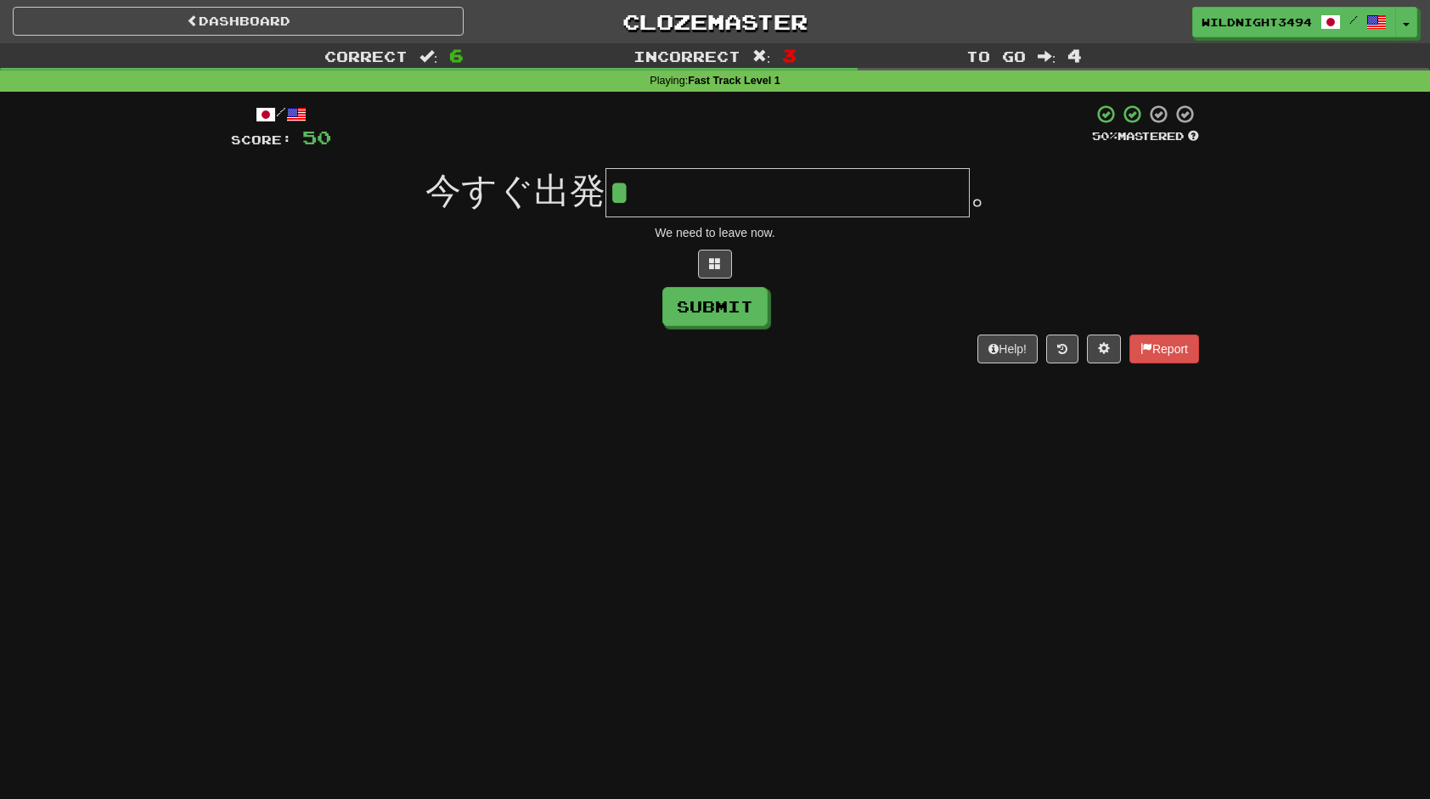
drag, startPoint x: 679, startPoint y: 190, endPoint x: 616, endPoint y: 191, distance: 62.8
click at [616, 191] on input "*" at bounding box center [787, 192] width 364 height 49
click at [744, 320] on button "Submit" at bounding box center [715, 307] width 105 height 39
type input "**********"
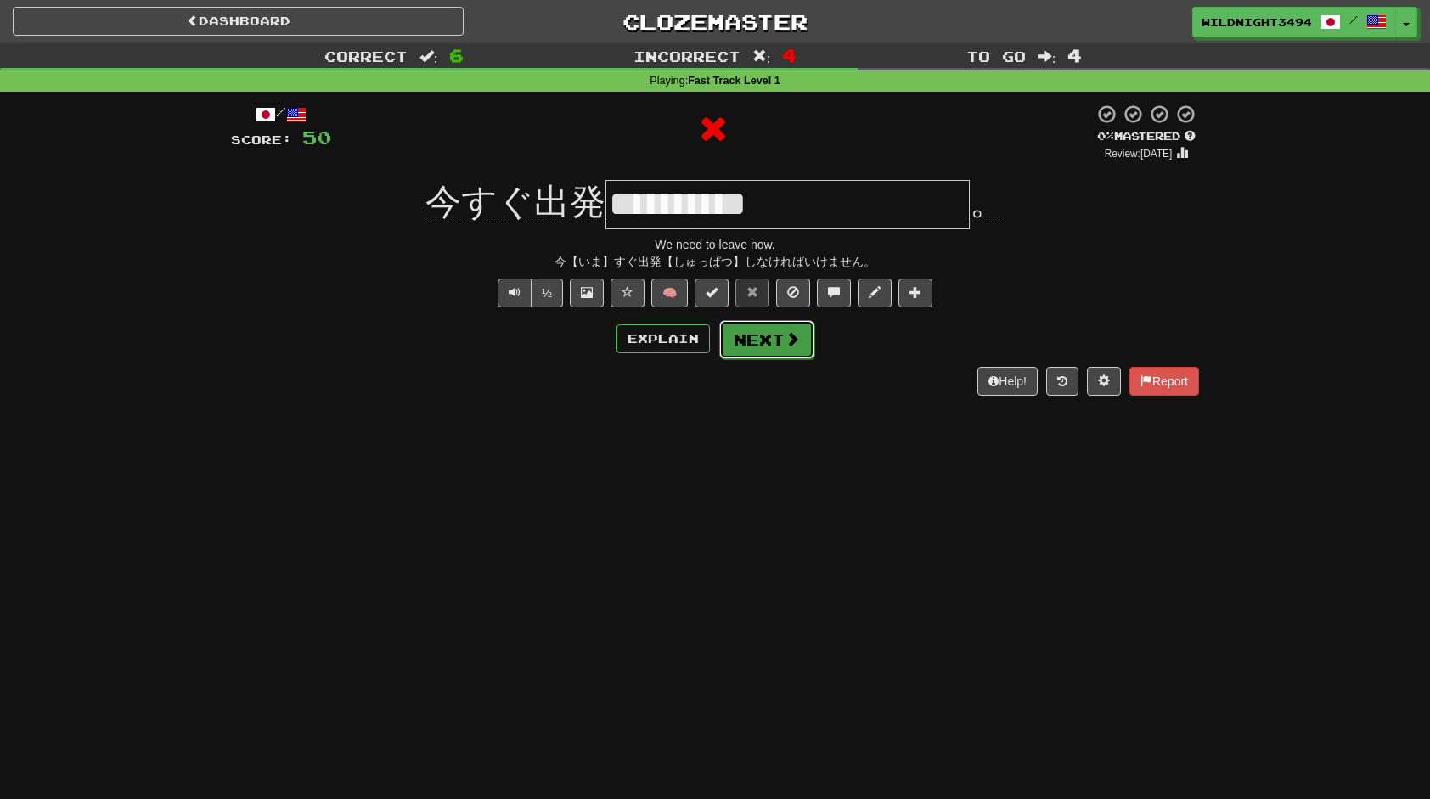
click at [792, 325] on button "Next" at bounding box center [766, 339] width 95 height 39
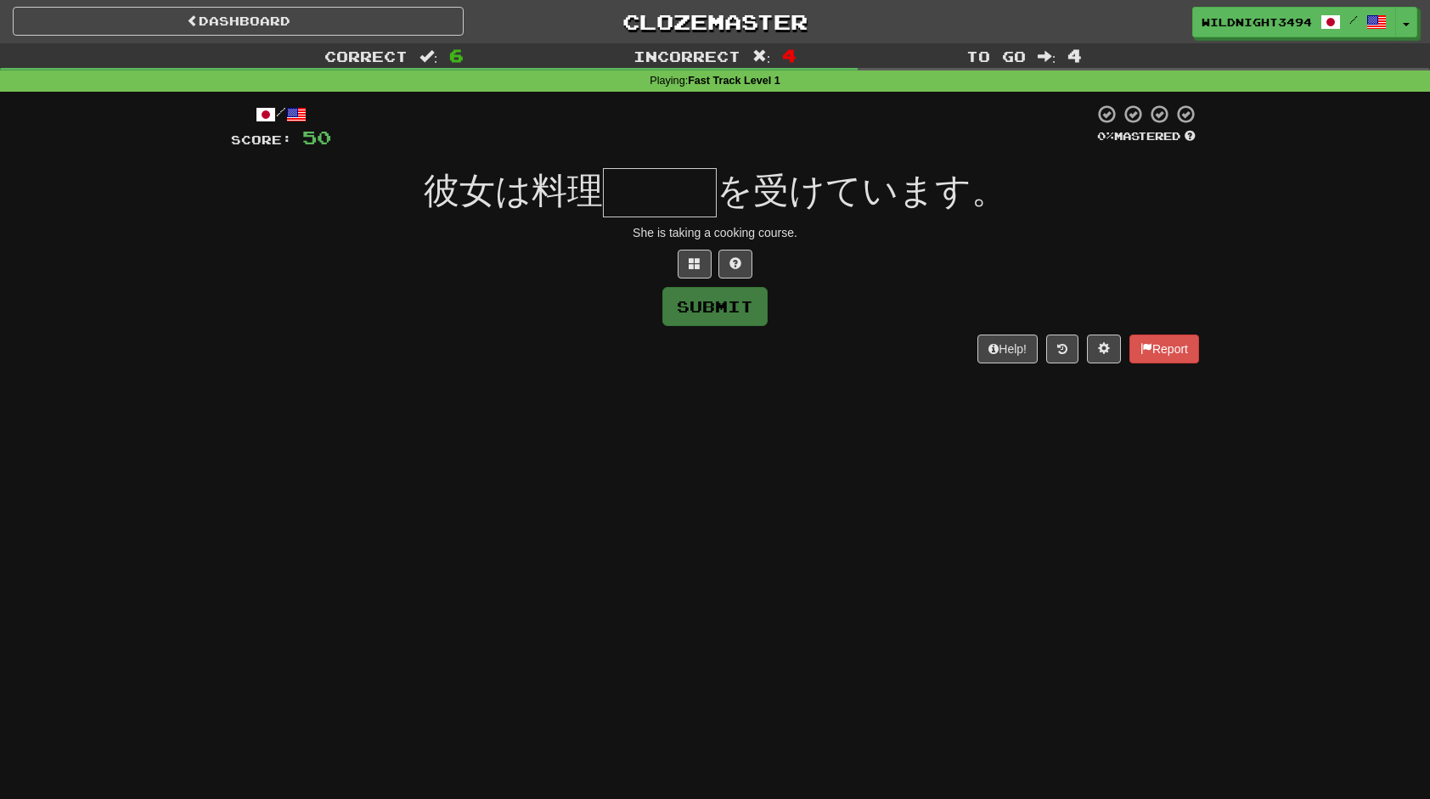
click at [669, 189] on input "text" at bounding box center [660, 192] width 114 height 49
type input "*"
type input "***"
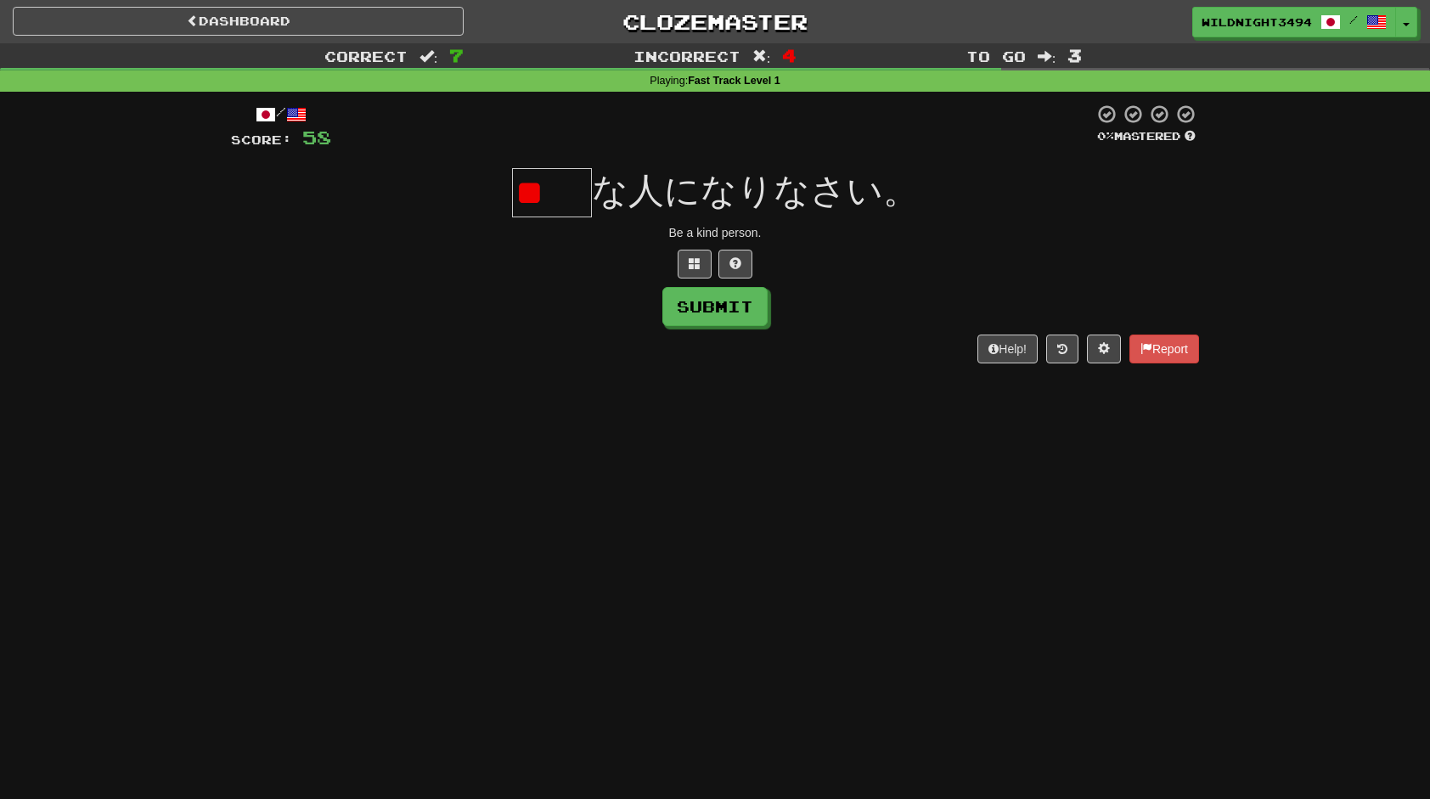
type input "*"
click at [752, 274] on div at bounding box center [715, 264] width 968 height 29
click at [751, 267] on button at bounding box center [735, 264] width 34 height 29
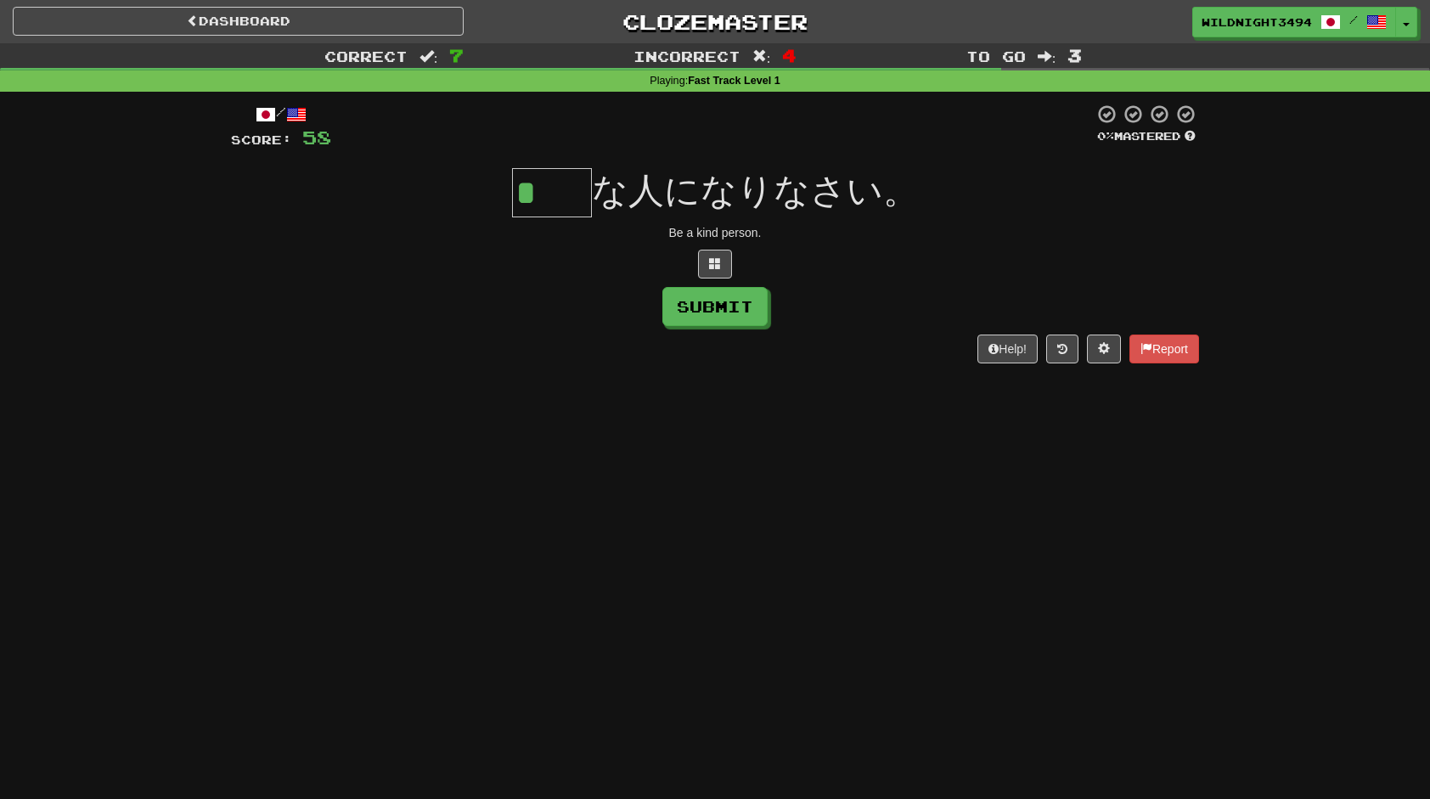
drag, startPoint x: 588, startPoint y: 312, endPoint x: 569, endPoint y: 307, distance: 20.4
click at [571, 311] on div "Submit" at bounding box center [715, 306] width 968 height 39
drag, startPoint x: 564, startPoint y: 177, endPoint x: 565, endPoint y: 195, distance: 18.7
click at [564, 179] on input "*" at bounding box center [552, 192] width 80 height 49
type input "*"
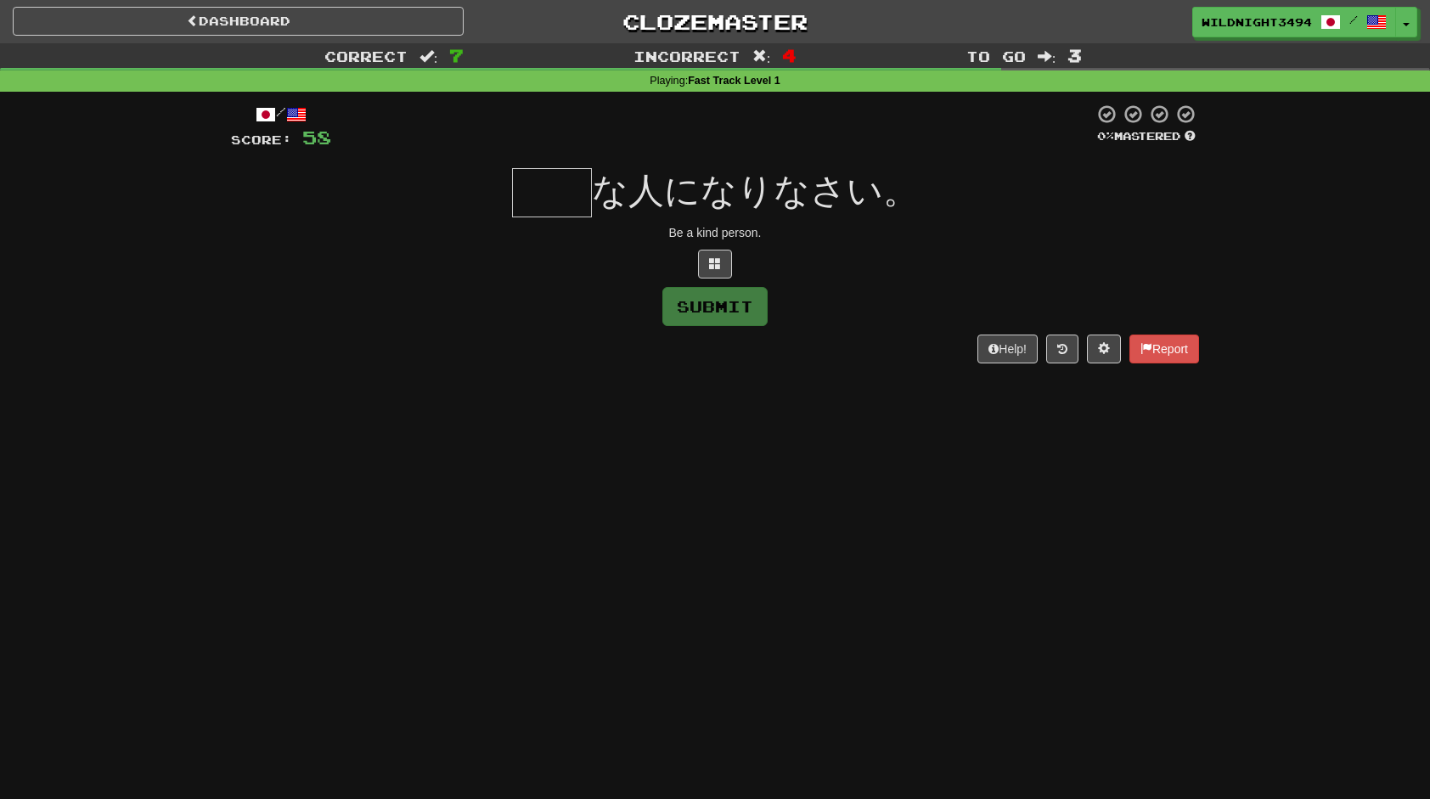
click at [516, 165] on div "/ Score: 58 0 % Mastered な人になりなさい。 Be a kind person. Submit Help! Report" at bounding box center [715, 234] width 968 height 260
click at [711, 257] on span at bounding box center [715, 263] width 12 height 12
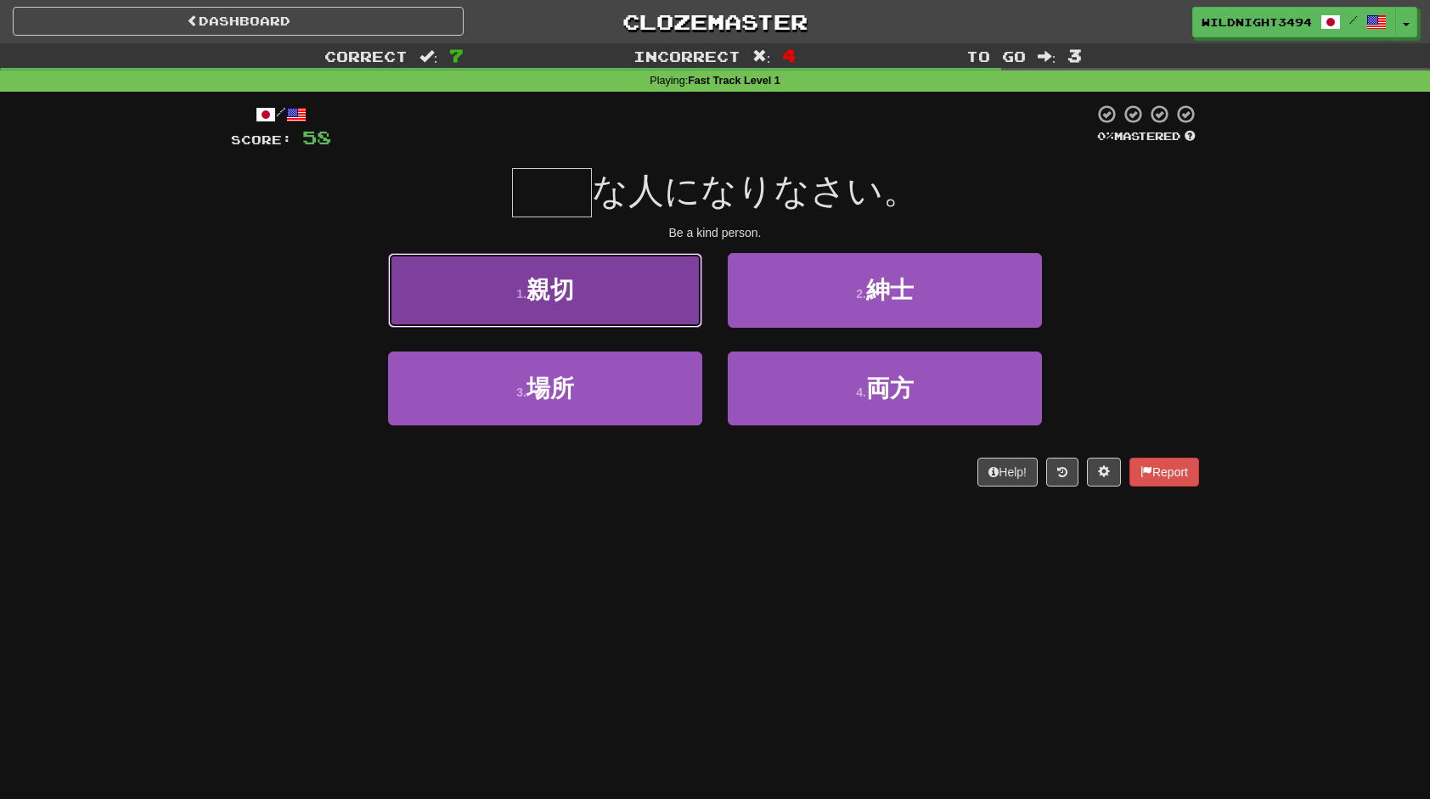
click at [568, 312] on button "1 . 親切" at bounding box center [545, 290] width 314 height 74
type input "**"
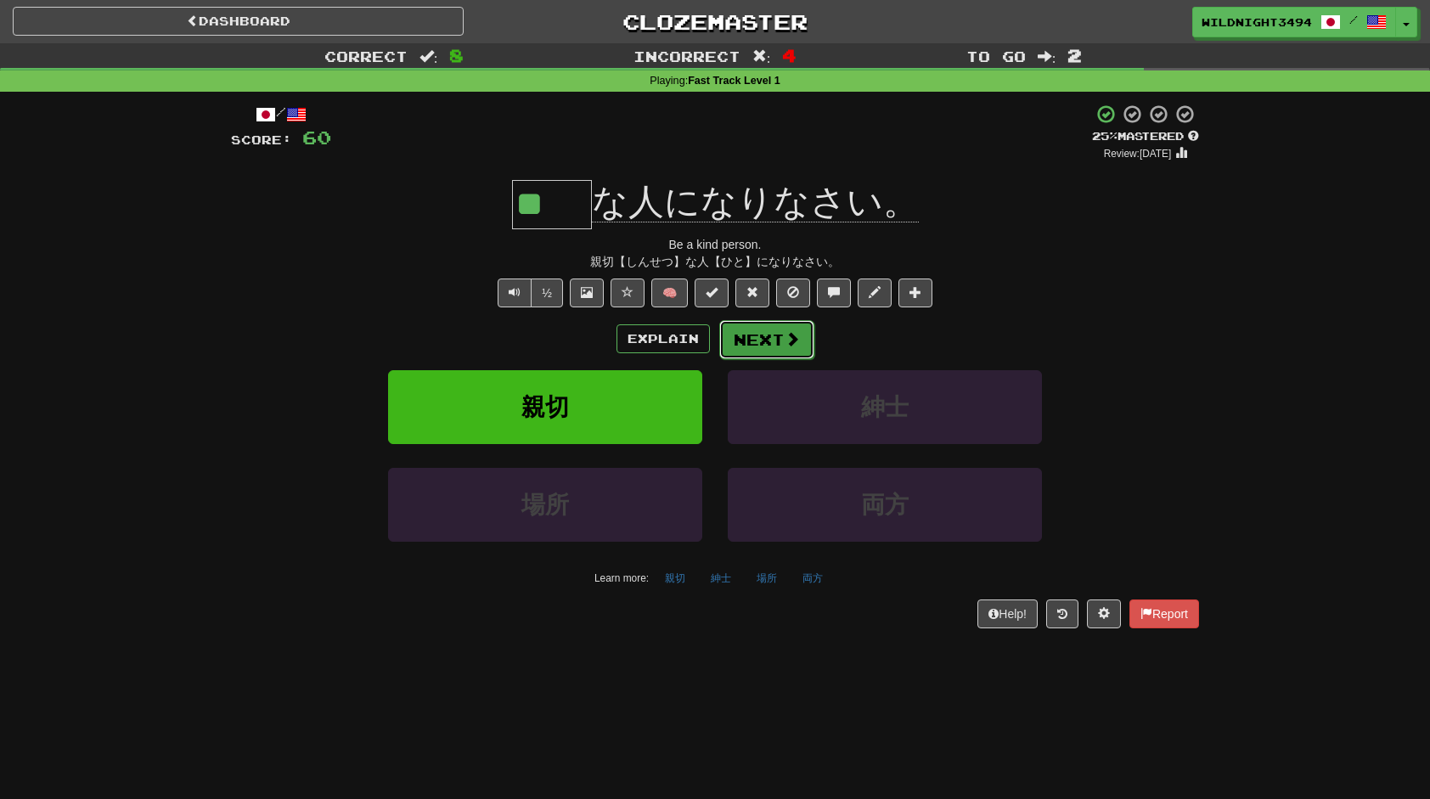
click at [773, 330] on button "Next" at bounding box center [766, 339] width 95 height 39
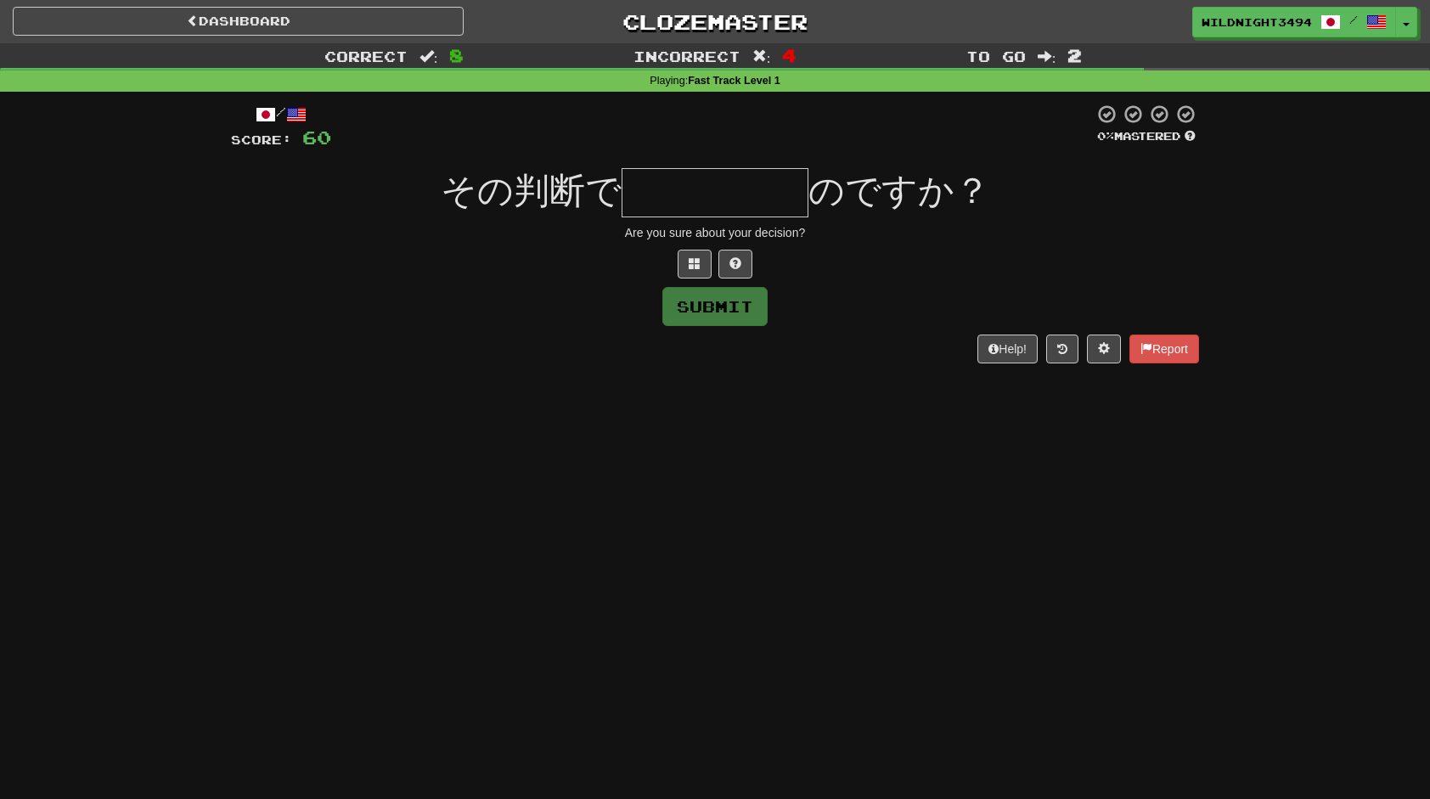
click at [531, 324] on div "Submit" at bounding box center [715, 306] width 968 height 39
click at [684, 182] on input "text" at bounding box center [715, 192] width 187 height 49
click at [688, 189] on input "text" at bounding box center [715, 192] width 187 height 49
type input "*"
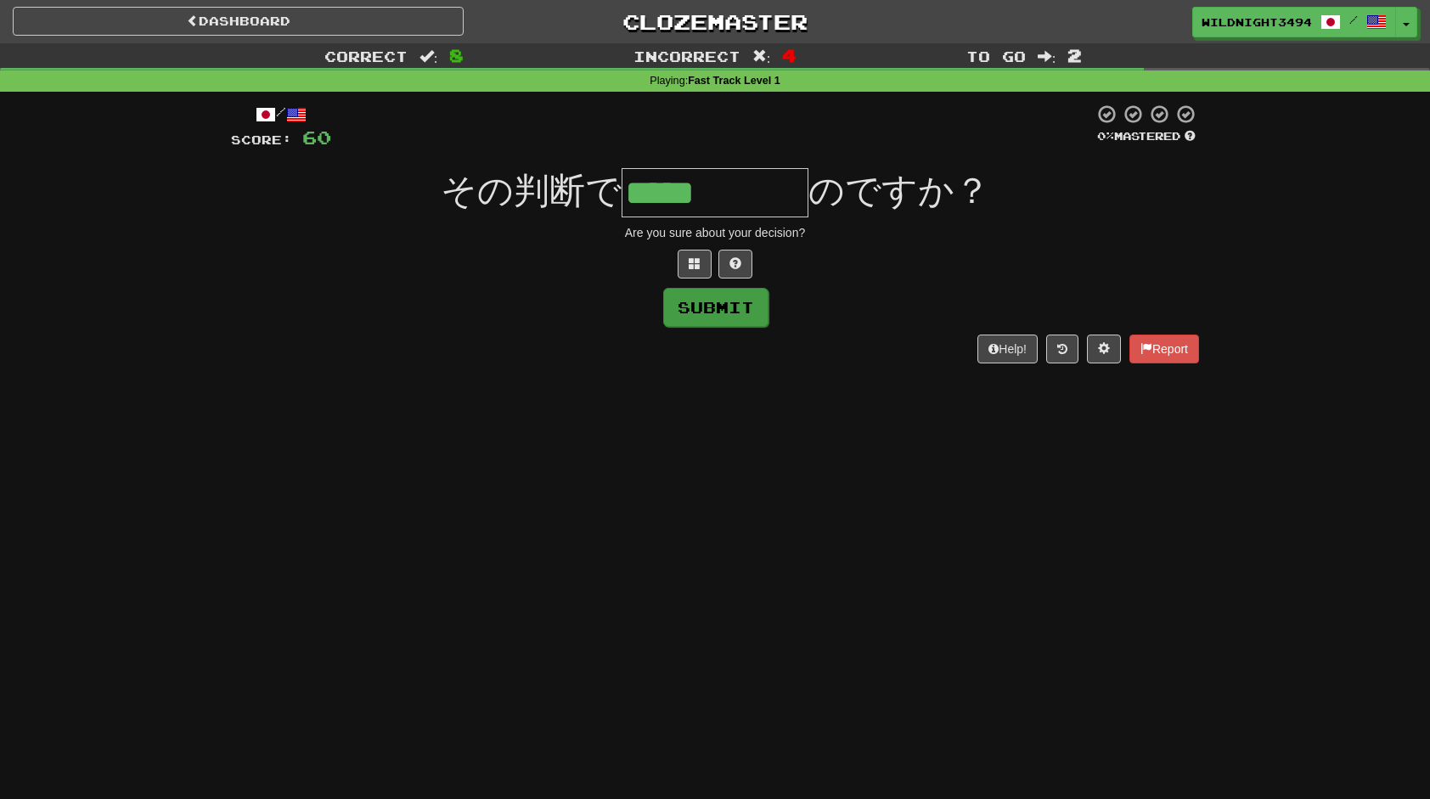
type input "*****"
click at [735, 308] on button "Submit" at bounding box center [715, 307] width 105 height 39
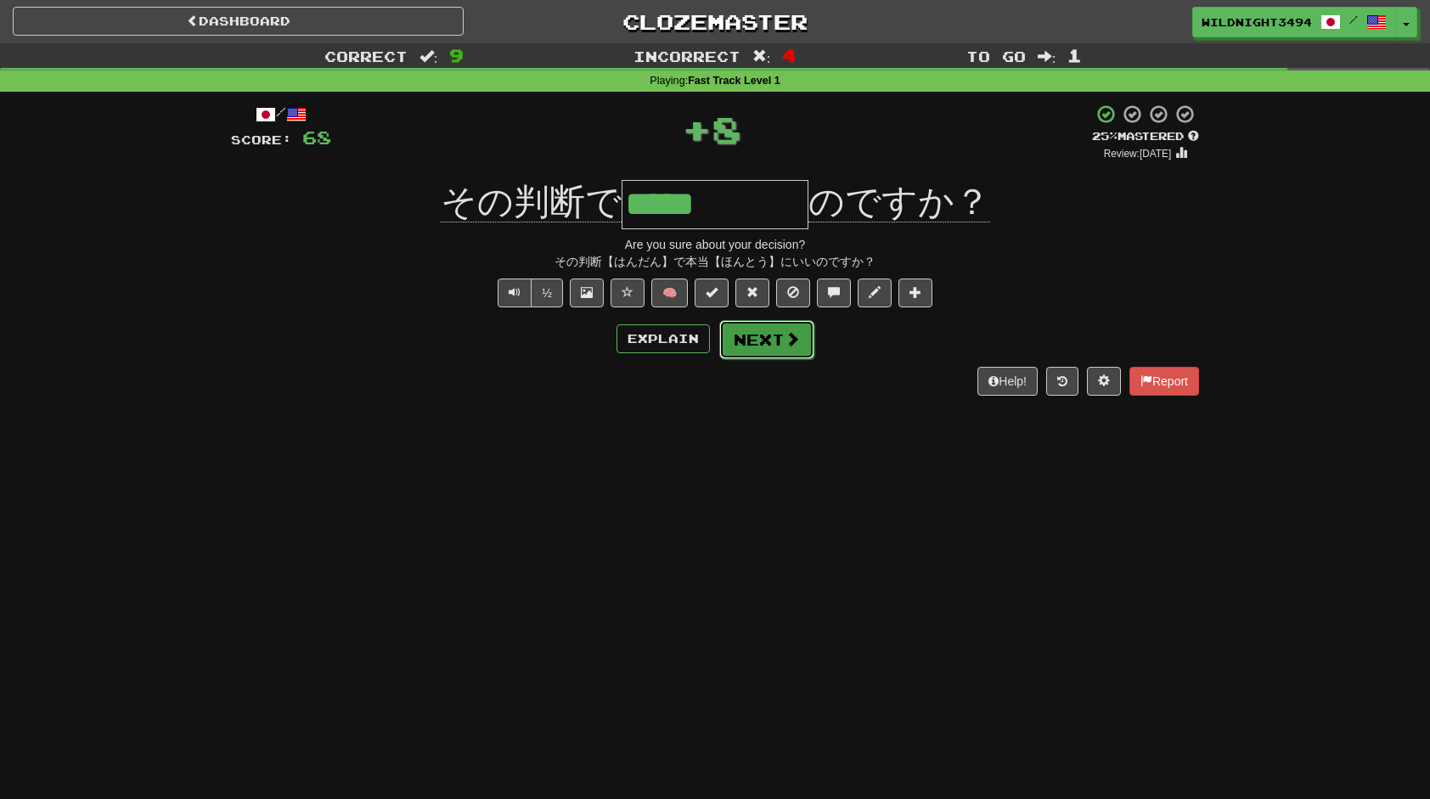
click at [772, 331] on button "Next" at bounding box center [766, 339] width 95 height 39
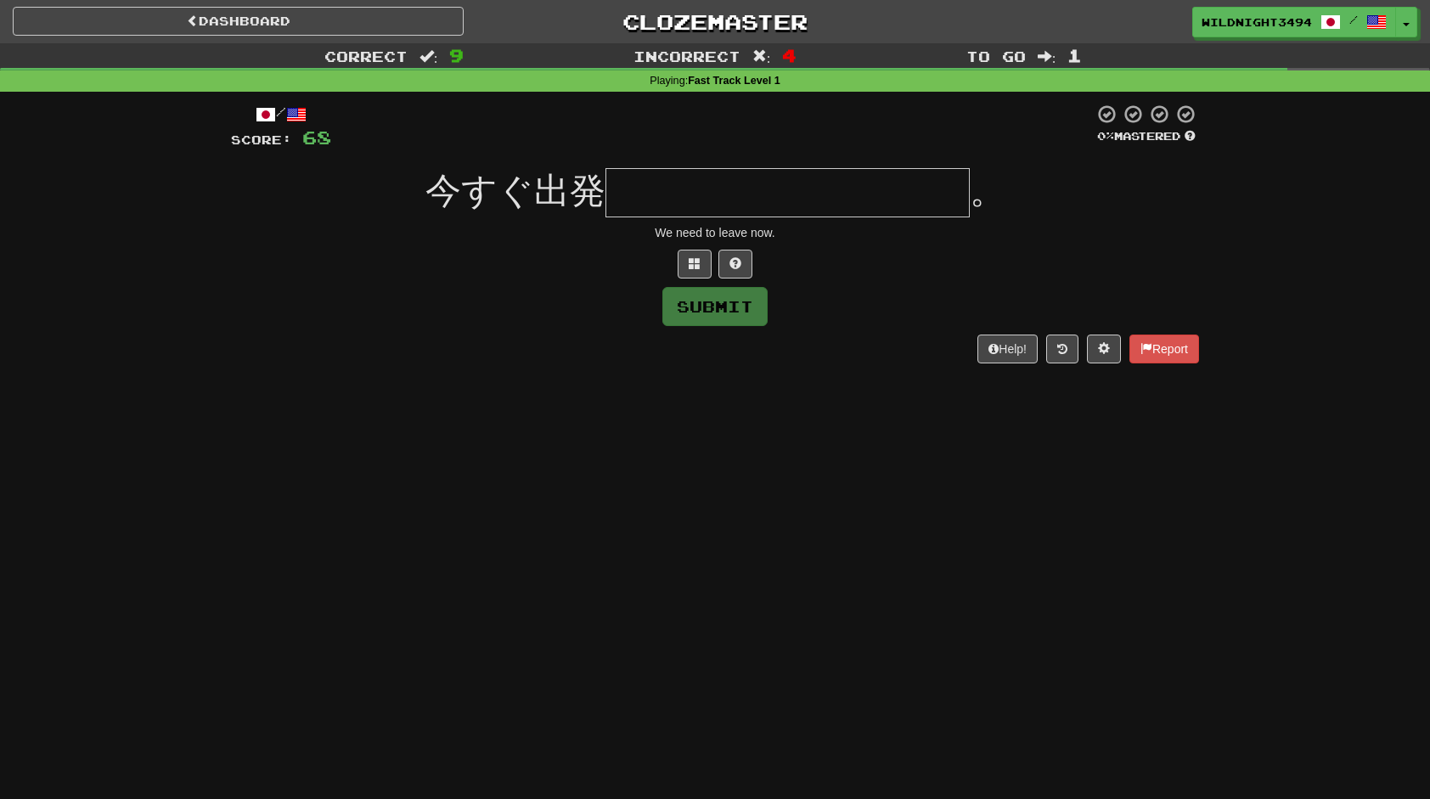
click at [801, 167] on div "/ Score: 68 0 % Mastered 今すぐ出発 。 We need to leave now. Submit Help! Report" at bounding box center [715, 234] width 968 height 260
click at [795, 174] on input "text" at bounding box center [787, 192] width 364 height 49
click at [749, 251] on button at bounding box center [735, 264] width 34 height 29
click at [846, 200] on input "******" at bounding box center [787, 192] width 364 height 49
type input "**********"
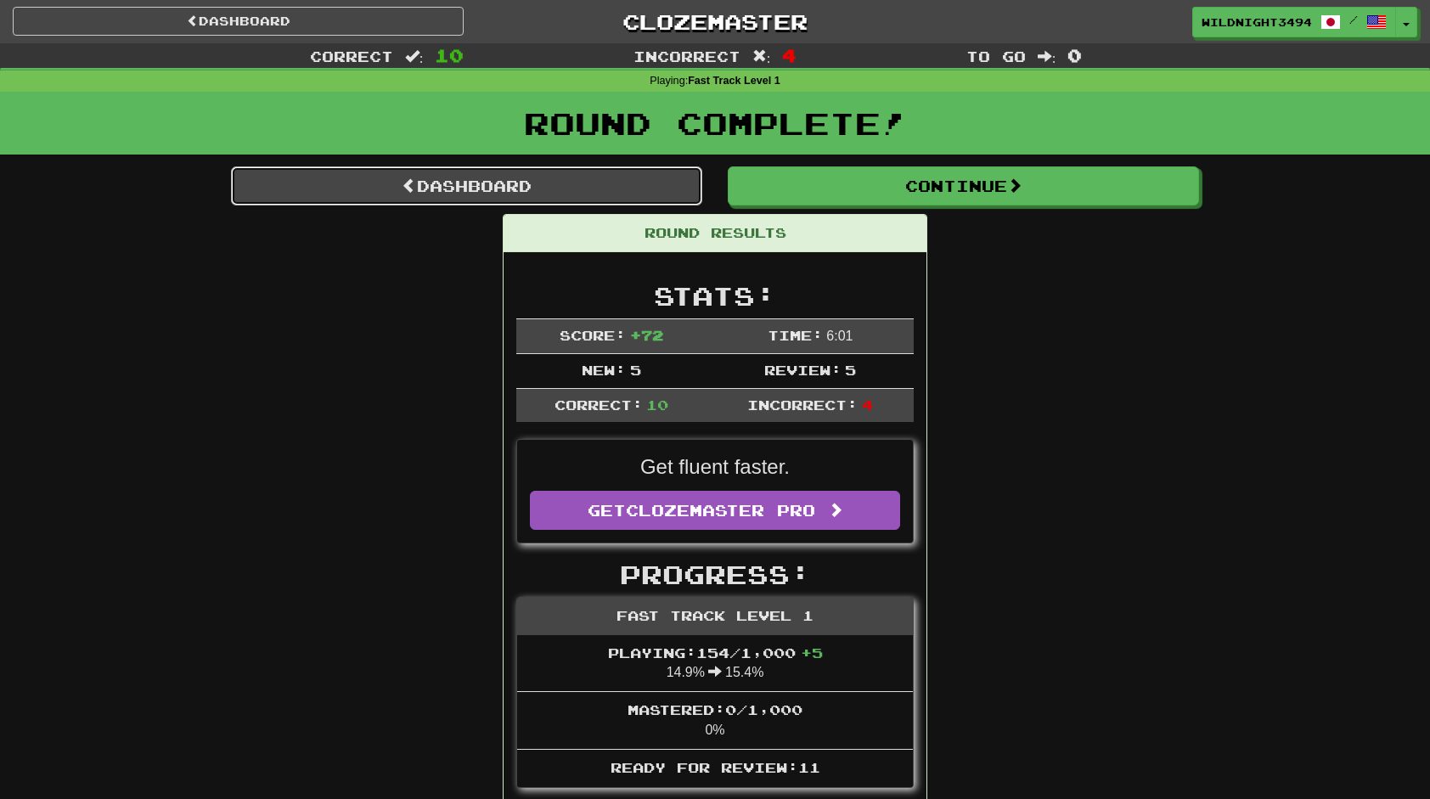
click at [532, 174] on link "Dashboard" at bounding box center [466, 185] width 471 height 39
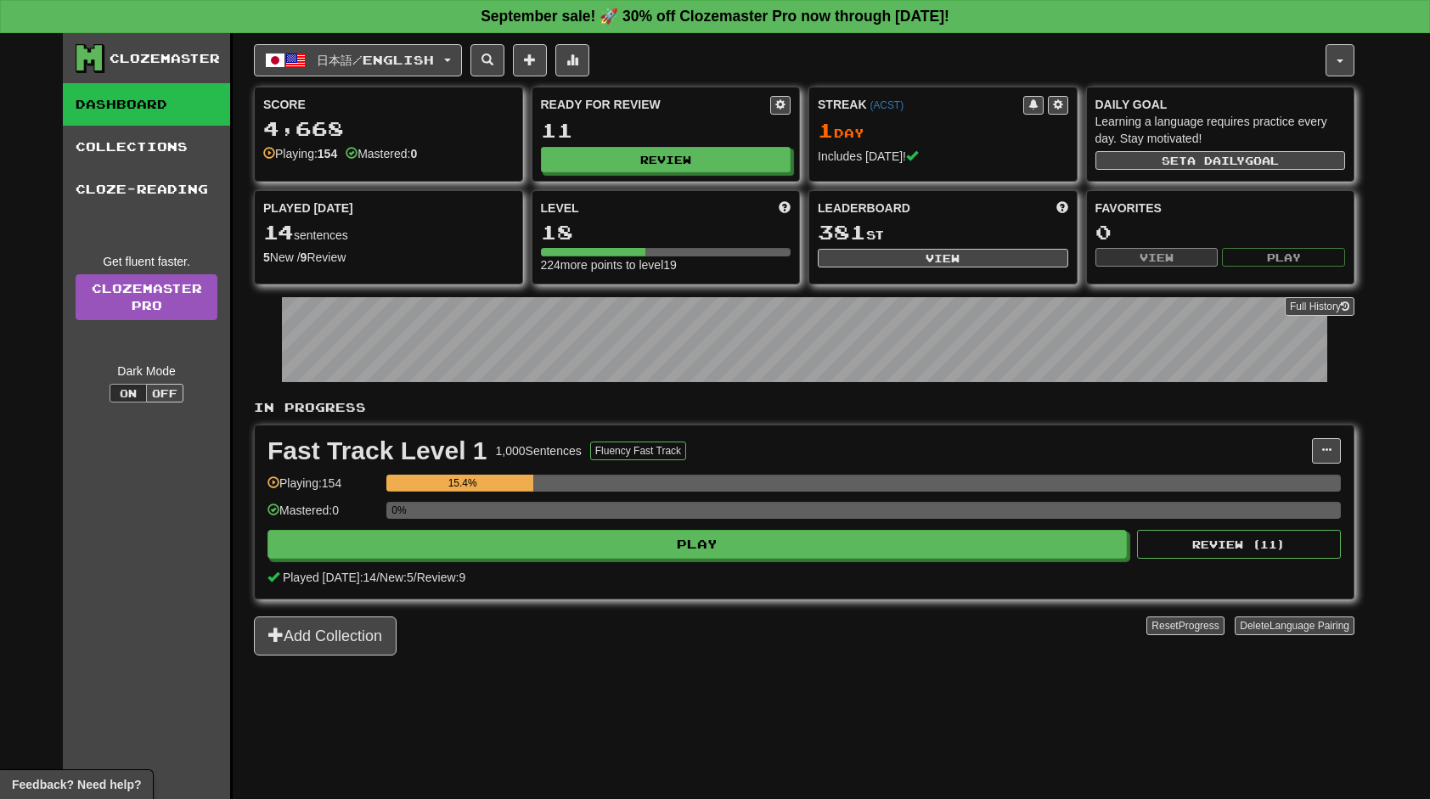
drag, startPoint x: 715, startPoint y: 457, endPoint x: 588, endPoint y: 441, distance: 128.4
click at [588, 441] on div "Fast Track Level 1 1,000 Sentences Fluency Fast Track" at bounding box center [789, 450] width 1044 height 25
click at [846, 438] on div "Fast Track Level 1 1,000 Sentences Fluency Fast Track" at bounding box center [789, 450] width 1044 height 25
drag, startPoint x: 875, startPoint y: 662, endPoint x: 888, endPoint y: 678, distance: 20.5
click at [875, 662] on div "日本語 / English 日本語 / English Streak: 1 Review: 11 Points [DATE]: 72 Language Pai…" at bounding box center [804, 437] width 1101 height 808
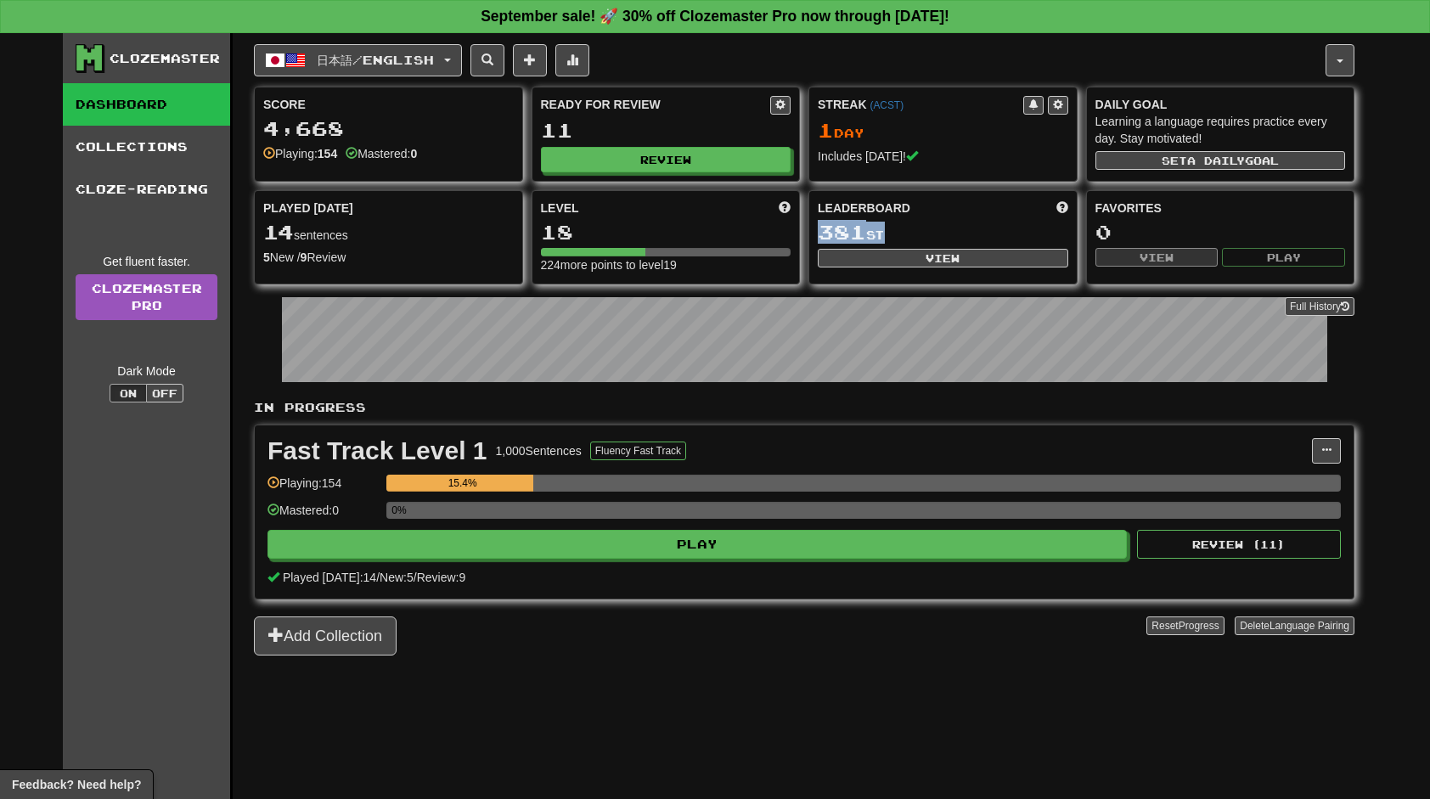
drag, startPoint x: 902, startPoint y: 230, endPoint x: 820, endPoint y: 224, distance: 81.7
click at [820, 224] on div "381 st" at bounding box center [943, 233] width 251 height 22
drag, startPoint x: 820, startPoint y: 224, endPoint x: 797, endPoint y: 53, distance: 172.2
click at [797, 52] on div "日本語 / English 日本語 / English Streak: 1 Review: 11 Points [DATE]: 72 Language Pai…" at bounding box center [790, 60] width 1072 height 32
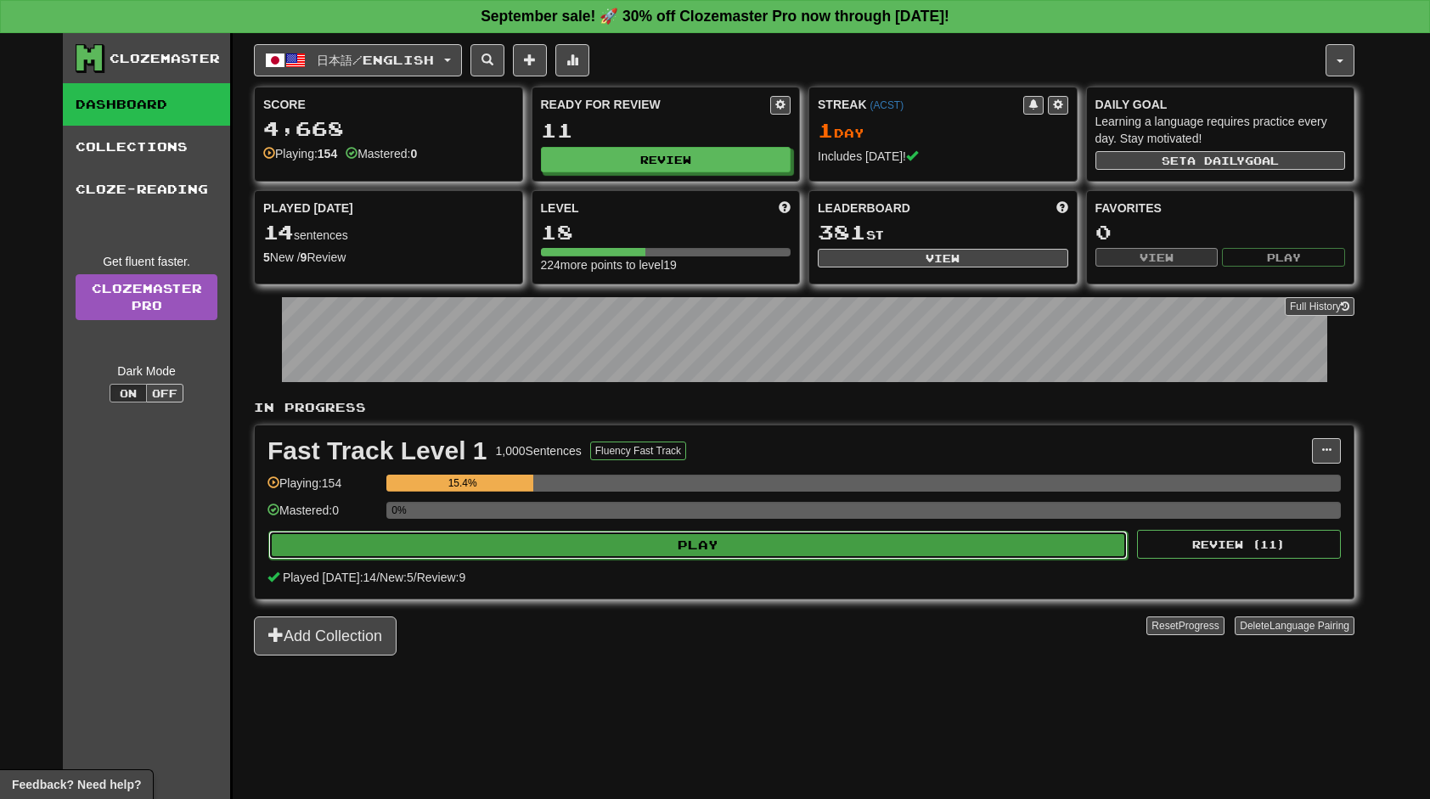
click at [712, 538] on button "Play" at bounding box center [697, 545] width 859 height 29
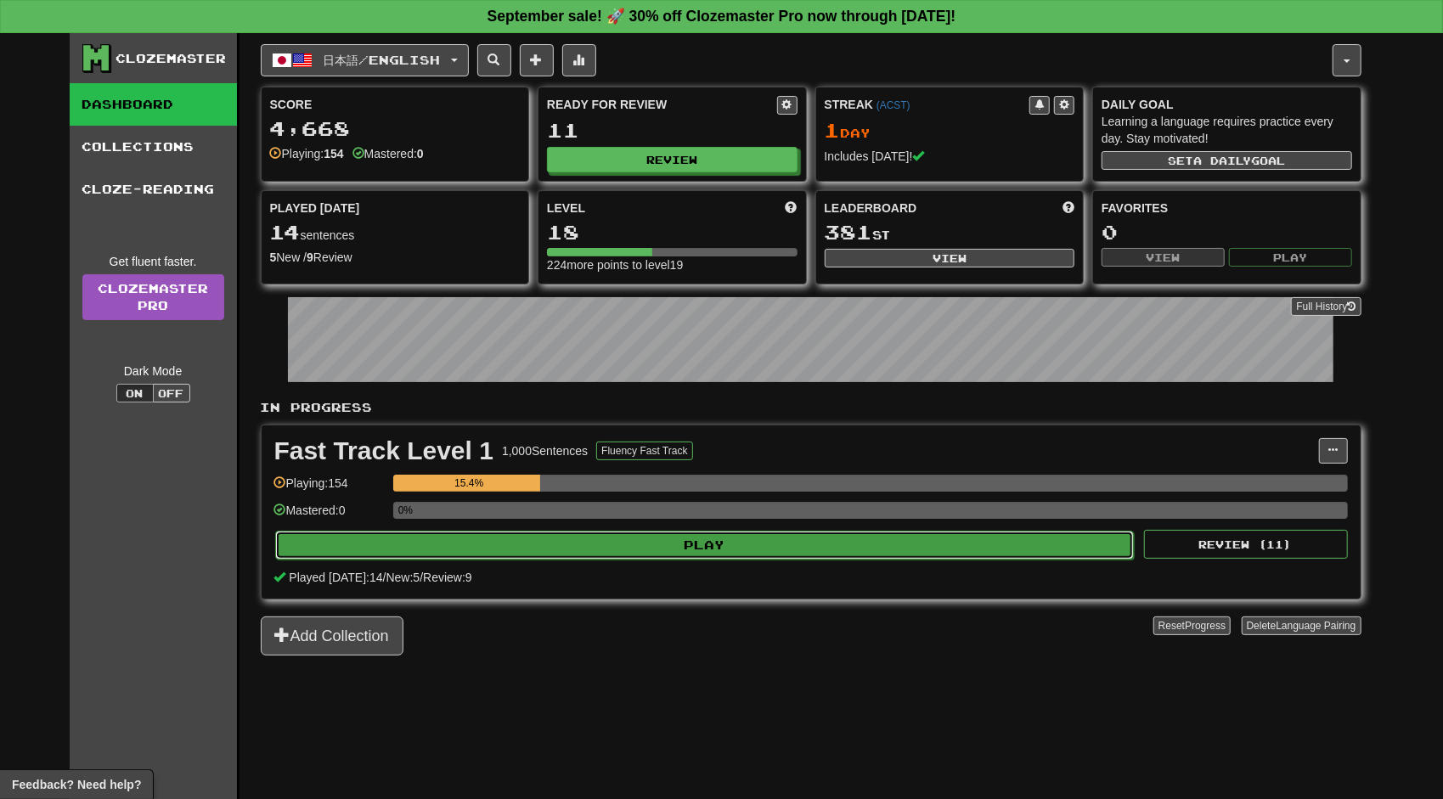
select select "**"
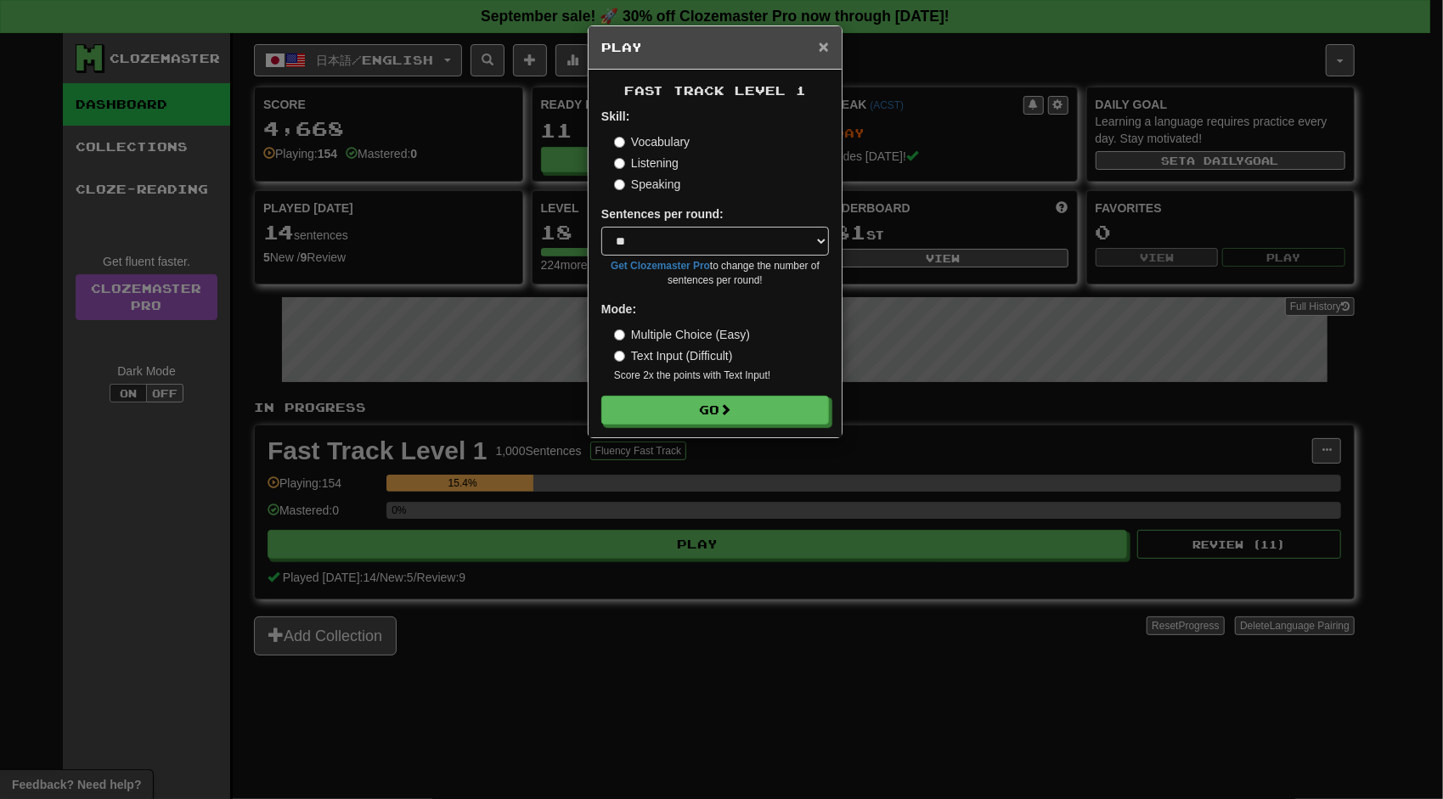
click at [825, 40] on span "×" at bounding box center [824, 47] width 10 height 20
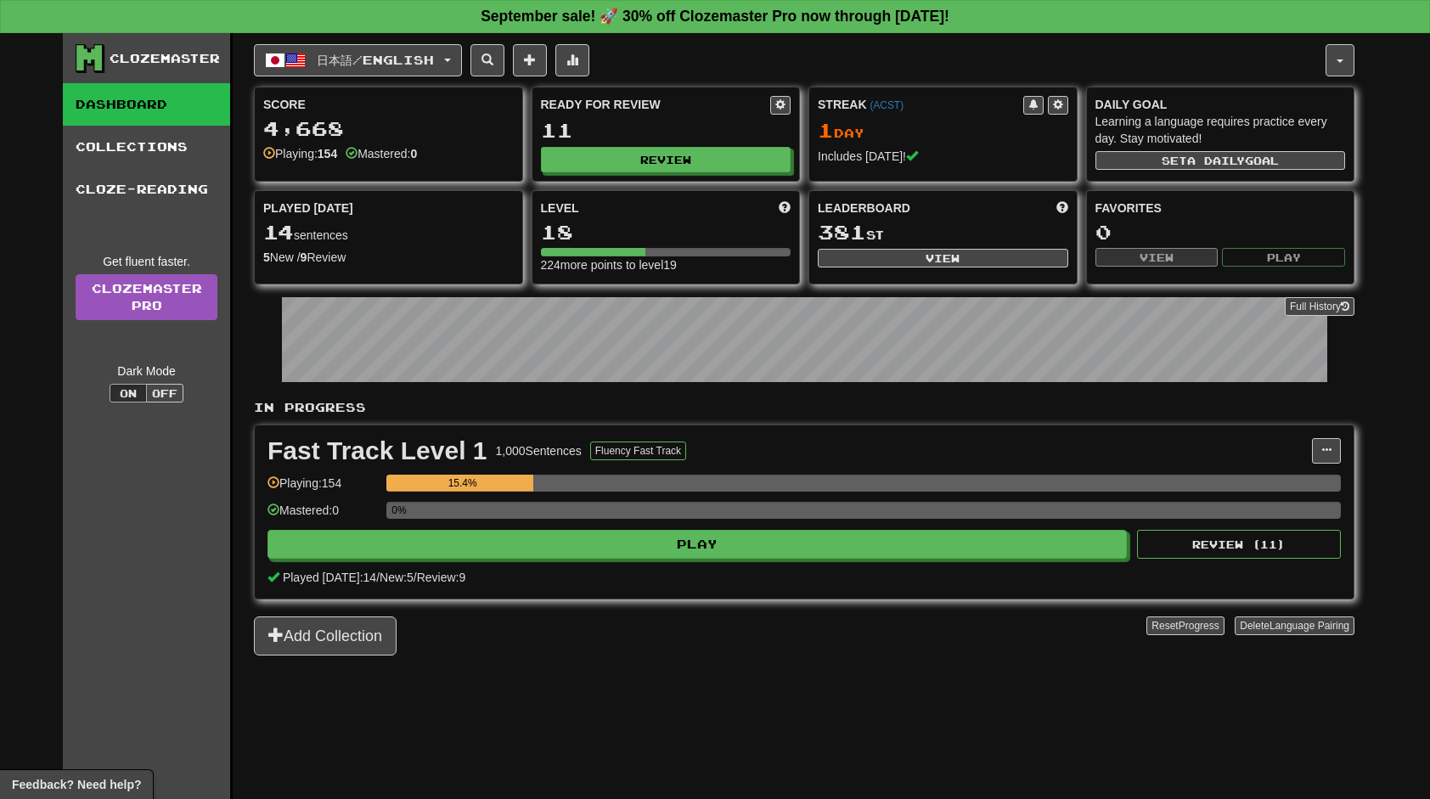
drag, startPoint x: 712, startPoint y: 448, endPoint x: 579, endPoint y: 440, distance: 133.6
click at [579, 440] on div "Fast Track Level 1 1,000 Sentences Fluency Fast Track" at bounding box center [789, 450] width 1044 height 25
drag, startPoint x: 579, startPoint y: 440, endPoint x: 969, endPoint y: 419, distance: 390.3
click at [969, 419] on div "In Progress Fast Track Level 1 1,000 Sentences Fluency Fast Track Manage Senten…" at bounding box center [804, 527] width 1101 height 256
click at [616, 399] on p "In Progress" at bounding box center [804, 407] width 1101 height 17
